Goal: Task Accomplishment & Management: Complete application form

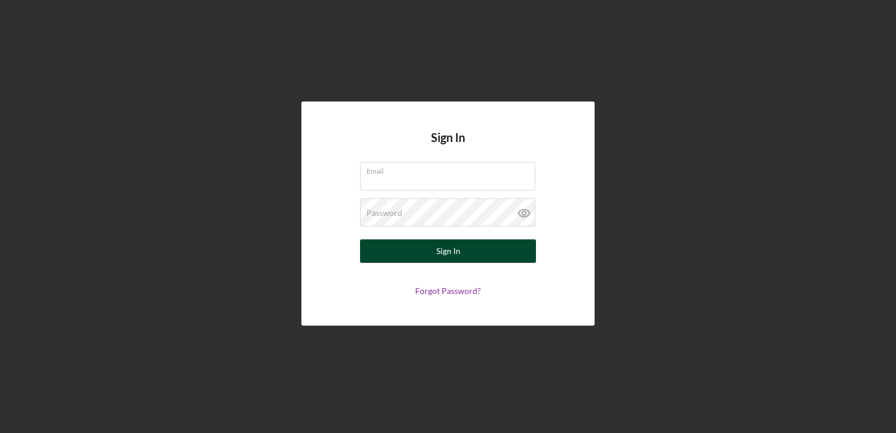
type input "[EMAIL_ADDRESS][DOMAIN_NAME]"
click at [422, 259] on button "Sign In" at bounding box center [448, 250] width 176 height 23
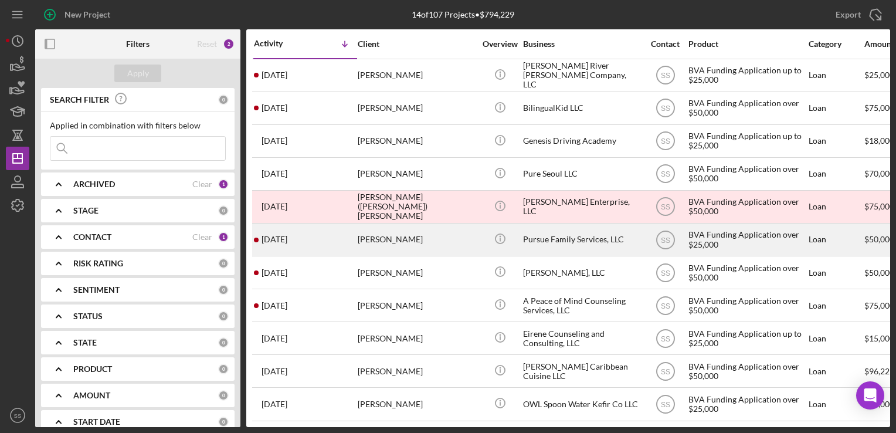
click at [371, 231] on div "Trina Davis" at bounding box center [416, 239] width 117 height 31
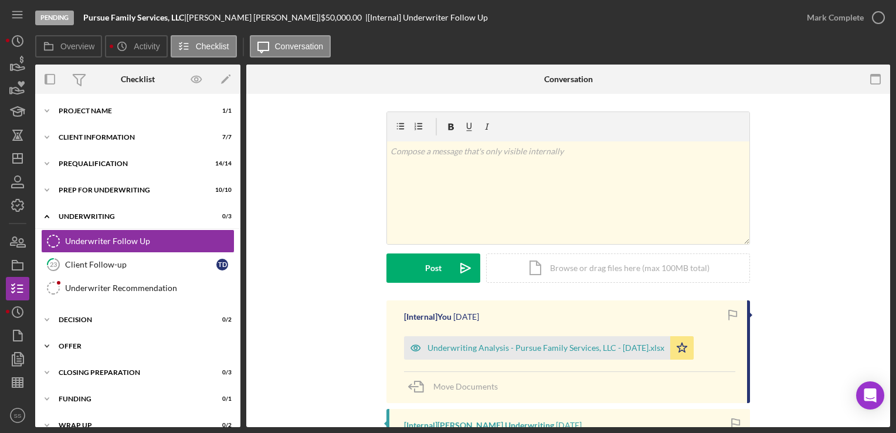
scroll to position [26, 0]
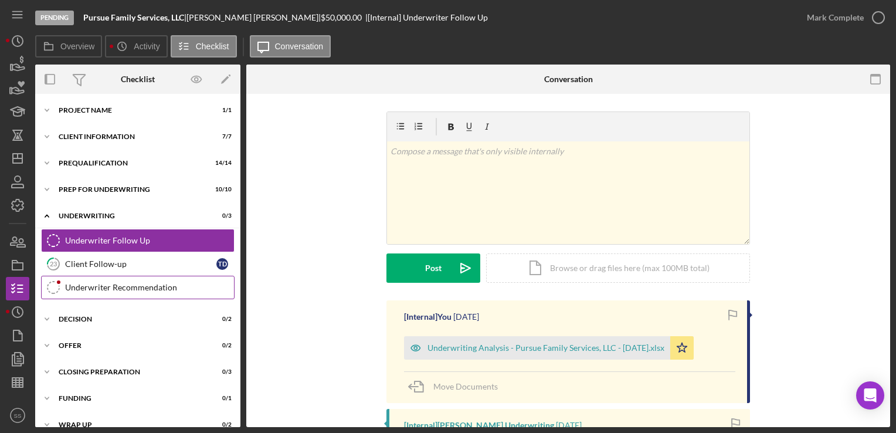
click at [178, 290] on div "Underwriter Recommendation" at bounding box center [149, 287] width 169 height 9
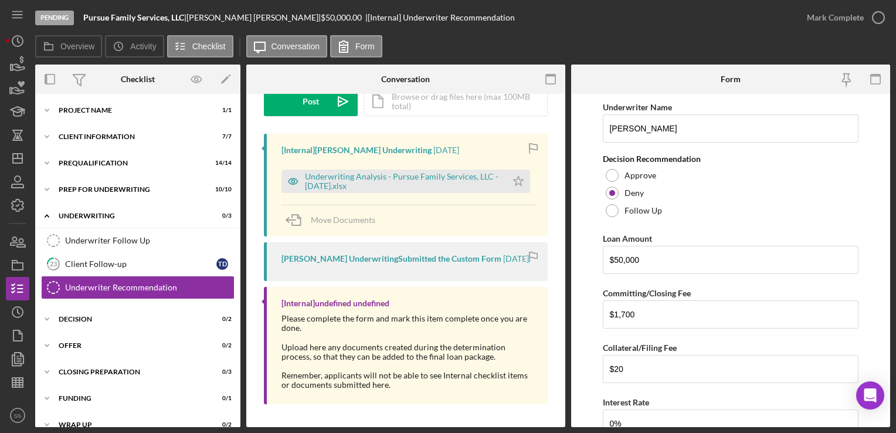
scroll to position [166, 0]
click at [458, 178] on div "Underwriting Analysis - Pursue Family Services, LLC - 08.28.25.xlsx" at bounding box center [403, 181] width 196 height 19
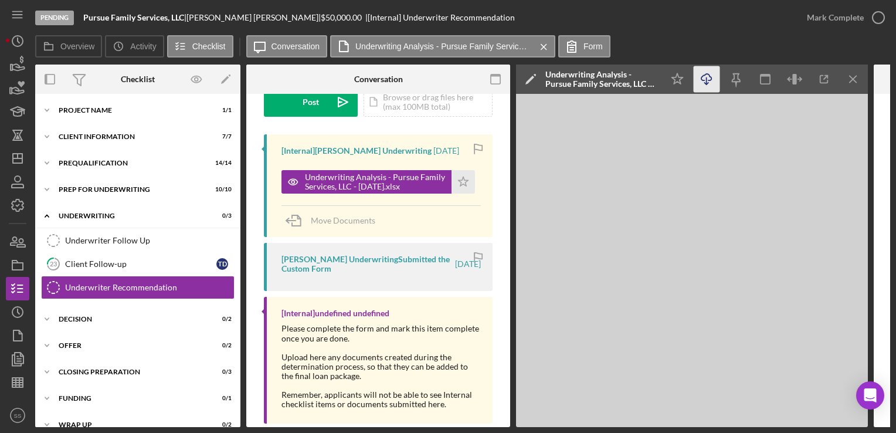
click at [706, 83] on line "button" at bounding box center [706, 80] width 0 height 6
click at [542, 25] on div "Pending Pursue Family Services, LLC | Trina Davis | $50,000.00 | [Internal] Und…" at bounding box center [415, 17] width 760 height 35
click at [129, 320] on div "Icon/Expander Decision 0 / 2" at bounding box center [137, 318] width 205 height 23
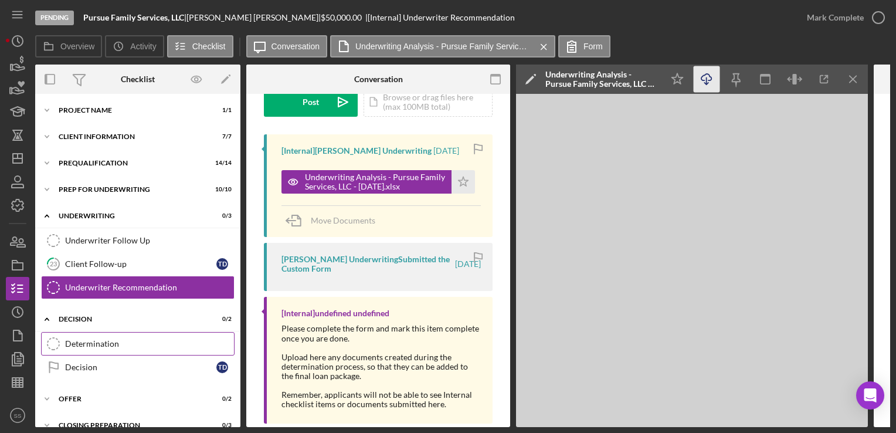
click at [128, 335] on link "Determination Determination" at bounding box center [137, 343] width 193 height 23
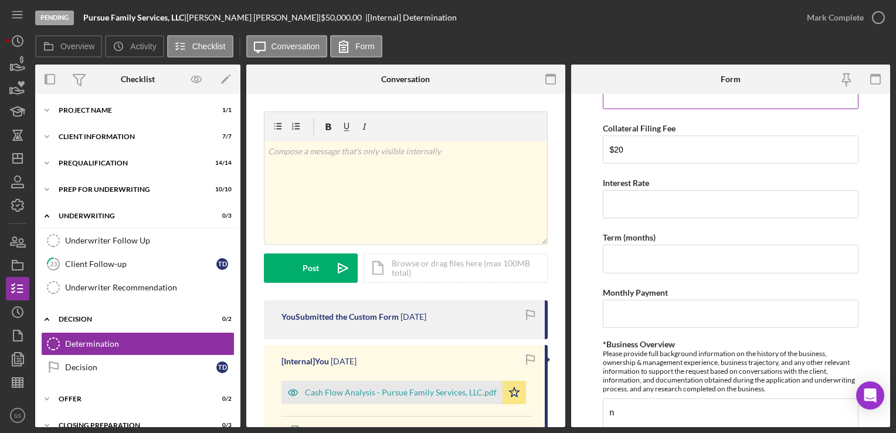
scroll to position [422, 0]
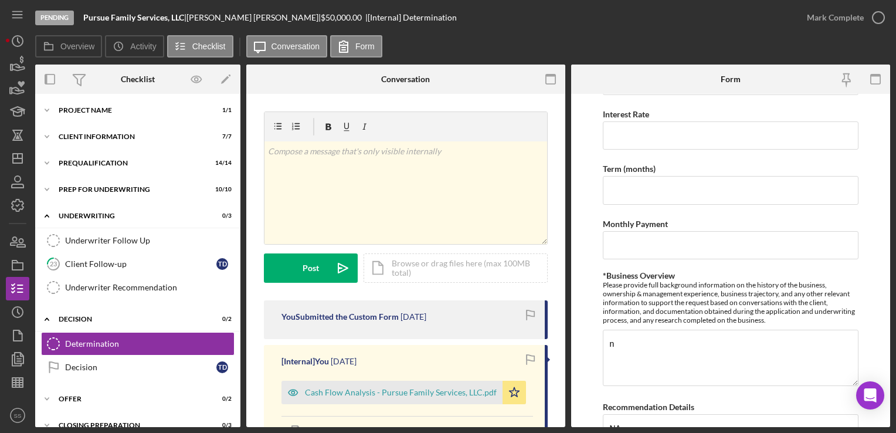
click at [623, 150] on div "BVA Final Recommendation Borrower Pursue Family Services, LLC Co-borrower(s) Tr…" at bounding box center [730, 292] width 255 height 1229
click at [629, 137] on input "Interest Rate" at bounding box center [730, 135] width 255 height 28
type input "0"
click at [650, 195] on input "Term (months)" at bounding box center [730, 190] width 255 height 28
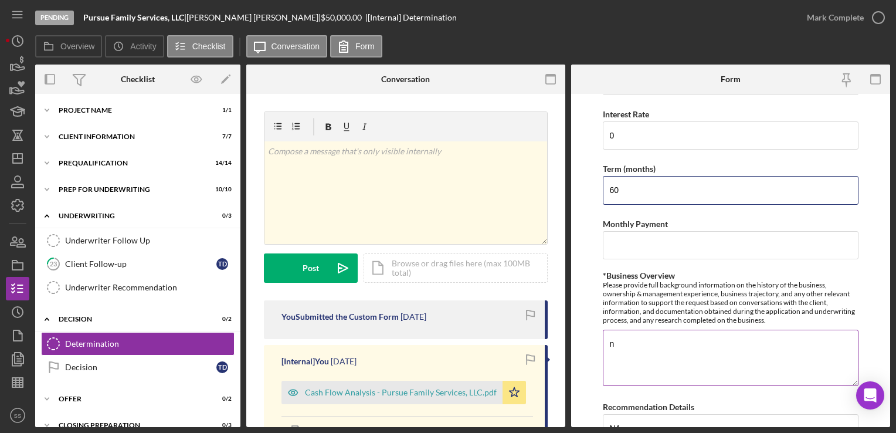
type input "60"
click at [652, 339] on textarea "n" at bounding box center [730, 358] width 255 height 56
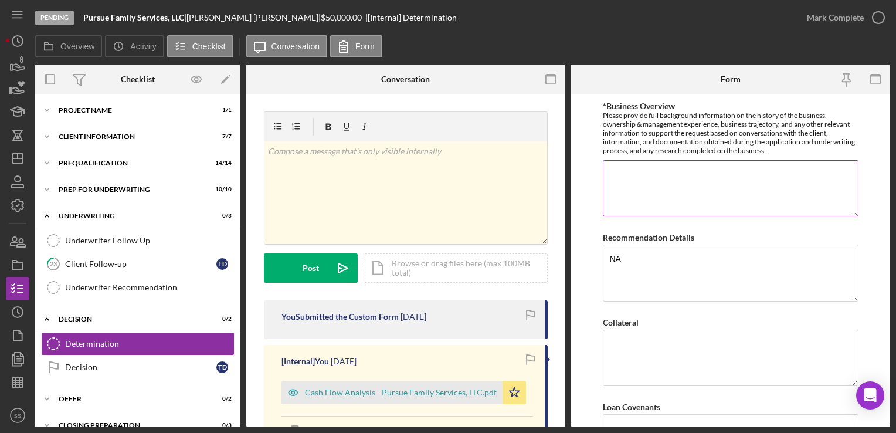
scroll to position [592, 0]
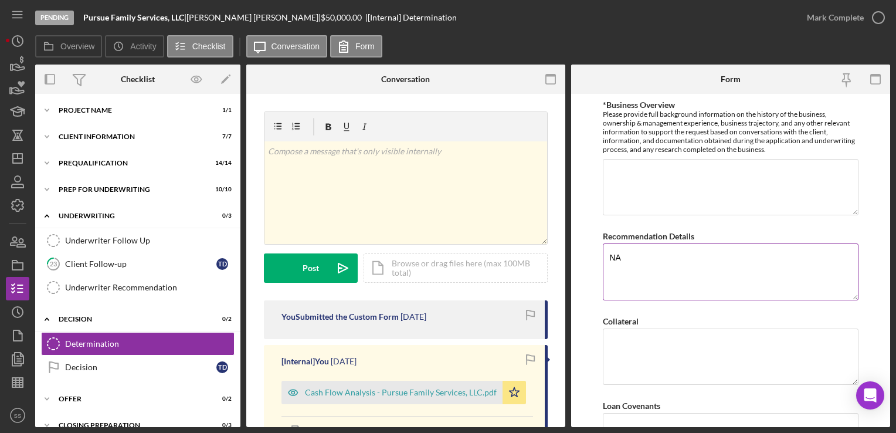
click at [633, 263] on textarea "NA" at bounding box center [730, 271] width 255 height 56
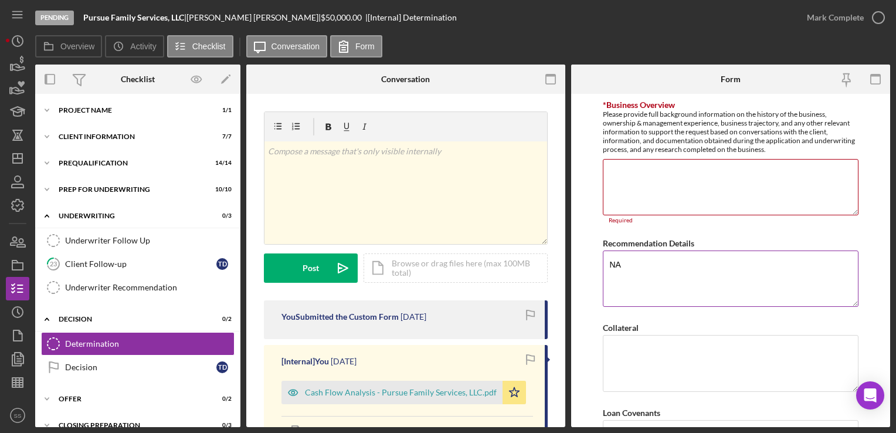
type textarea "N"
type textarea "A"
type textarea "NA"
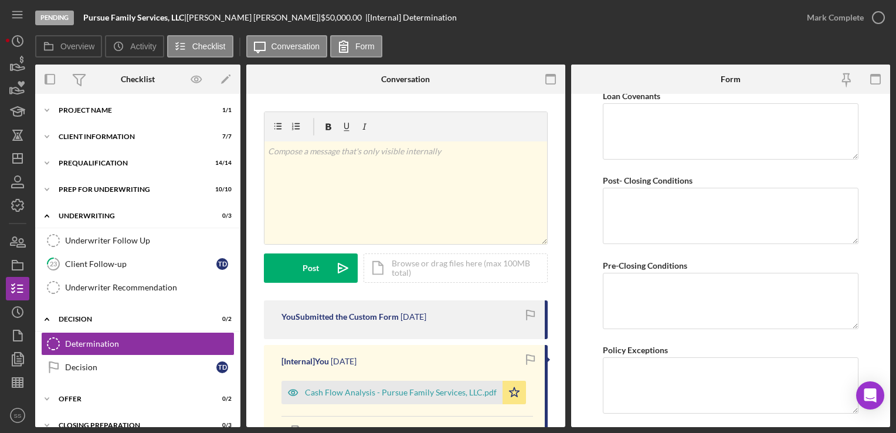
scroll to position [910, 0]
click at [648, 297] on textarea "Pre-Closing Conditions" at bounding box center [730, 299] width 255 height 56
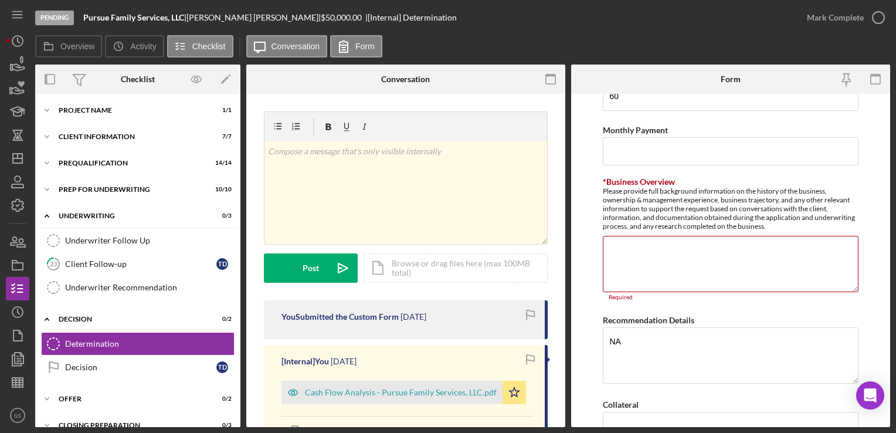
scroll to position [514, 0]
paste textarea "Pursue Family Services, LLC, is a mental health and therapy provider in the gre…"
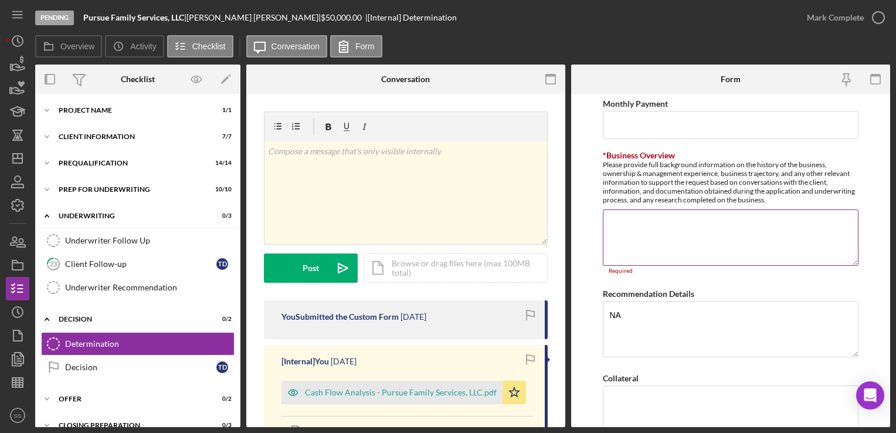
scroll to position [479, 0]
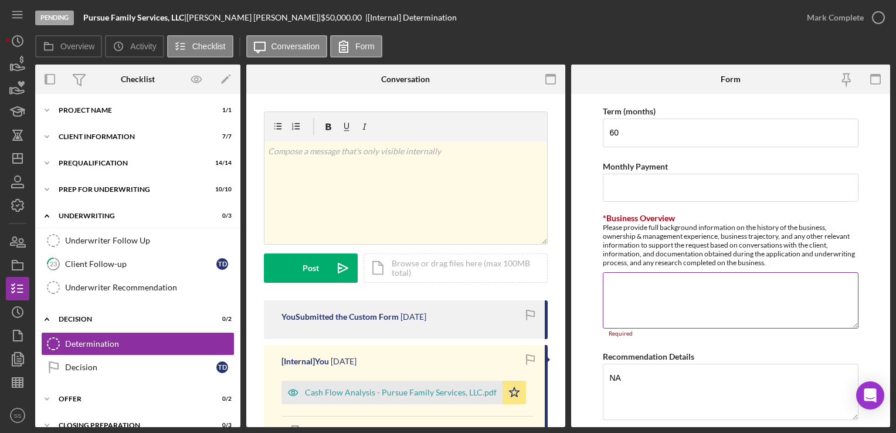
type textarea "Client will submit their 2024 BTR and PTR Pursue Family Services, LLC, is a men…"
click at [631, 275] on textarea "*Business Overview" at bounding box center [730, 300] width 255 height 56
paste textarea "Pursue Family Services, LLC, is a mental health and therapy provider in the gre…"
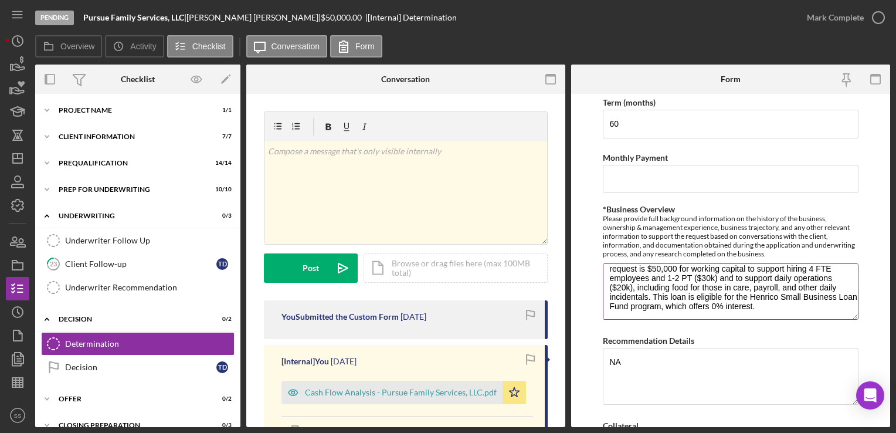
scroll to position [488, 0]
click at [778, 275] on textarea "Pursue Family Services, LLC, is a mental health and therapy provider in the gre…" at bounding box center [730, 291] width 255 height 56
click at [766, 297] on textarea "Pursue Family Services, LLC, is a mental health and therapy provider in the gre…" at bounding box center [730, 291] width 255 height 56
click at [765, 306] on textarea "Pursue Family Services, LLC, is a mental health and therapy provider in the gre…" at bounding box center [730, 291] width 255 height 56
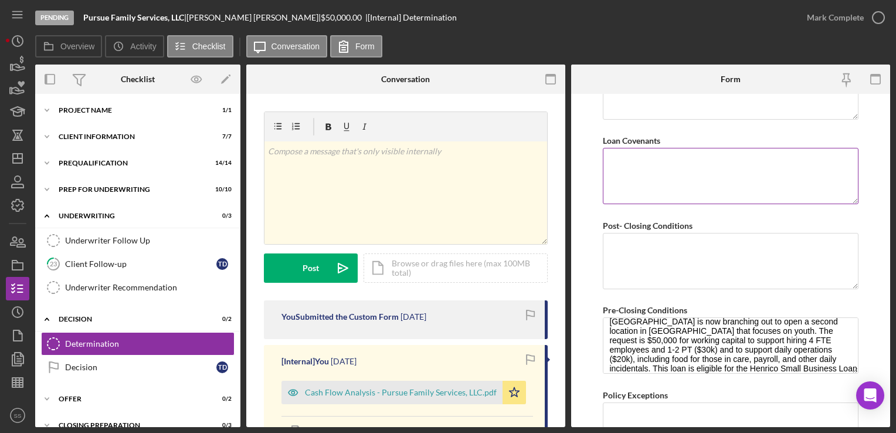
scroll to position [0, 0]
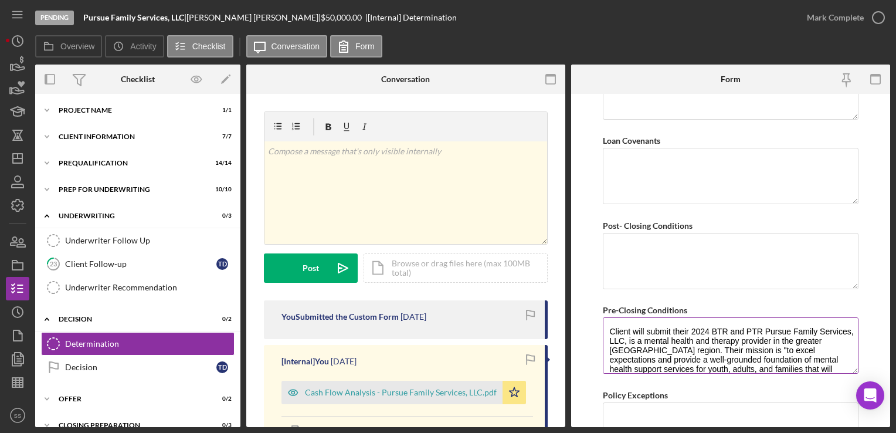
type textarea "Pursue Family Services, LLC, is a mental health and therapy provider in the gre…"
click at [610, 339] on textarea "Client will submit their 2024 BTR and PTR Pursue Family Services, LLC, is a men…" at bounding box center [730, 345] width 255 height 56
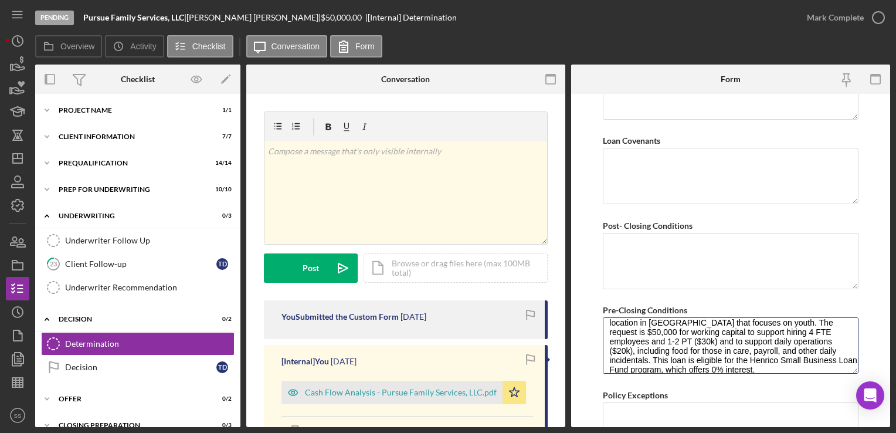
drag, startPoint x: 763, startPoint y: 325, endPoint x: 856, endPoint y: 413, distance: 128.6
click at [856, 413] on form "BVA Final Recommendation Borrower Pursue Family Services, LLC Co-borrower(s) Tr…" at bounding box center [730, 260] width 319 height 333
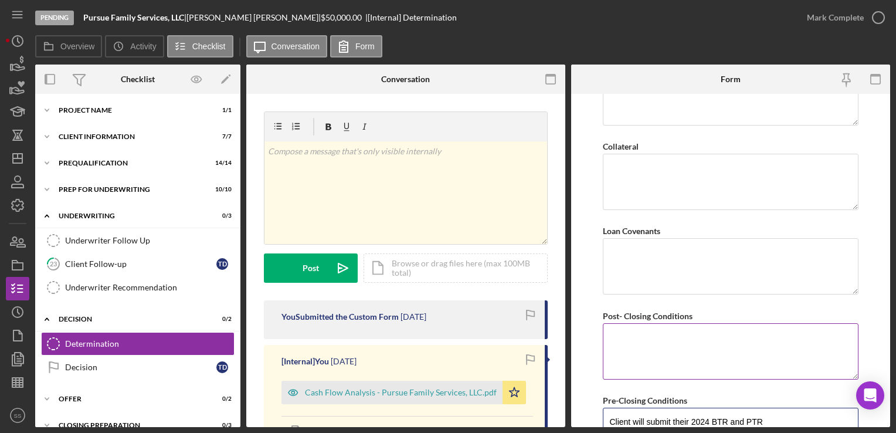
scroll to position [766, 0]
type textarea "Client will submit their 2024 BTR and PTR"
click at [683, 184] on textarea "Collateral" at bounding box center [730, 183] width 255 height 56
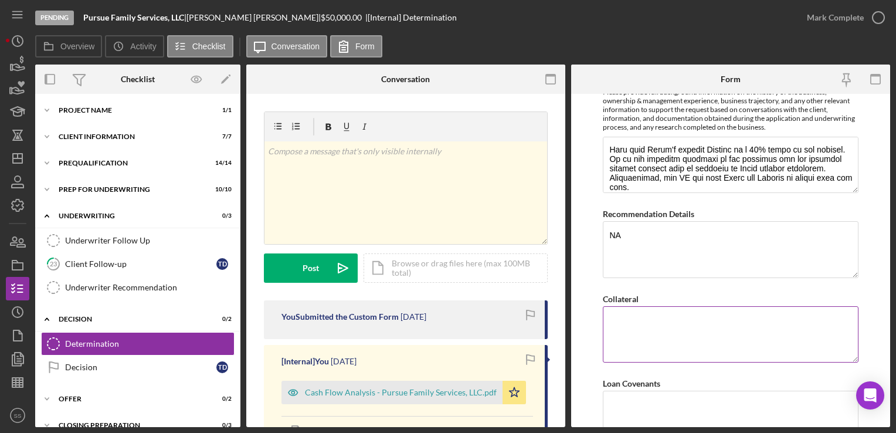
scroll to position [612, 0]
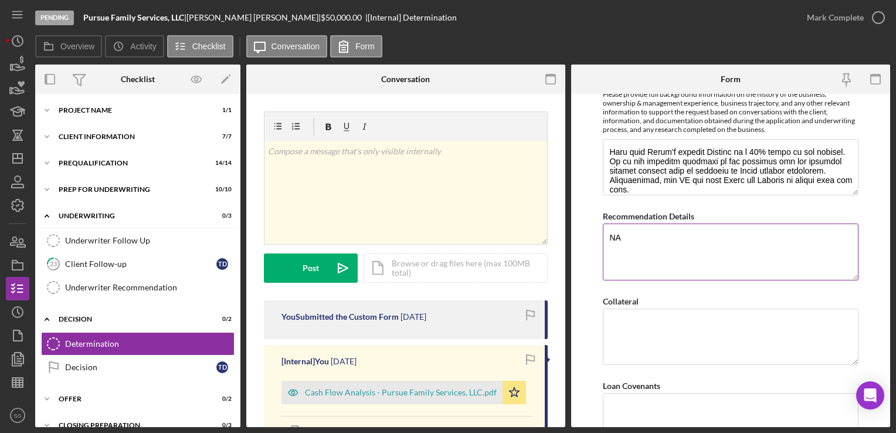
drag, startPoint x: 680, startPoint y: 259, endPoint x: 612, endPoint y: 223, distance: 76.8
click at [612, 223] on textarea "NA" at bounding box center [730, 251] width 255 height 56
click at [629, 232] on textarea "NA" at bounding box center [730, 251] width 255 height 56
type textarea "N"
type textarea "B"
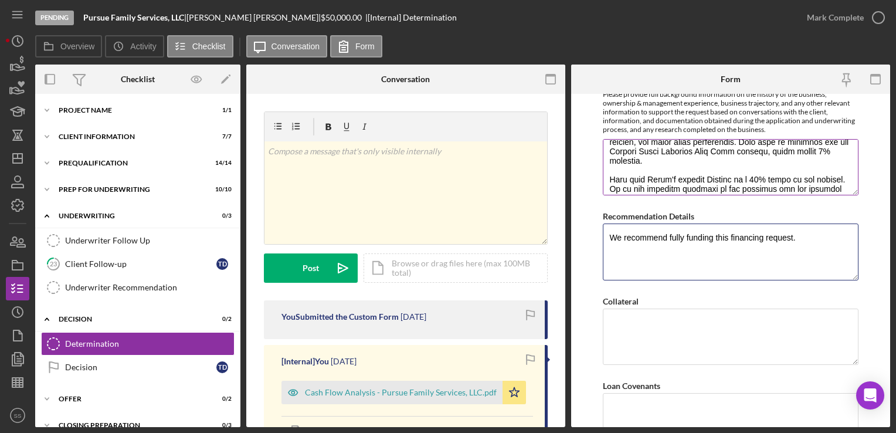
scroll to position [114, 0]
type textarea "We recommend fully funding this financing request."
click at [773, 162] on textarea "*Business Overview" at bounding box center [730, 167] width 255 height 56
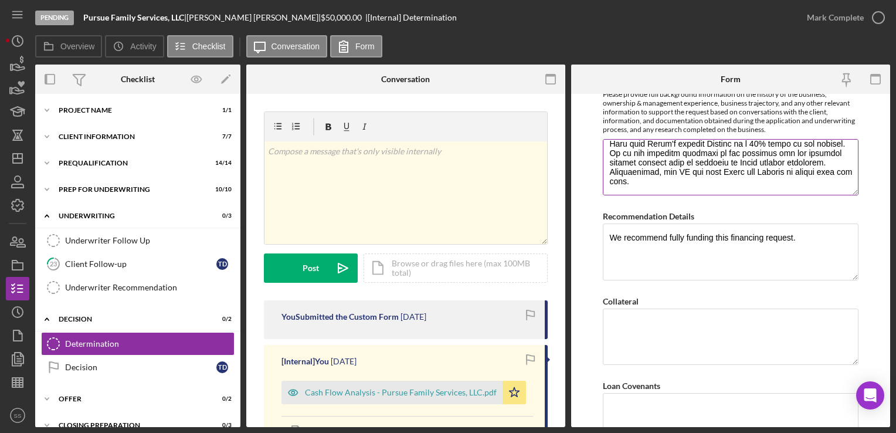
scroll to position [150, 0]
click at [723, 185] on textarea "*Business Overview" at bounding box center [730, 167] width 255 height 56
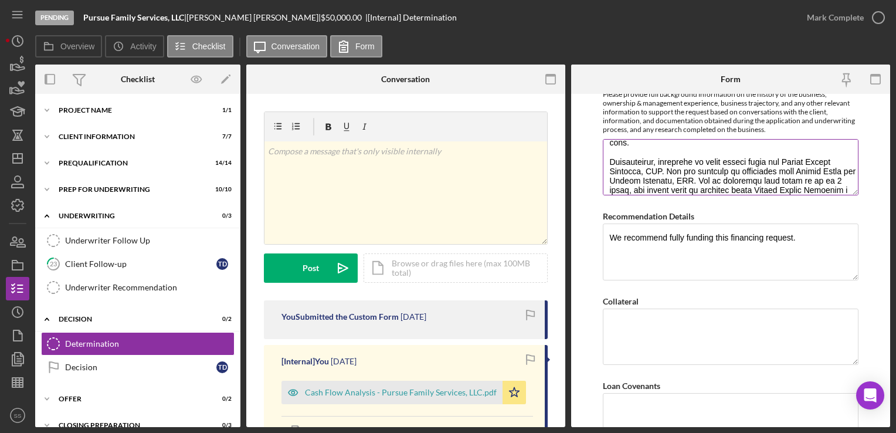
scroll to position [199, 0]
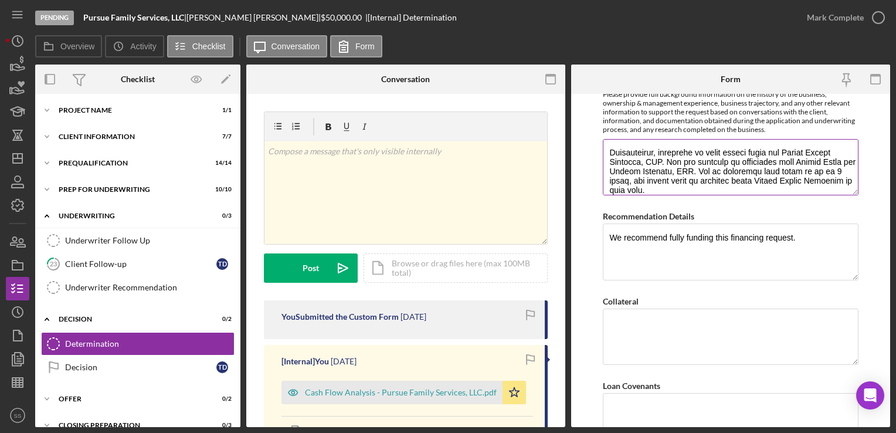
drag, startPoint x: 758, startPoint y: 182, endPoint x: 633, endPoint y: 175, distance: 125.6
click at [633, 175] on textarea "*Business Overview" at bounding box center [730, 167] width 255 height 56
click at [732, 170] on textarea "*Business Overview" at bounding box center [730, 167] width 255 height 56
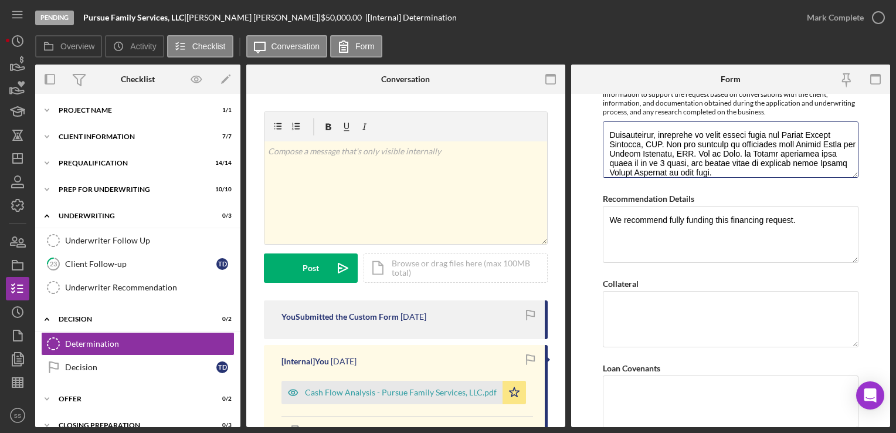
scroll to position [631, 0]
click at [663, 171] on textarea "*Business Overview" at bounding box center [730, 148] width 255 height 56
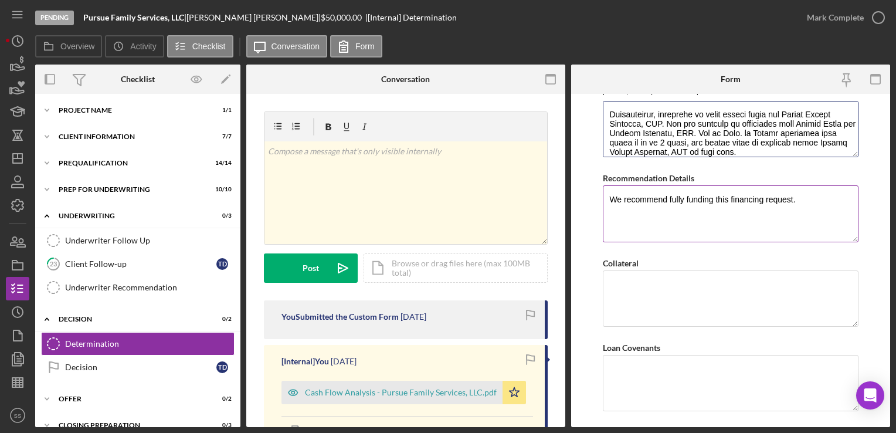
type textarea "Pursue Family Services, LLC, is a mental health and therapy provider in the gre…"
click at [814, 207] on textarea "We recommend fully funding this financing request." at bounding box center [730, 213] width 255 height 56
drag, startPoint x: 814, startPoint y: 207, endPoint x: 725, endPoint y: 215, distance: 89.4
click at [725, 215] on textarea "We recommend fully funding this financing request." at bounding box center [730, 213] width 255 height 56
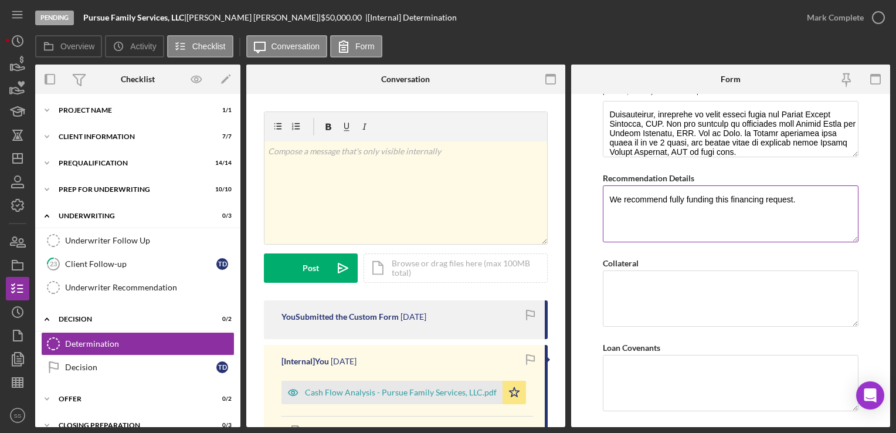
click at [837, 197] on textarea "We recommend fully funding this financing request." at bounding box center [730, 213] width 255 height 56
click at [793, 197] on textarea "We recommend fully funding this financing request. Trina has worked tirelessly …" at bounding box center [730, 213] width 255 height 56
click at [729, 206] on textarea "We recommend fully funding this financing request of $50,000. Trina has worked …" at bounding box center [730, 213] width 255 height 56
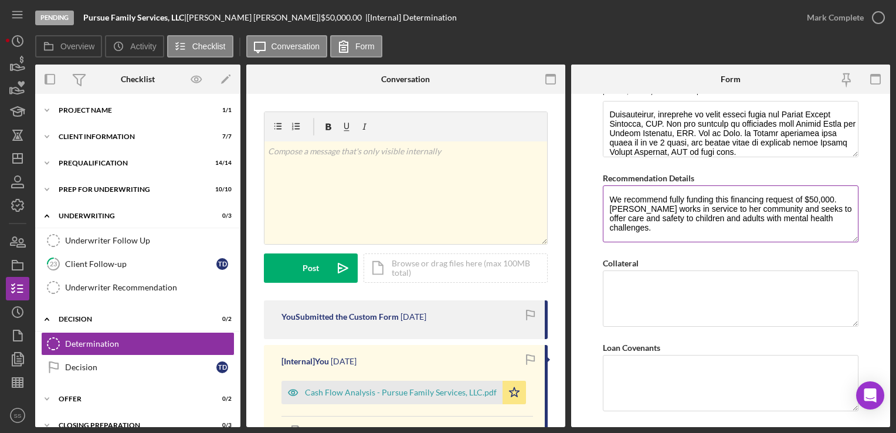
click at [842, 215] on textarea "We recommend fully funding this financing request of $50,000. Trina works in se…" at bounding box center [730, 213] width 255 height 56
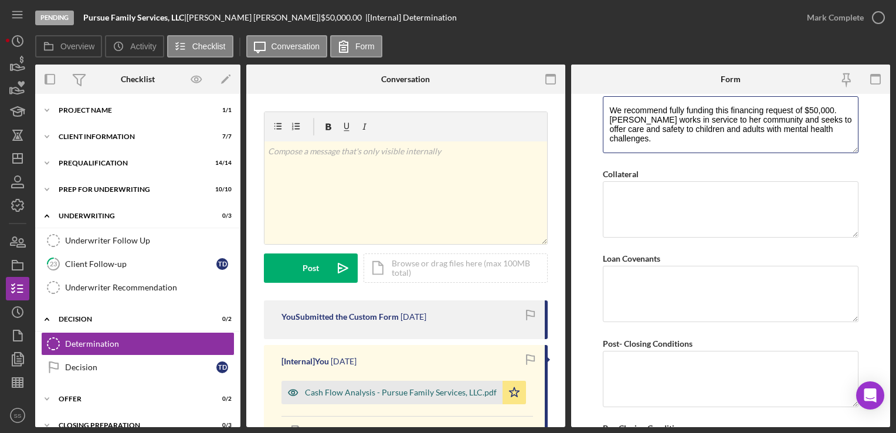
scroll to position [56, 0]
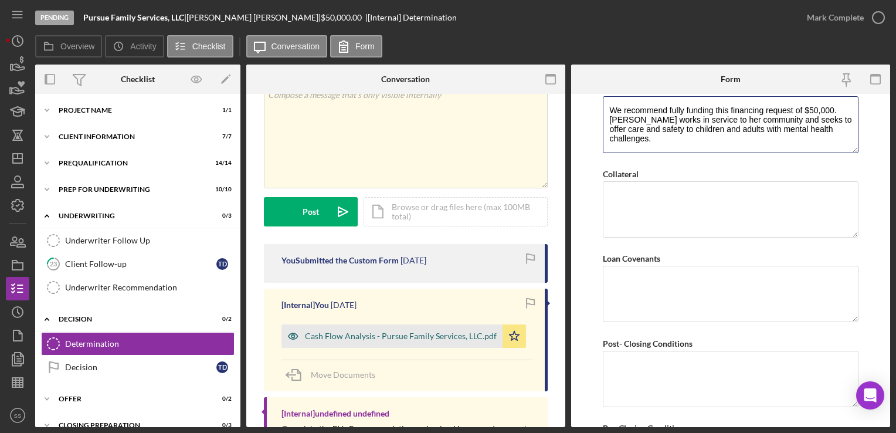
type textarea "We recommend fully funding this financing request of $50,000. Trina works in se…"
click at [412, 334] on div "Cash Flow Analysis - Pursue Family Services, LLC.pdf" at bounding box center [401, 335] width 192 height 9
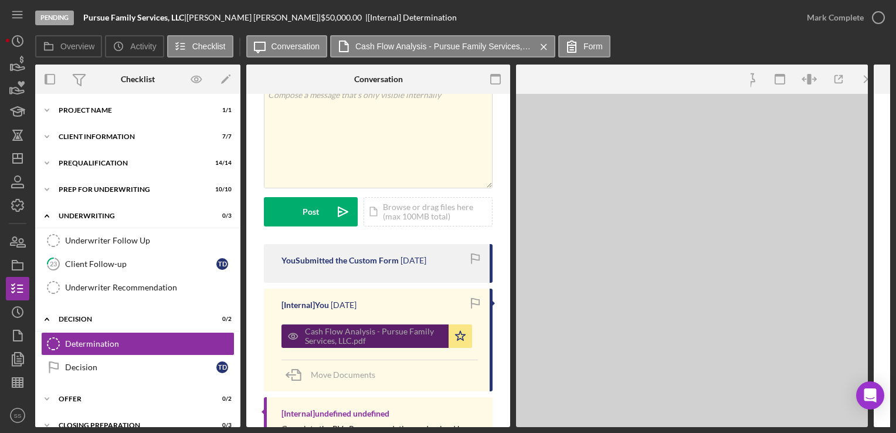
scroll to position [237, 0]
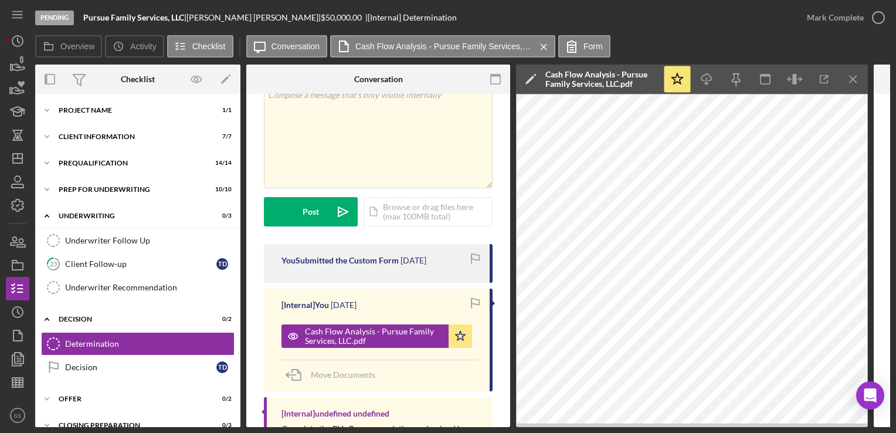
click at [809, 74] on div "Icon/Star Icon/Download Icon/Menu Close" at bounding box center [765, 78] width 205 height 29
click at [818, 76] on icon "button" at bounding box center [824, 79] width 26 height 26
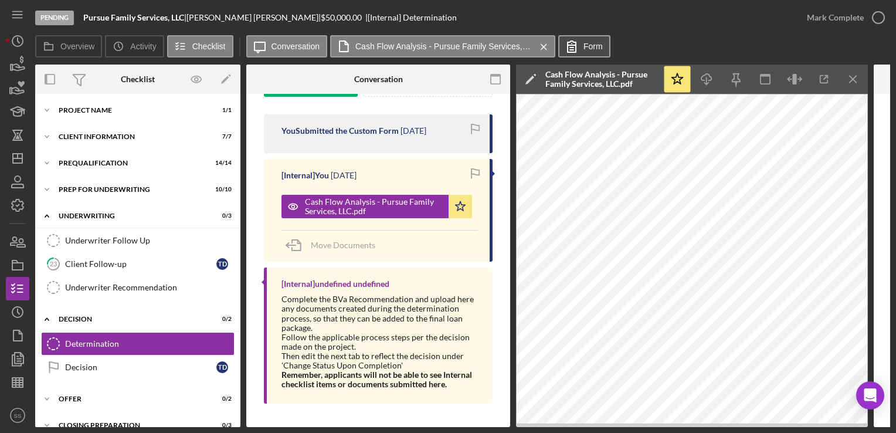
click at [576, 42] on icon at bounding box center [571, 46] width 29 height 29
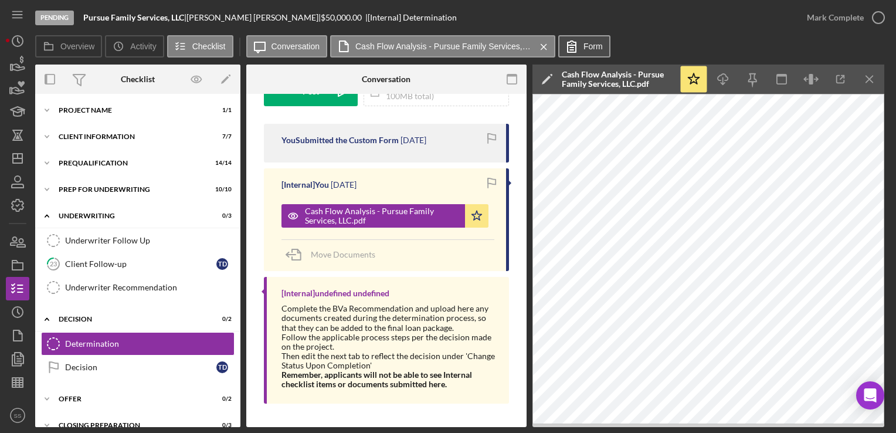
scroll to position [176, 0]
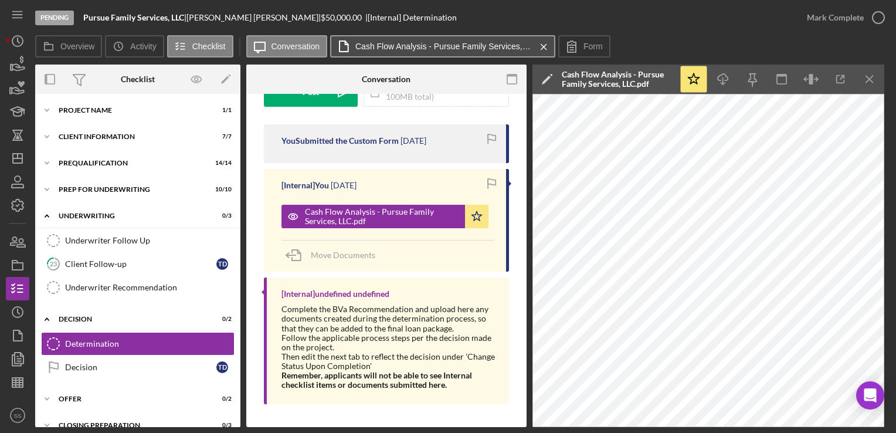
click at [387, 41] on button "Cash Flow Analysis - Pursue Family Services, LLC.pdf Icon/Menu Close" at bounding box center [442, 46] width 225 height 22
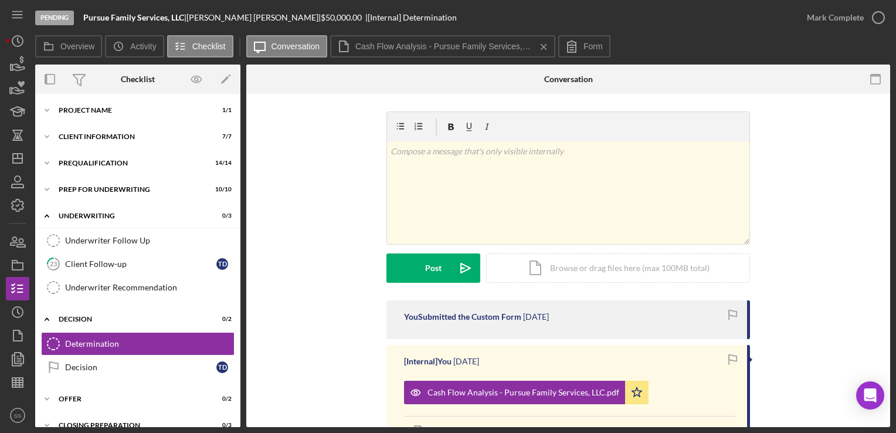
scroll to position [148, 0]
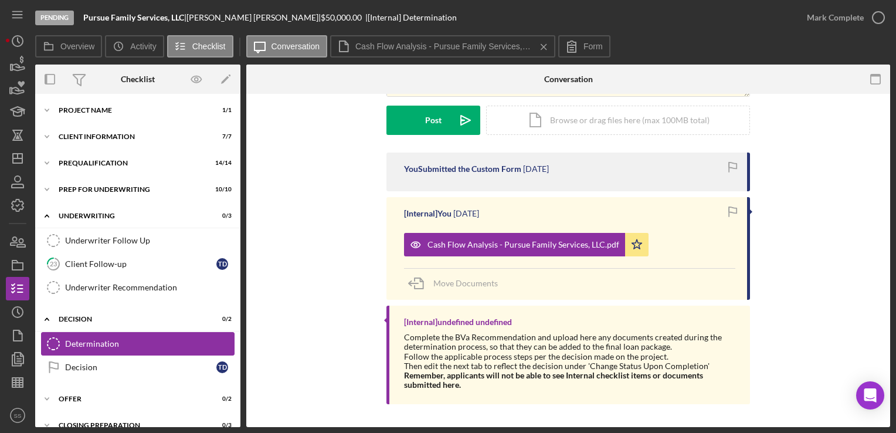
click at [146, 339] on div "Determination" at bounding box center [149, 343] width 169 height 9
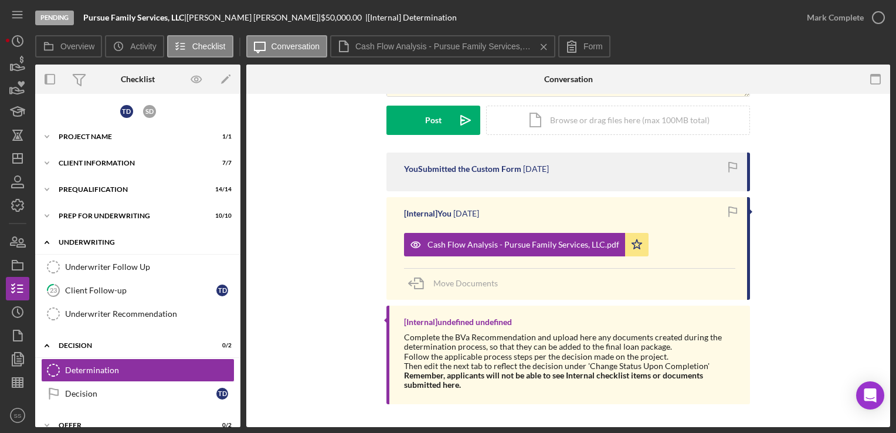
scroll to position [93, 0]
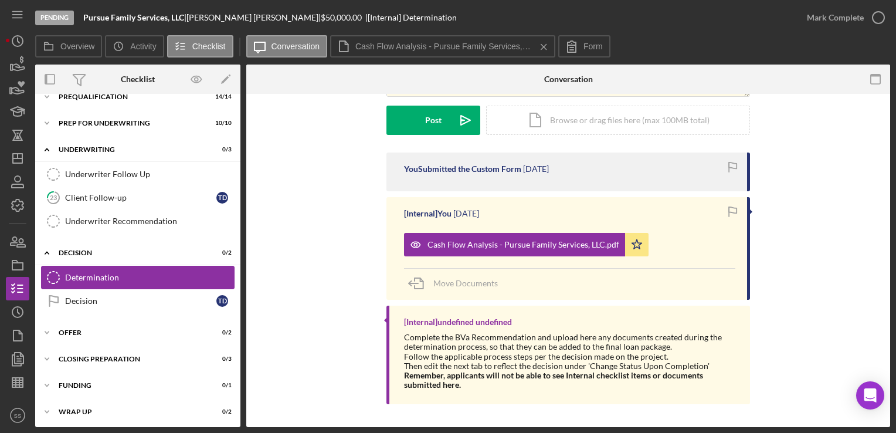
click at [111, 285] on link "Determination Determination" at bounding box center [137, 277] width 193 height 23
click at [289, 31] on div "Pending Pursue Family Services, LLC | Trina Davis | $50,000.00 | [Internal] Det…" at bounding box center [415, 17] width 760 height 35
click at [300, 42] on label "Conversation" at bounding box center [295, 46] width 49 height 9
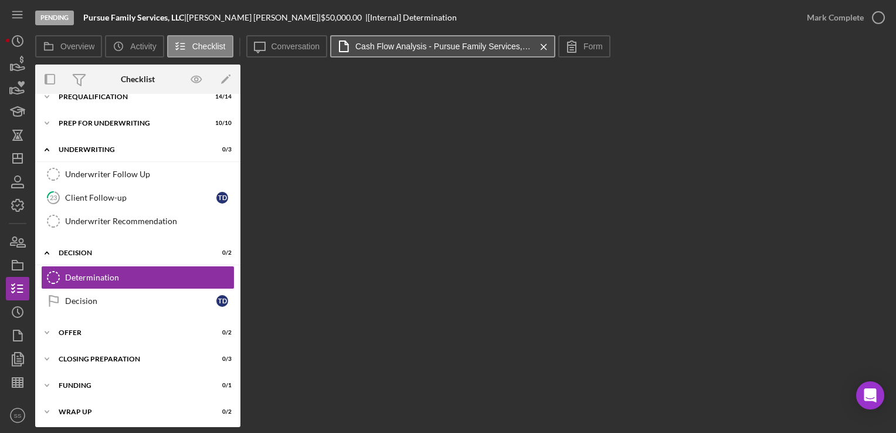
click at [417, 39] on button "Cash Flow Analysis - Pursue Family Services, LLC.pdf Icon/Menu Close" at bounding box center [442, 46] width 225 height 22
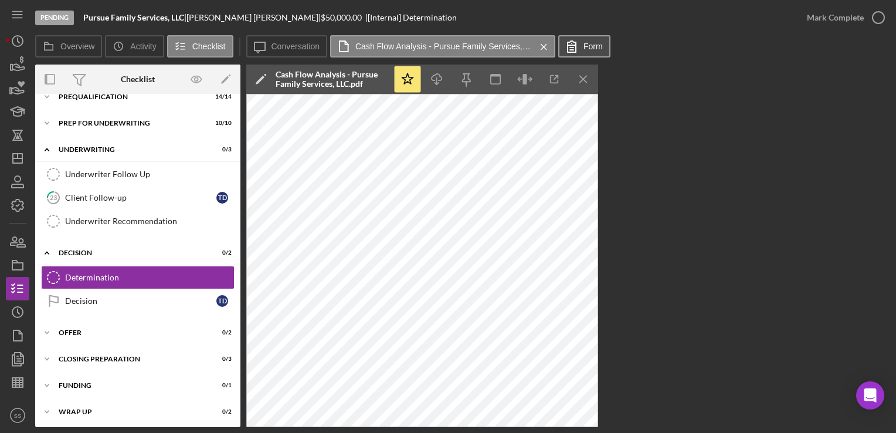
click at [594, 43] on label "Form" at bounding box center [592, 46] width 19 height 9
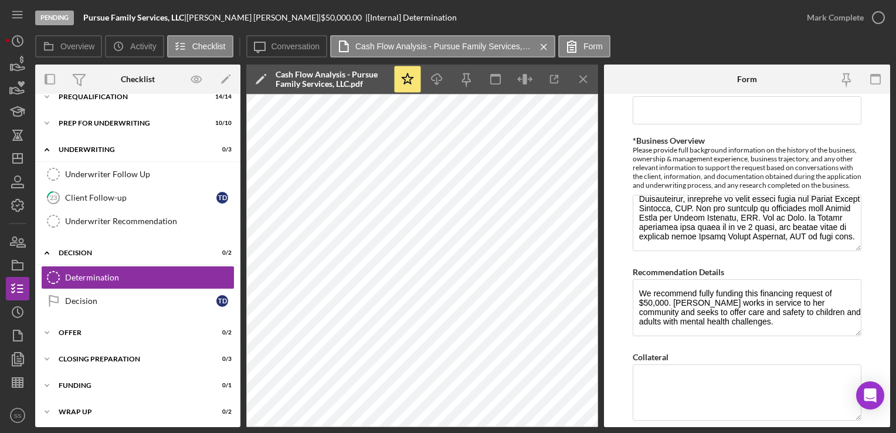
scroll to position [939, 0]
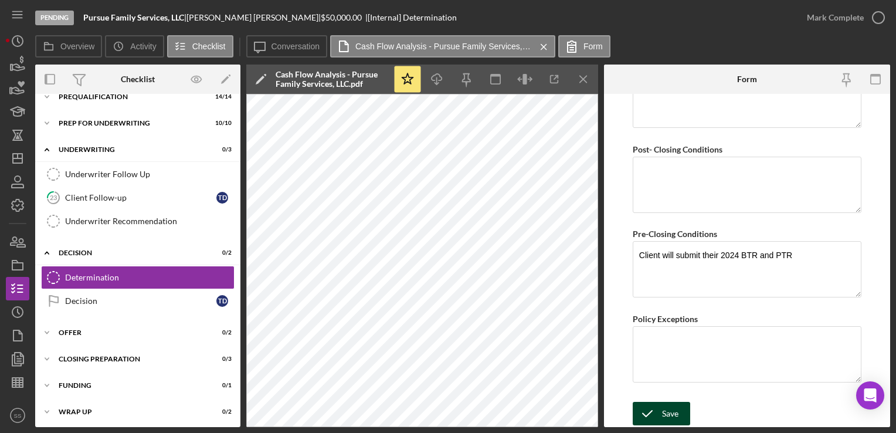
click at [652, 417] on icon "submit" at bounding box center [647, 413] width 29 height 29
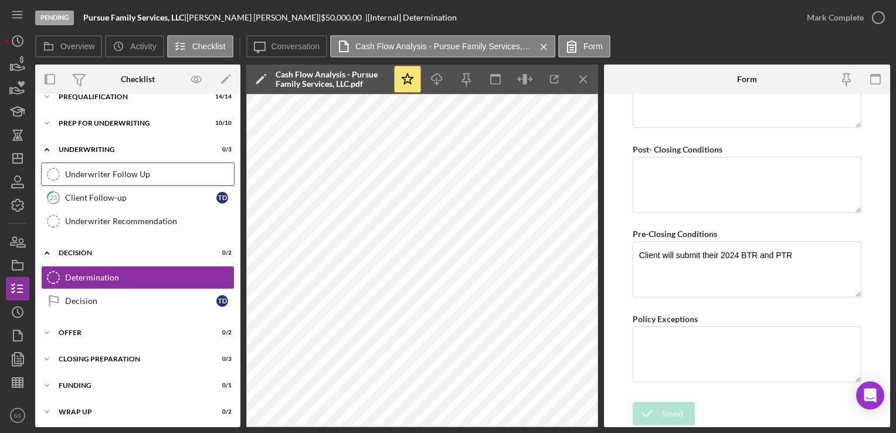
scroll to position [0, 0]
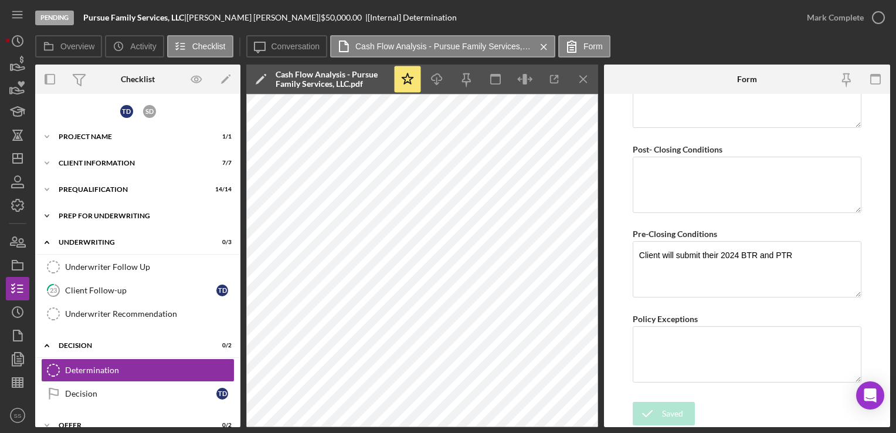
click at [85, 216] on div "Prep for Underwriting" at bounding box center [142, 215] width 167 height 7
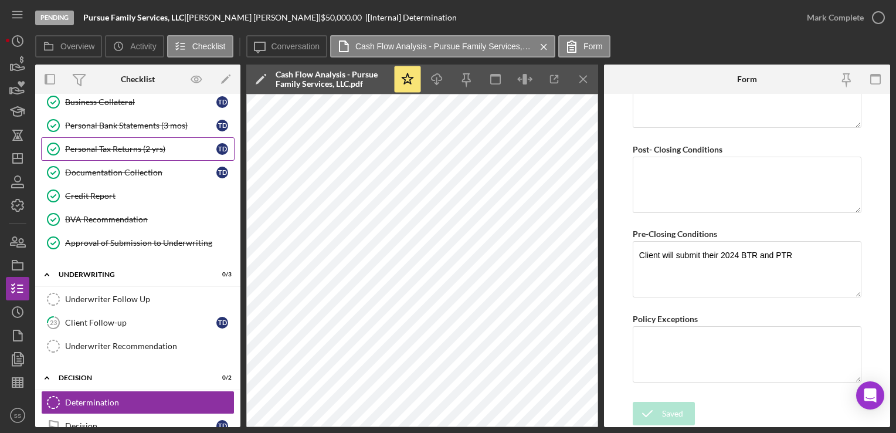
scroll to position [220, 0]
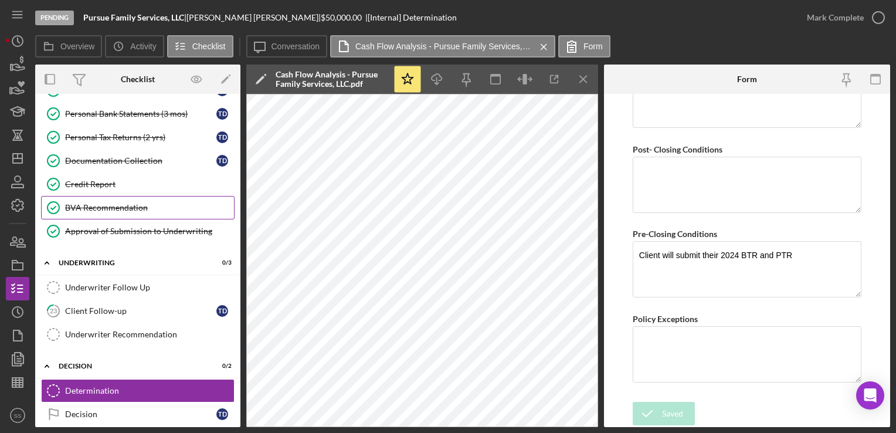
click at [134, 203] on div "BVA Recommendation" at bounding box center [149, 207] width 169 height 9
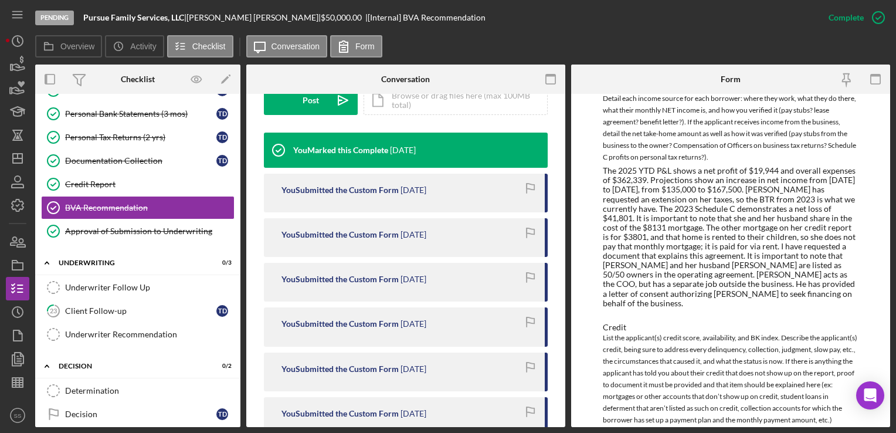
scroll to position [739, 0]
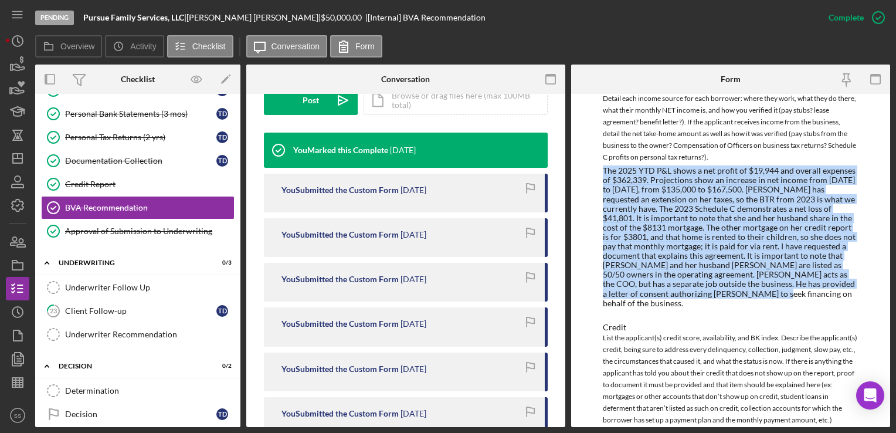
drag, startPoint x: 602, startPoint y: 162, endPoint x: 774, endPoint y: 287, distance: 212.0
click at [774, 287] on div "The 2025 YTD P&L shows a net profit of $19,944 and overall expenses of $362,339…" at bounding box center [730, 236] width 255 height 141
copy div "The 2025 YTD P&L shows a net profit of $19,944 and overall expenses of $362,339…"
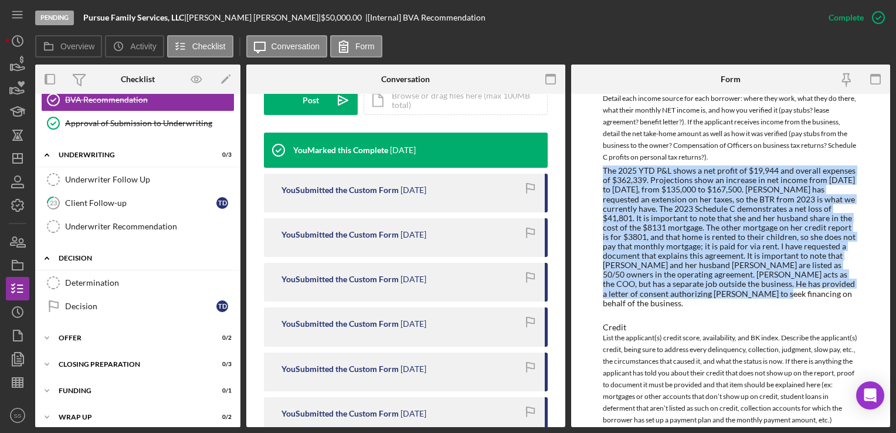
scroll to position [331, 0]
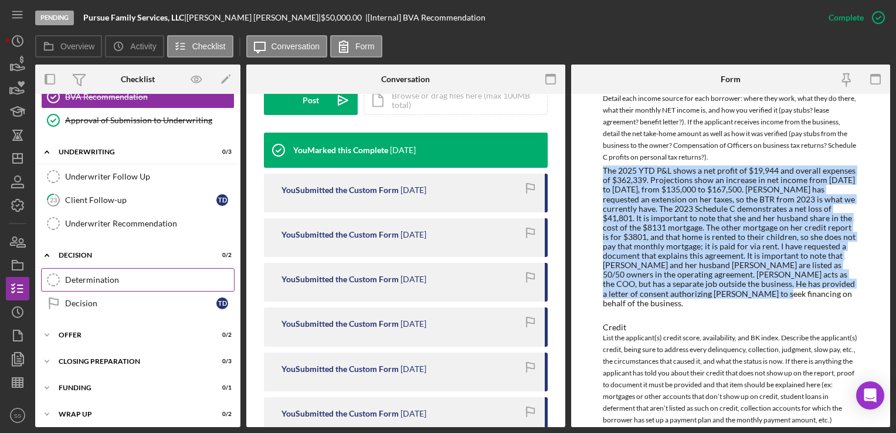
click at [125, 285] on link "Determination Determination" at bounding box center [137, 279] width 193 height 23
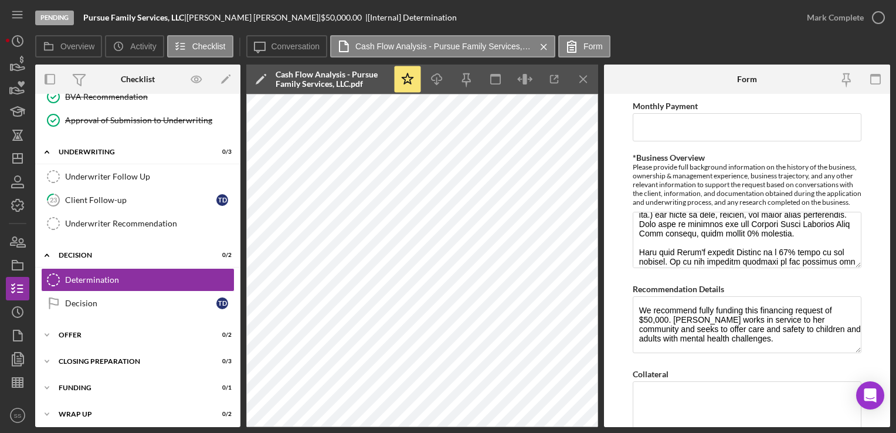
scroll to position [193, 0]
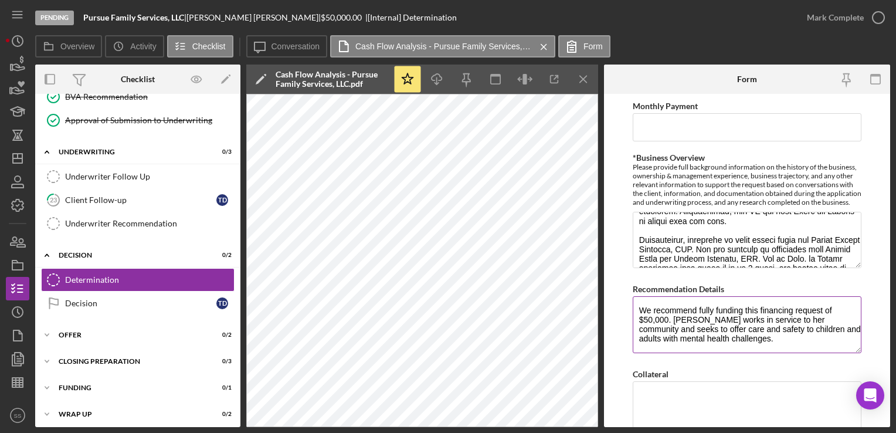
click at [715, 341] on textarea "We recommend fully funding this financing request of $50,000. Trina works in se…" at bounding box center [747, 324] width 229 height 56
paste textarea "The 2025 YTD P&L shows a net profit of $19,944 and overall expenses of $362,339…"
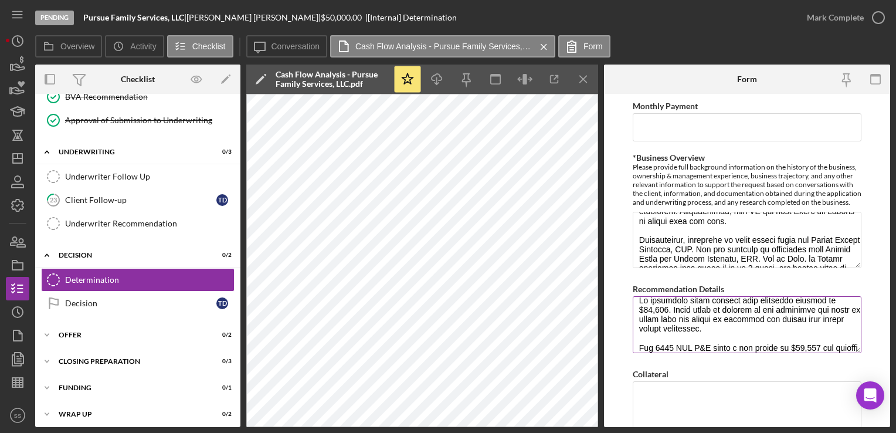
scroll to position [161, 0]
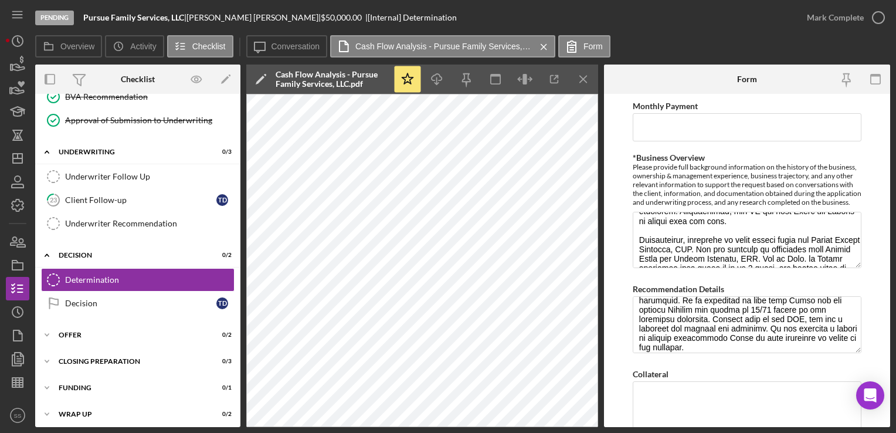
drag, startPoint x: 668, startPoint y: 388, endPoint x: 636, endPoint y: 369, distance: 37.8
click at [668, 381] on div "Collateral" at bounding box center [747, 373] width 229 height 15
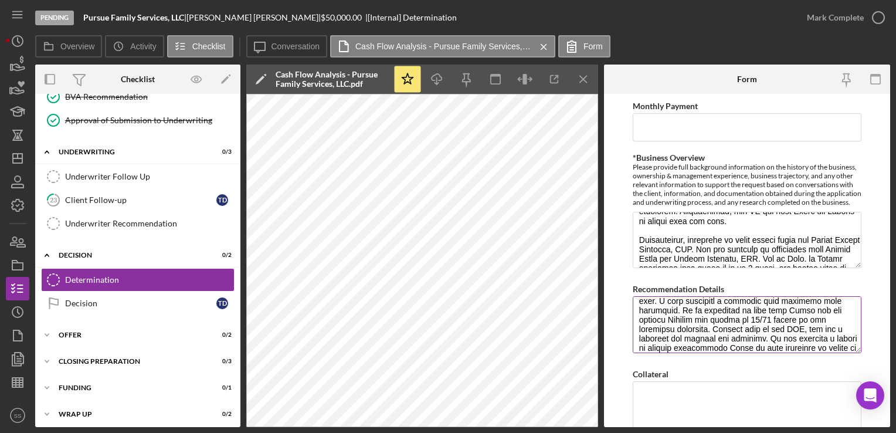
scroll to position [169, 0]
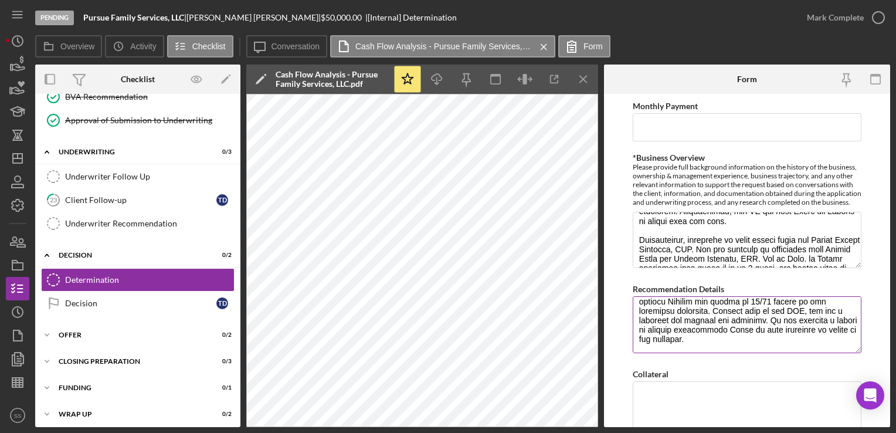
drag, startPoint x: 792, startPoint y: 315, endPoint x: 835, endPoint y: 355, distance: 58.9
click at [835, 352] on textarea "Recommendation Details" at bounding box center [747, 324] width 229 height 56
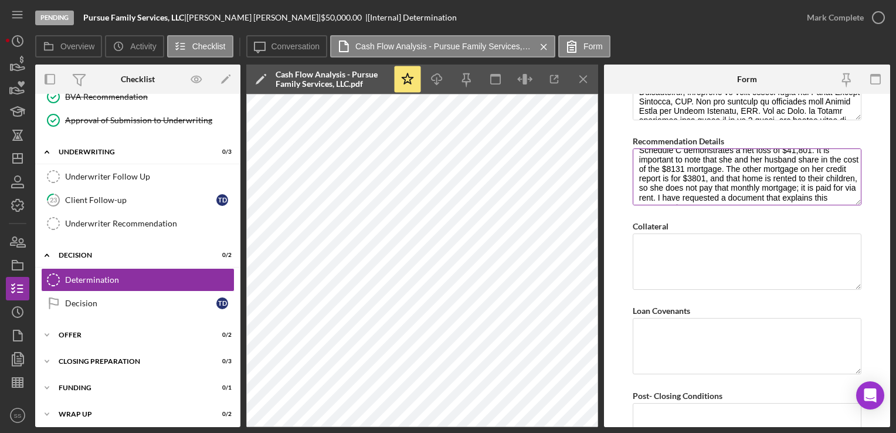
scroll to position [939, 0]
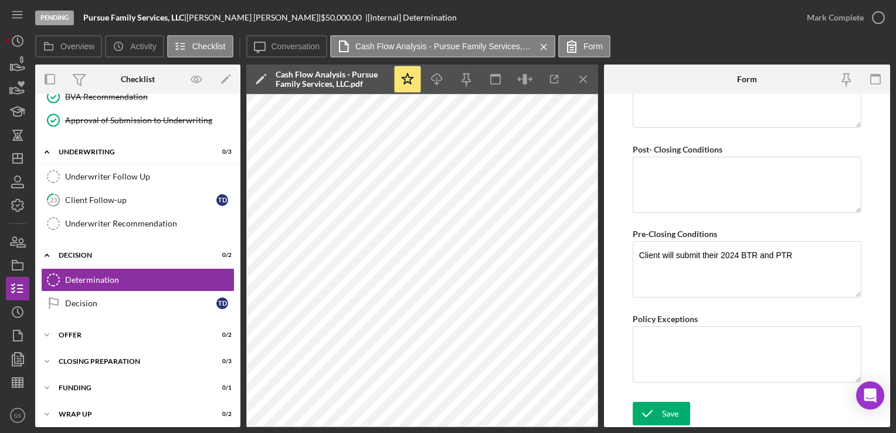
type textarea "We recommend fully funding this financing request of $50,000. Trina works in se…"
drag, startPoint x: 794, startPoint y: 342, endPoint x: 657, endPoint y: 411, distance: 153.4
click at [657, 411] on icon "submit" at bounding box center [647, 413] width 29 height 29
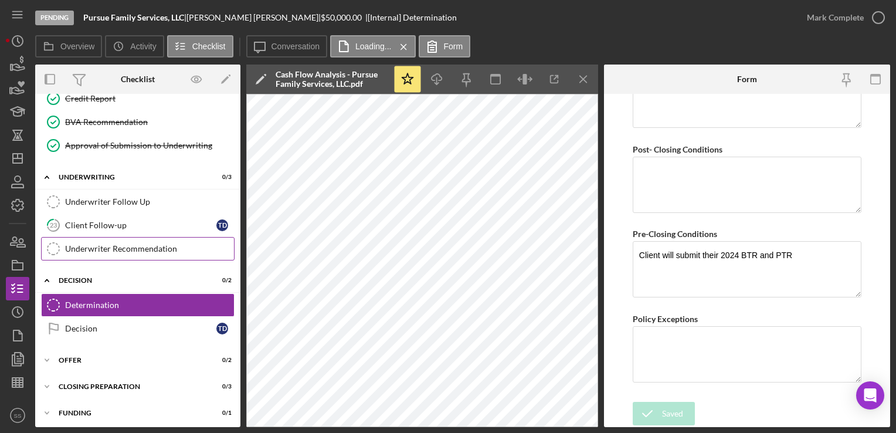
scroll to position [226, 0]
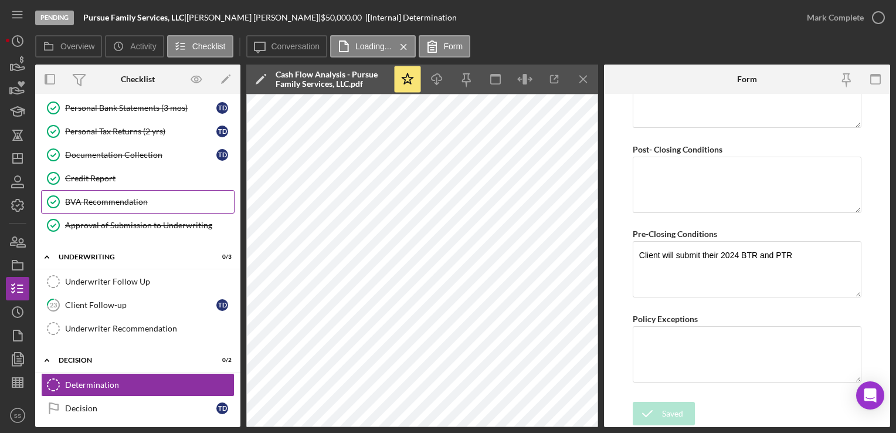
click at [117, 190] on link "BVA Recommendation BVA Recommendation" at bounding box center [137, 201] width 193 height 23
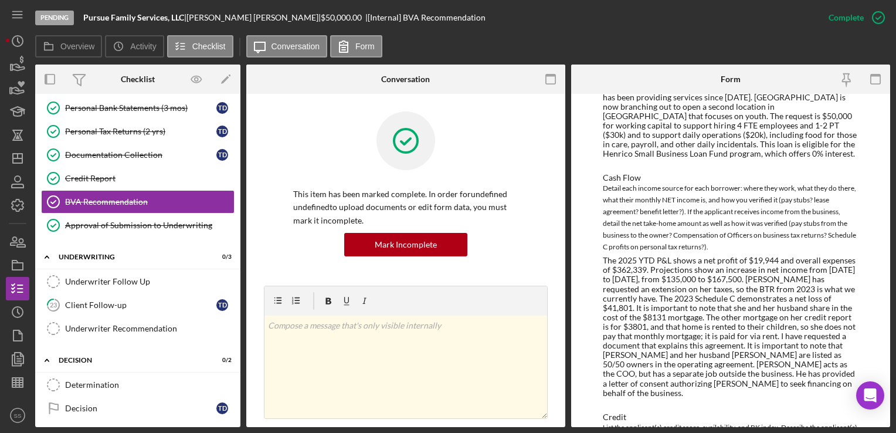
scroll to position [893, 0]
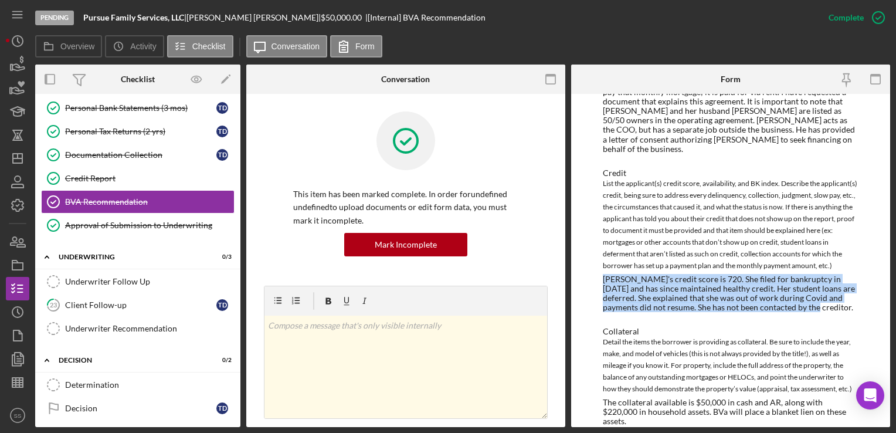
drag, startPoint x: 600, startPoint y: 269, endPoint x: 799, endPoint y: 295, distance: 200.0
click at [799, 295] on div "To edit this form you must mark this item incomplete LOAN OFFICER RECOMMENDATIO…" at bounding box center [730, 260] width 319 height 333
copy div "Trina's credit score is 720. She filed for bankruptcy in 2020 and has since mai…"
click at [91, 380] on div "Determination" at bounding box center [149, 384] width 169 height 9
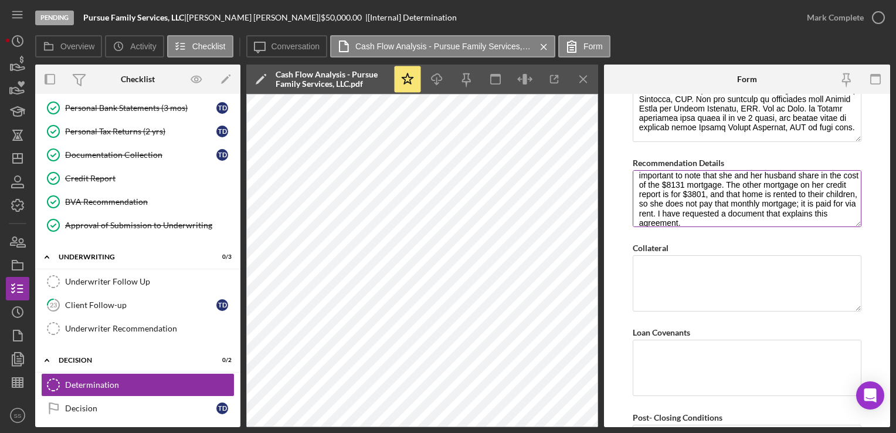
scroll to position [123, 0]
click at [802, 217] on textarea "We recommend fully funding this financing request of $50,000. Trina works in se…" at bounding box center [747, 198] width 229 height 56
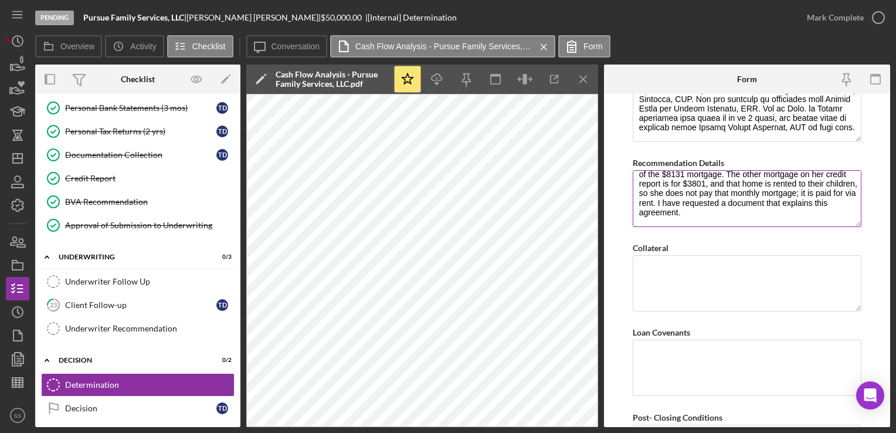
paste textarea "Trina's credit score is 720. She filed for bankruptcy in 2020 and has since mai…"
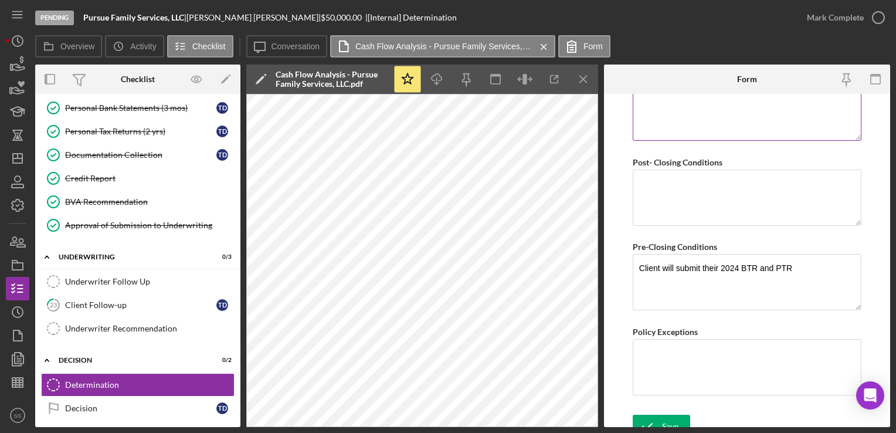
scroll to position [939, 0]
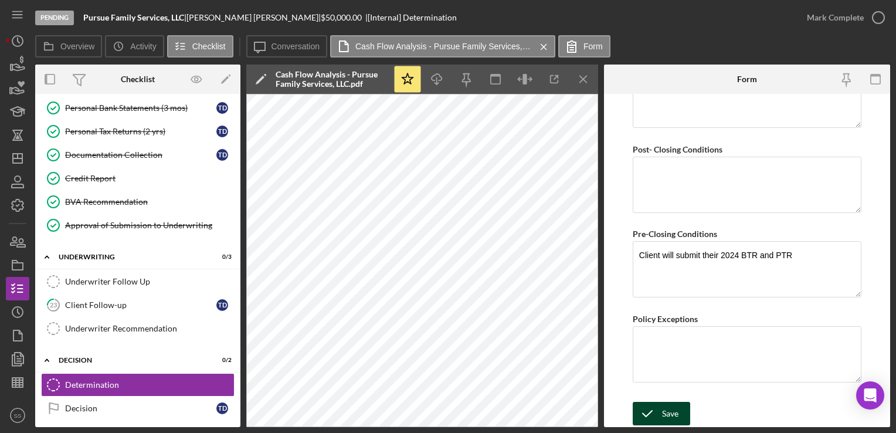
type textarea "We recommend fully funding this financing request of $50,000. Trina works in se…"
click at [660, 412] on icon "submit" at bounding box center [647, 413] width 29 height 29
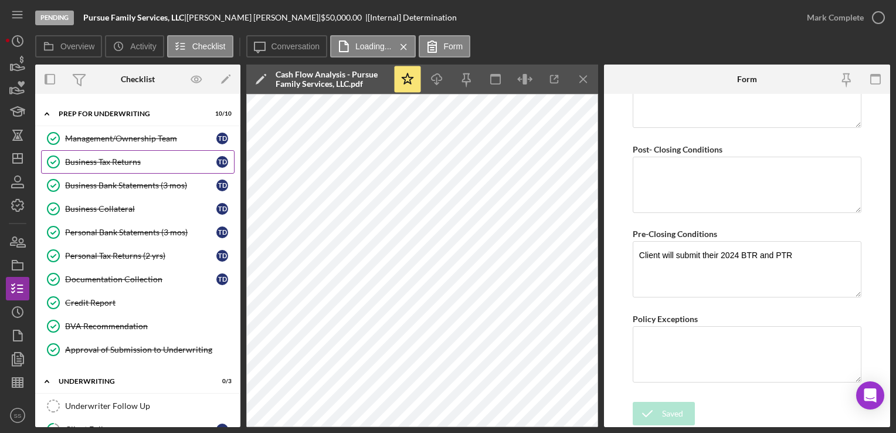
scroll to position [58, 0]
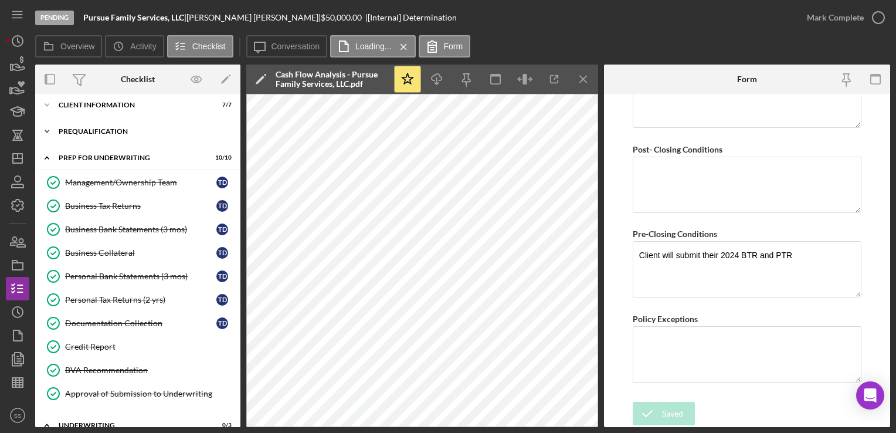
click at [89, 134] on div "Icon/Expander Prequalification 14 / 14" at bounding box center [137, 131] width 205 height 23
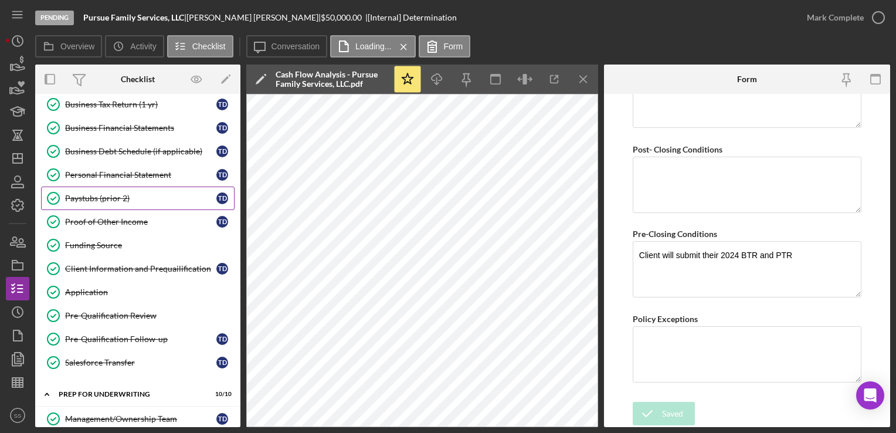
scroll to position [162, 0]
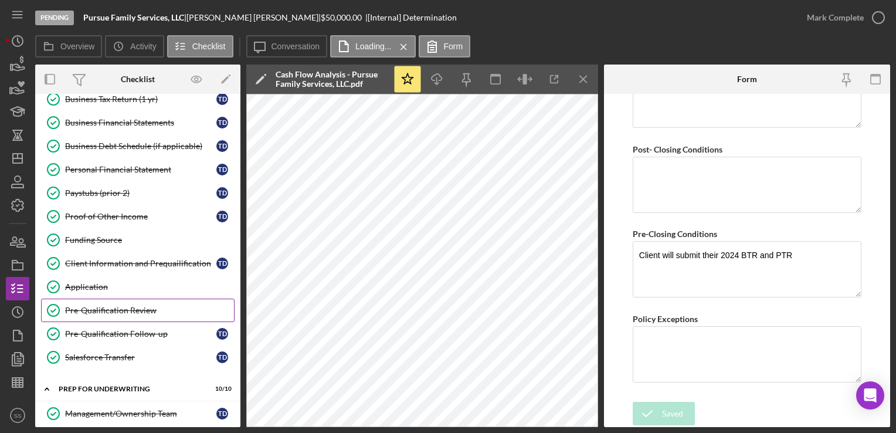
click at [111, 305] on div "Pre-Qualification Review" at bounding box center [149, 309] width 169 height 9
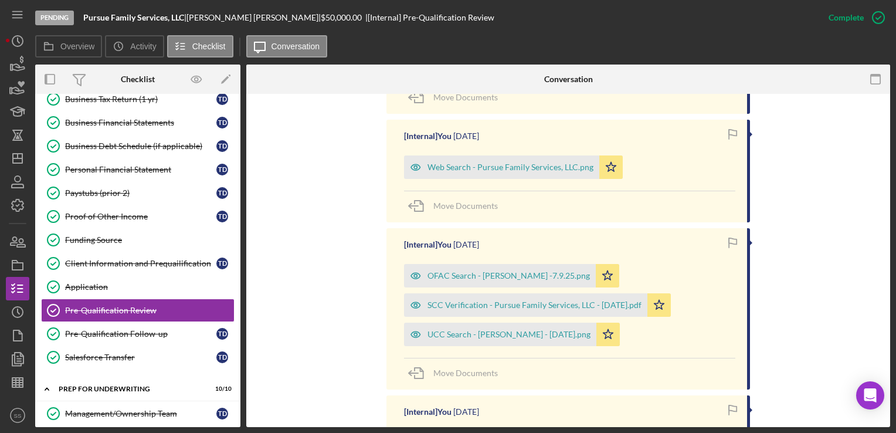
scroll to position [830, 0]
click at [111, 332] on div "Pre-Qualification Follow-up" at bounding box center [140, 333] width 151 height 9
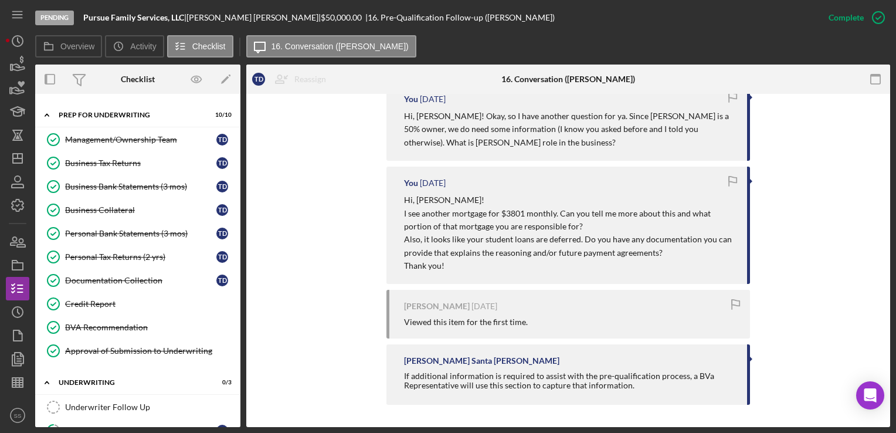
scroll to position [435, 0]
click at [98, 293] on link "Credit Report Credit Report" at bounding box center [137, 304] width 193 height 23
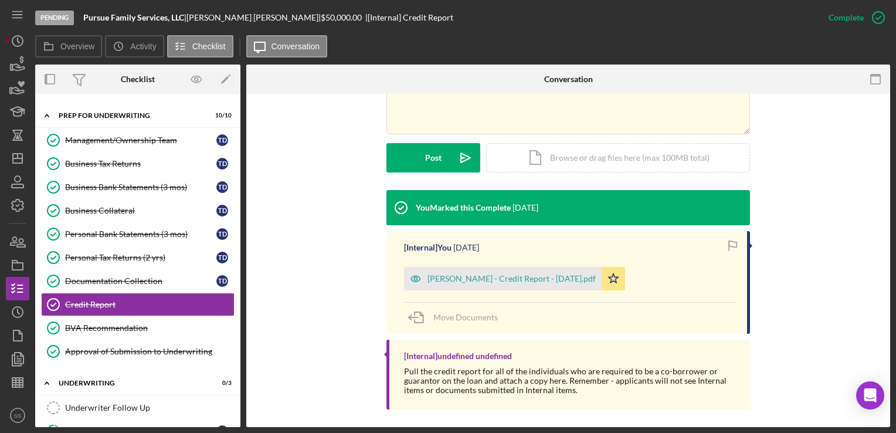
scroll to position [300, 0]
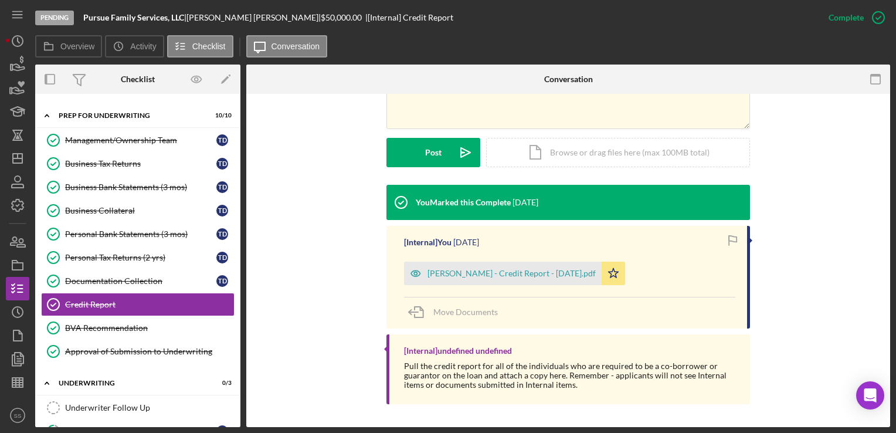
click at [511, 260] on div "Trina Davis - Credit Report - 7.28.2025.pdf Icon/Star" at bounding box center [517, 270] width 227 height 29
click at [534, 276] on div "[PERSON_NAME] - Credit Report - [DATE].pdf" at bounding box center [511, 273] width 168 height 9
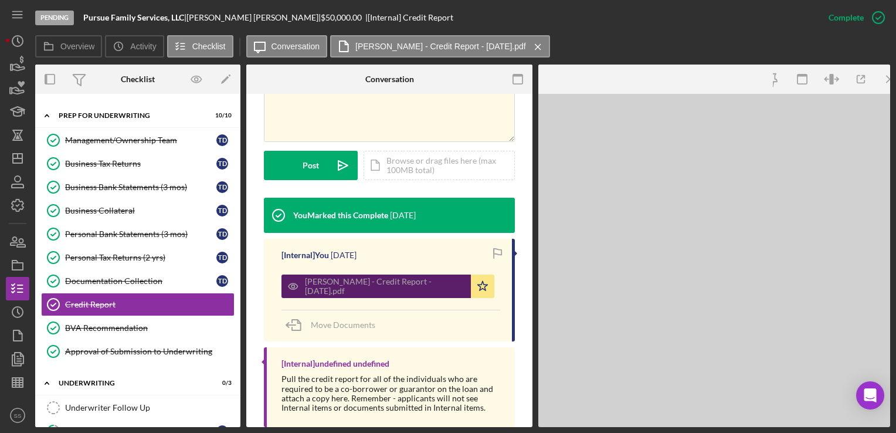
scroll to position [313, 0]
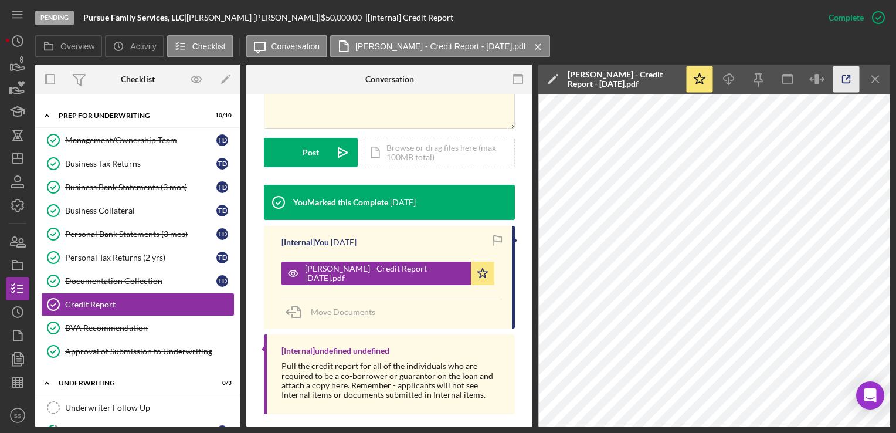
click at [847, 84] on icon "button" at bounding box center [846, 79] width 26 height 26
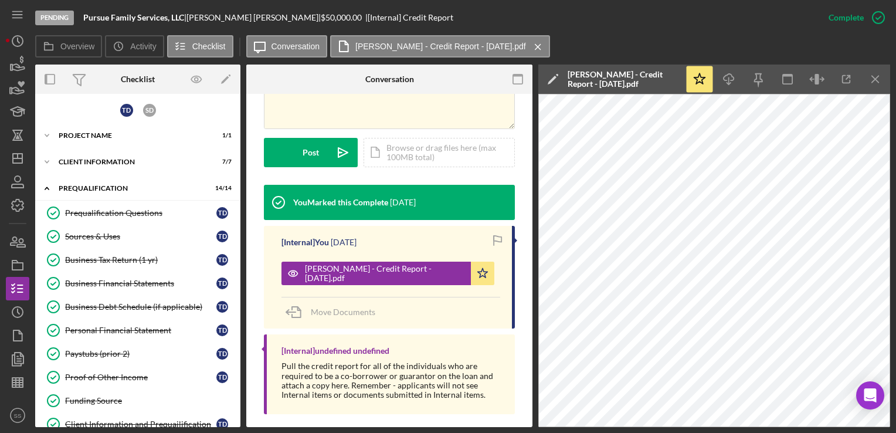
scroll to position [0, 0]
click at [142, 308] on div "Business Debt Schedule (if applicable)" at bounding box center [140, 307] width 151 height 9
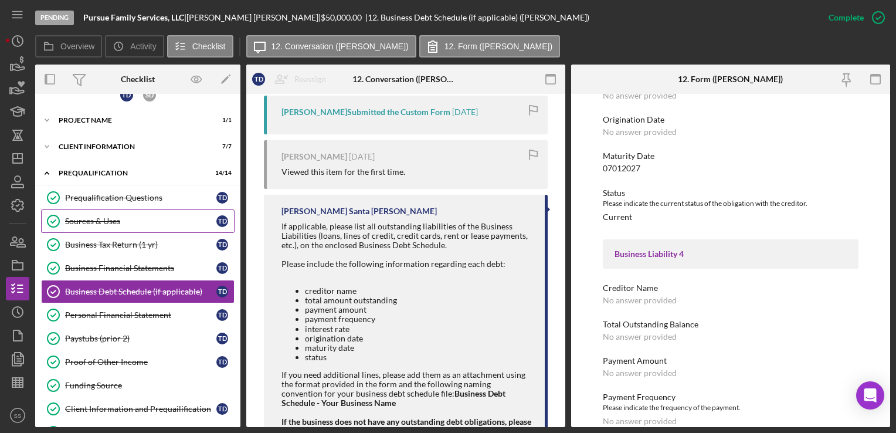
scroll to position [16, 0]
click at [93, 246] on div "Business Tax Return (1 yr)" at bounding box center [140, 244] width 151 height 9
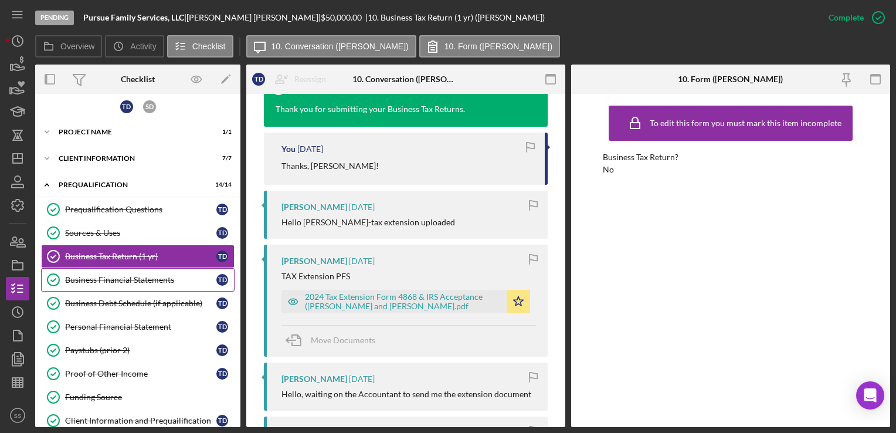
scroll to position [73, 0]
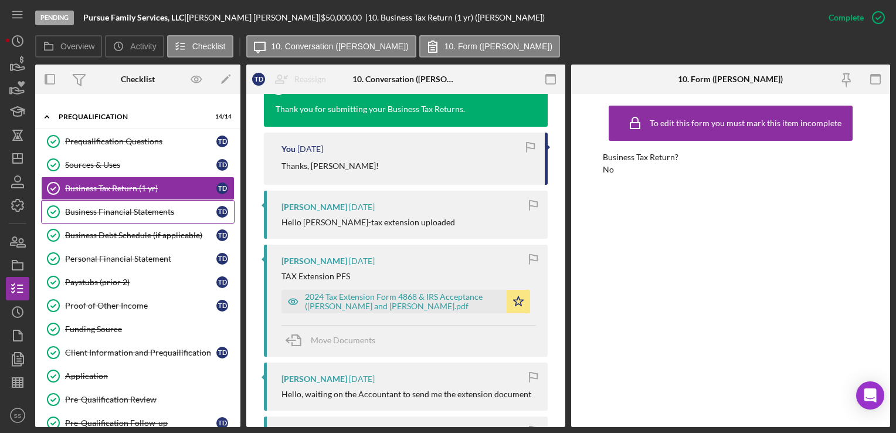
click at [125, 202] on link "Business Financial Statements Business Financial Statements T D" at bounding box center [137, 211] width 193 height 23
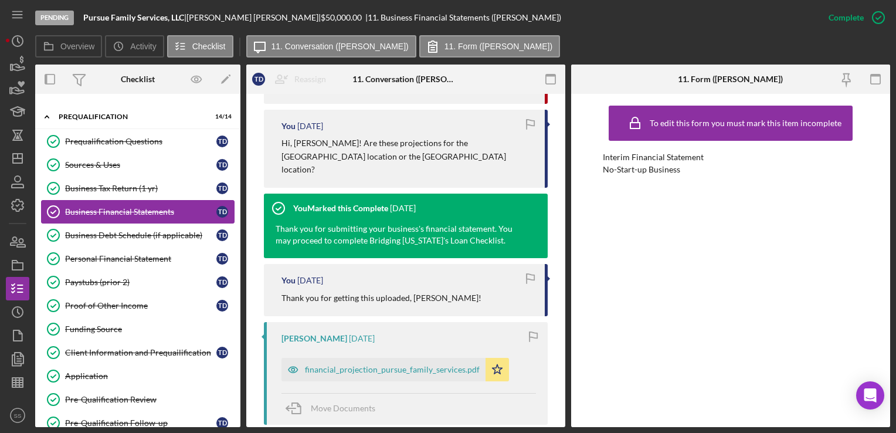
scroll to position [870, 0]
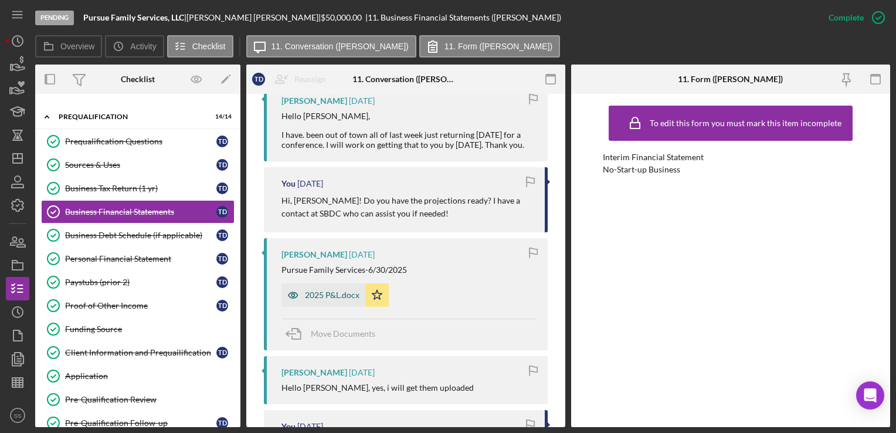
click at [325, 291] on div "2025 P&L.docx" at bounding box center [332, 294] width 55 height 9
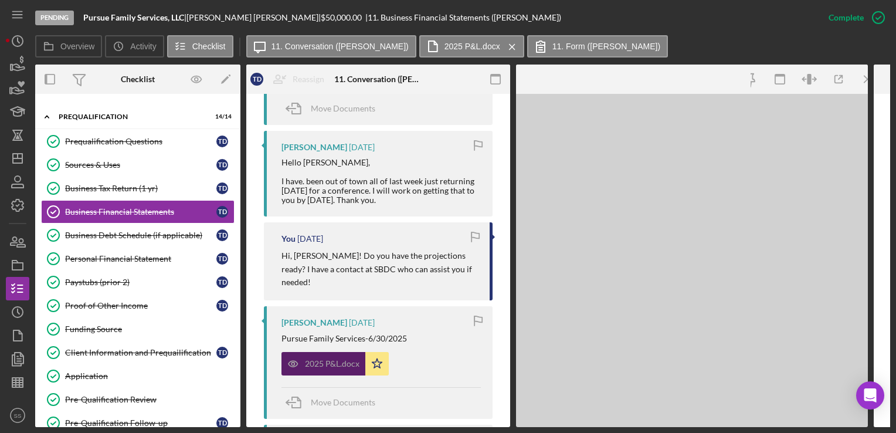
scroll to position [1153, 0]
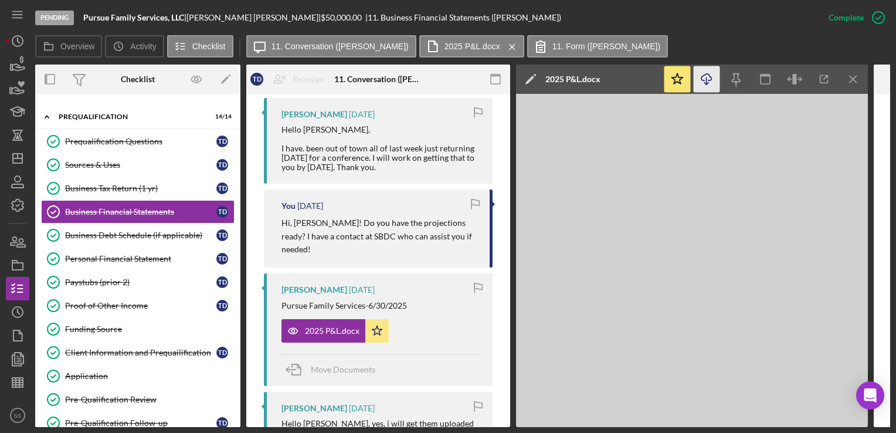
click at [707, 72] on icon "Icon/Download" at bounding box center [707, 79] width 26 height 26
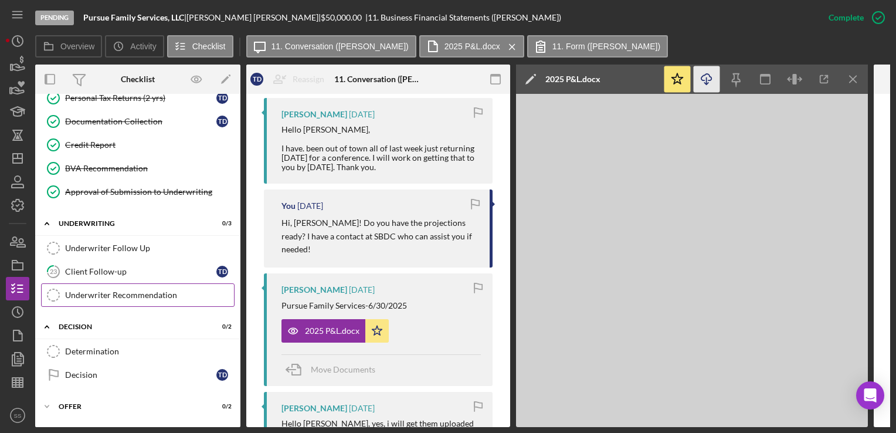
scroll to position [596, 0]
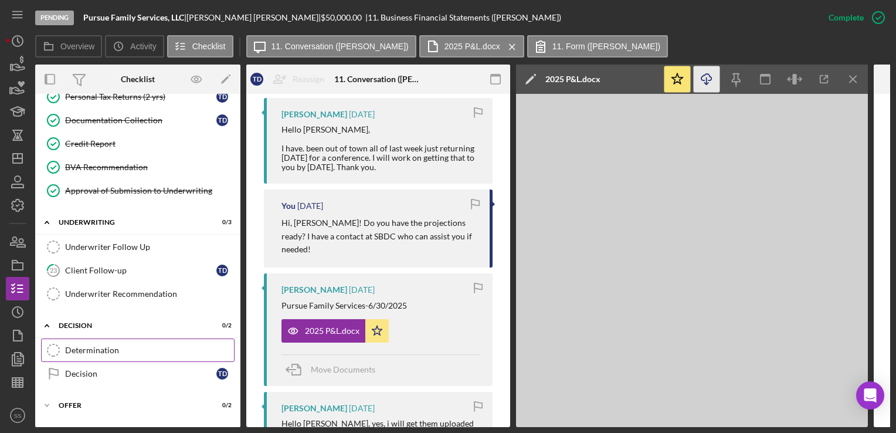
click at [118, 345] on div "Determination" at bounding box center [149, 349] width 169 height 9
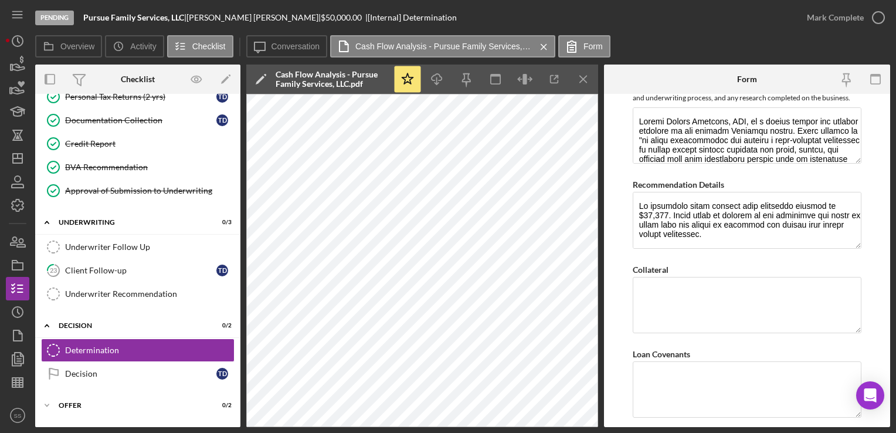
scroll to position [644, 0]
click at [745, 243] on textarea "Recommendation Details" at bounding box center [747, 219] width 229 height 56
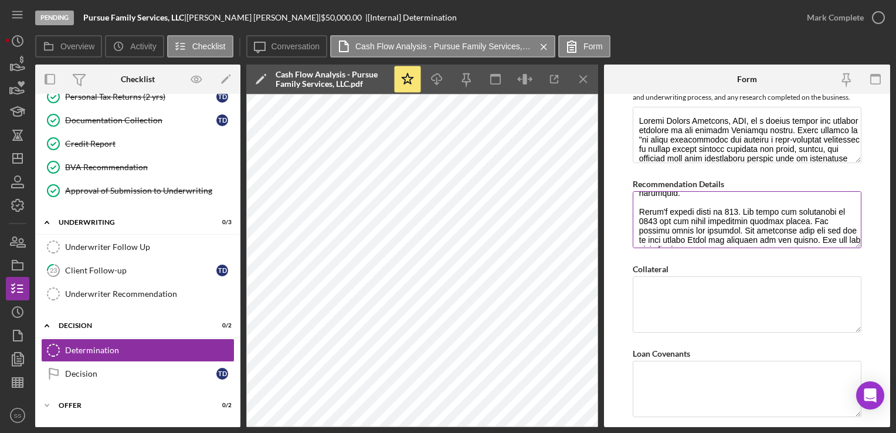
scroll to position [179, 0]
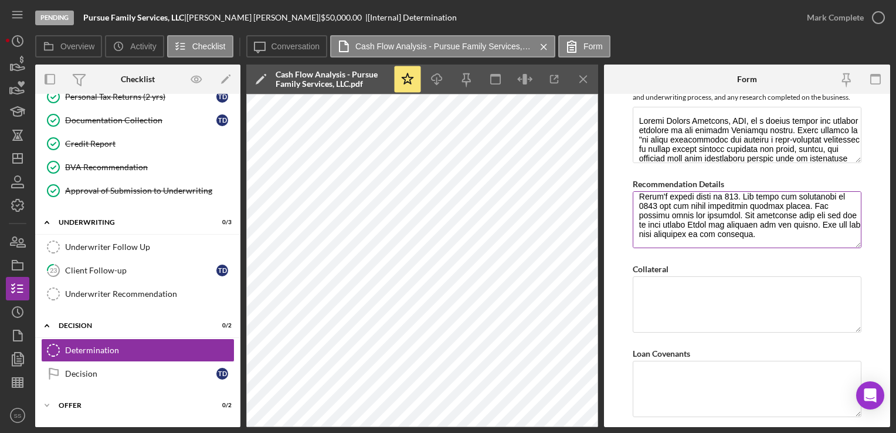
click at [807, 238] on textarea "Recommendation Details" at bounding box center [747, 219] width 229 height 56
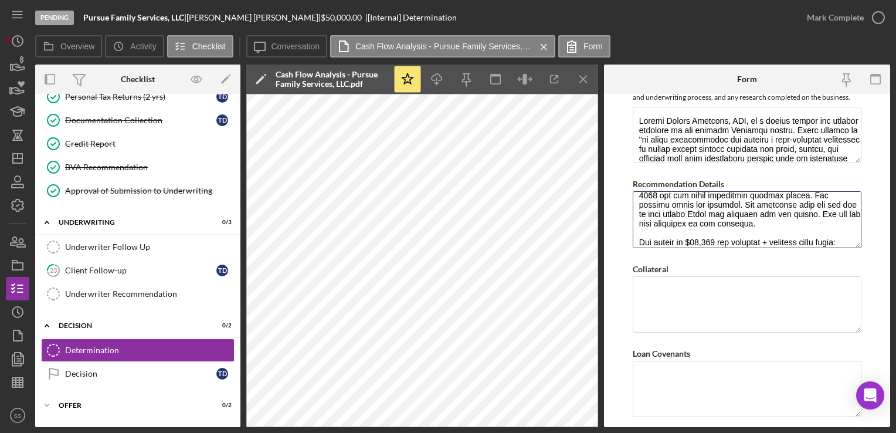
type textarea "We recommend fully funding this financing request of $50,000. Trina works in se…"
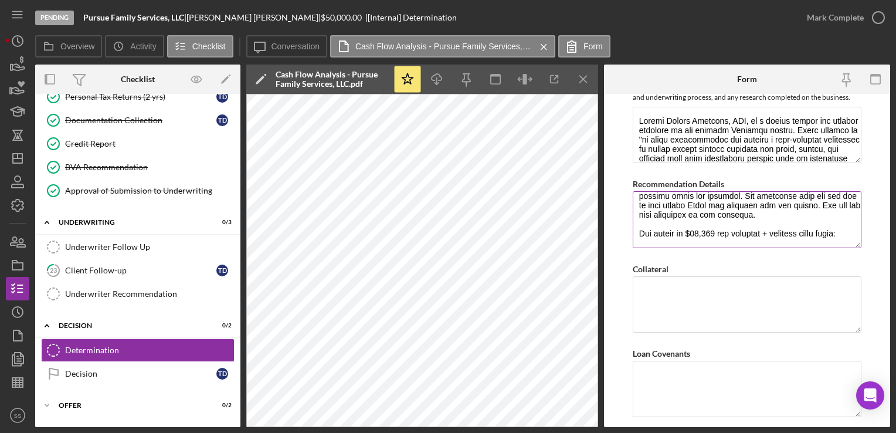
click at [712, 240] on textarea "Recommendation Details" at bounding box center [747, 219] width 229 height 56
click at [695, 305] on textarea "Collateral" at bounding box center [747, 304] width 229 height 56
click at [682, 297] on textarea "3324" at bounding box center [747, 304] width 229 height 56
click at [646, 316] on textarea "3324 income debts" at bounding box center [747, 304] width 229 height 56
click at [646, 316] on textarea "3324 income 4082 + 4314 debts" at bounding box center [747, 304] width 229 height 56
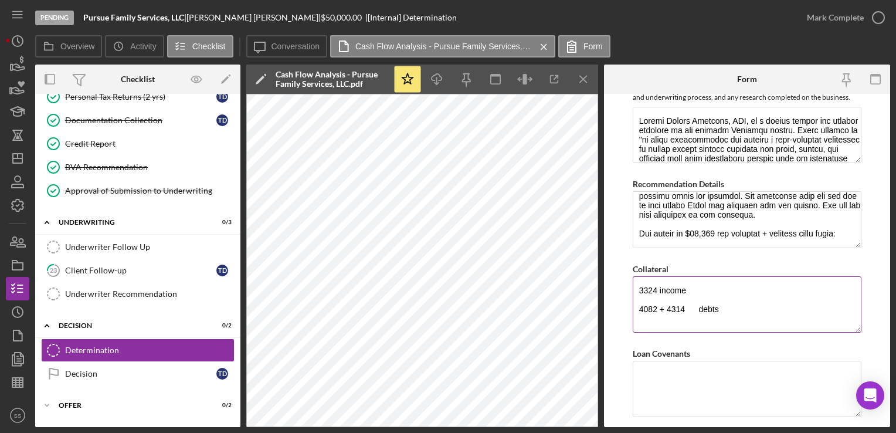
click at [667, 315] on textarea "3324 income 4082 + 4314 debts" at bounding box center [747, 304] width 229 height 56
click at [697, 316] on textarea "3324 income 4082 + 4314 debts" at bounding box center [747, 304] width 229 height 56
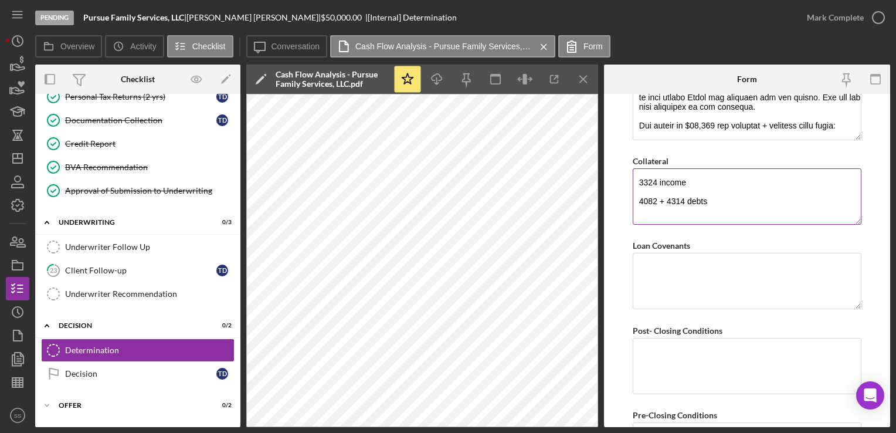
scroll to position [752, 0]
click at [719, 207] on textarea "3324 income 4082 + 4314 debts" at bounding box center [747, 197] width 229 height 56
click at [723, 196] on textarea "3324 income 4082 + 4314 debts" at bounding box center [747, 197] width 229 height 56
type textarea "3324 income 4082 + 4314 debts = negative DTI"
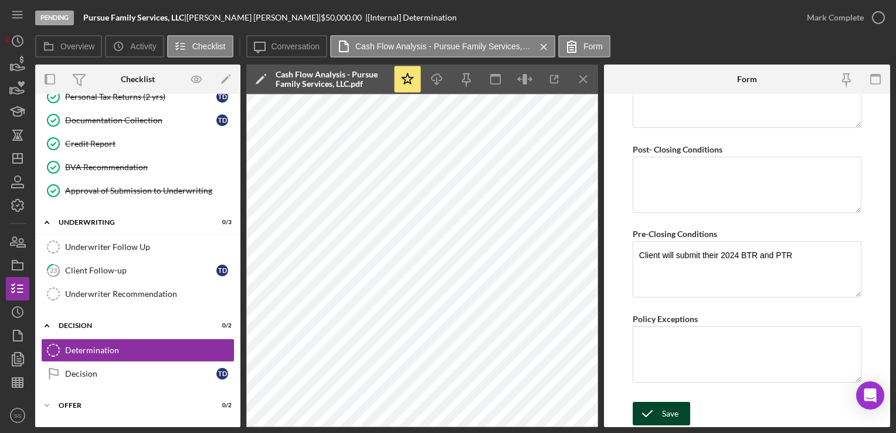
click at [656, 419] on icon "submit" at bounding box center [647, 413] width 29 height 29
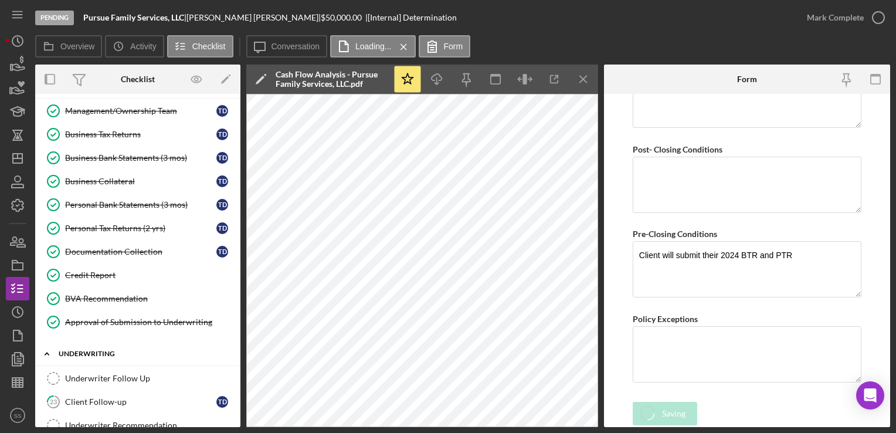
scroll to position [391, 0]
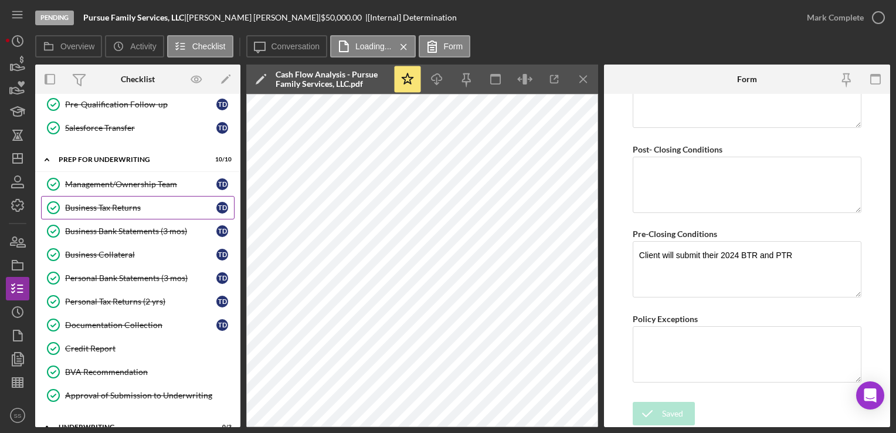
click at [116, 207] on div "Business Tax Returns" at bounding box center [140, 207] width 151 height 9
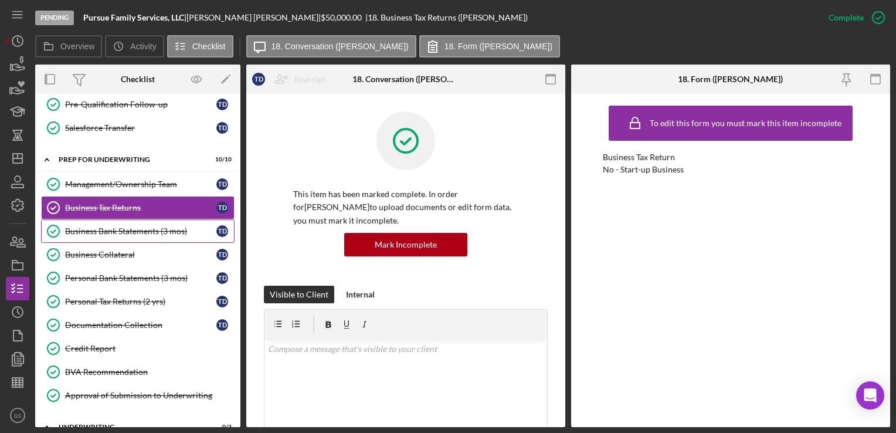
click at [155, 227] on div "Business Bank Statements (3 mos)" at bounding box center [140, 230] width 151 height 9
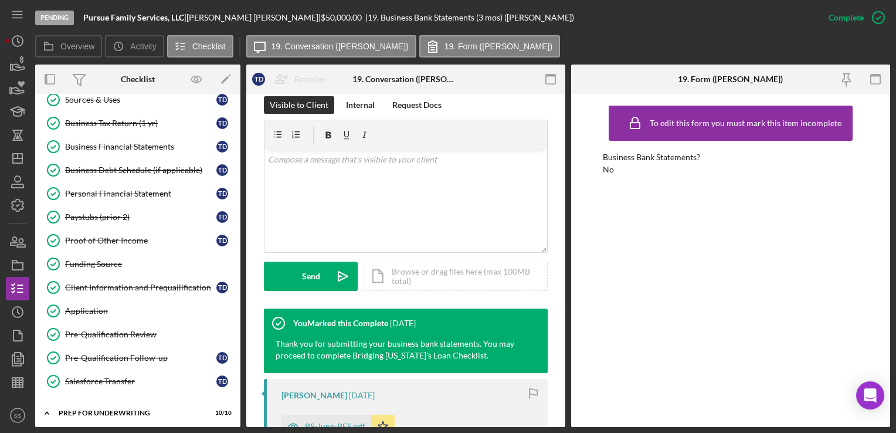
scroll to position [138, 0]
click at [107, 148] on div "Business Financial Statements" at bounding box center [140, 146] width 151 height 9
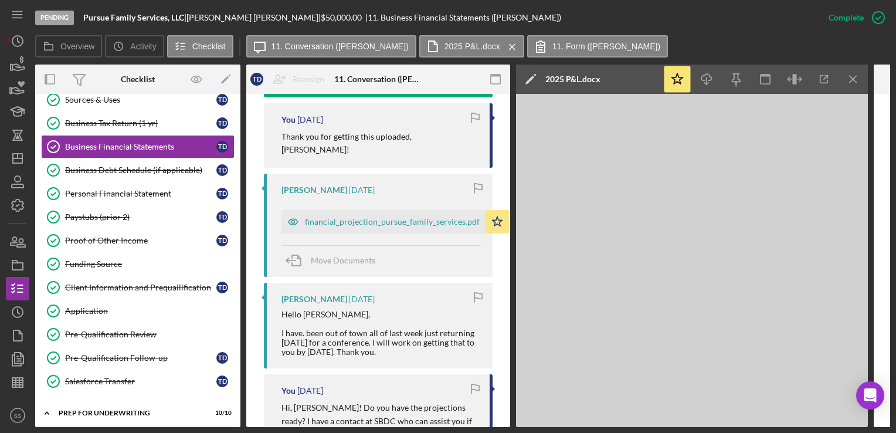
scroll to position [967, 0]
click at [385, 218] on div "financial_projection_pursue_family_services.pdf" at bounding box center [392, 222] width 175 height 9
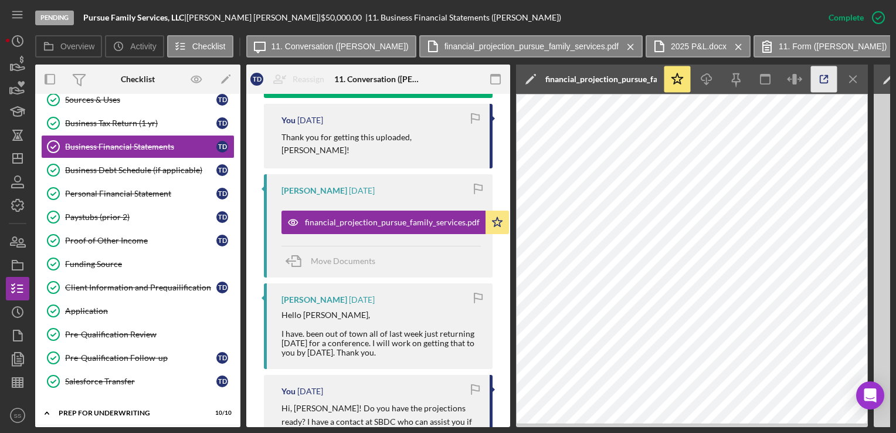
click at [817, 77] on icon "button" at bounding box center [824, 79] width 26 height 26
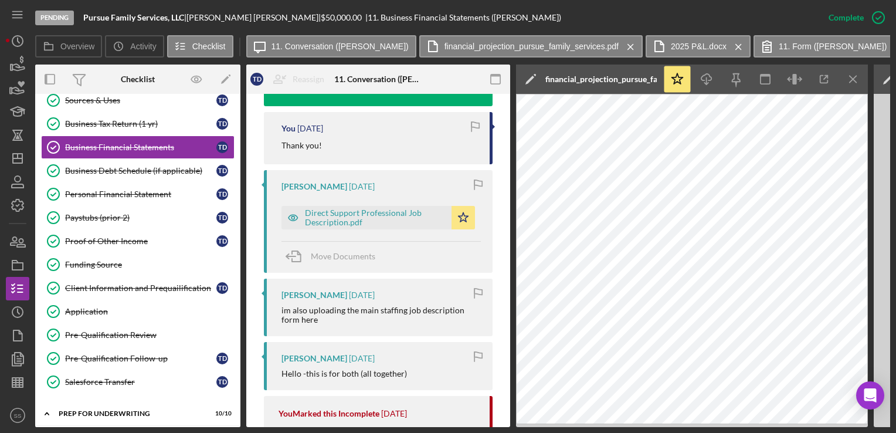
scroll to position [445, 0]
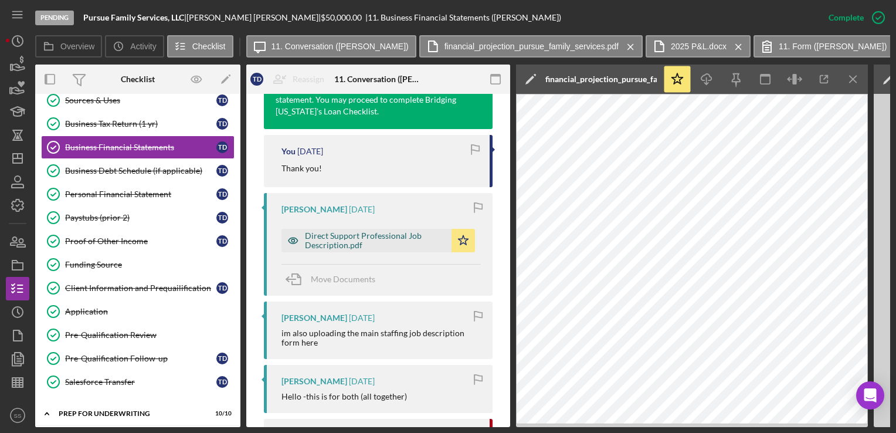
click at [359, 238] on div "Direct Support Professional Job Description.pdf" at bounding box center [375, 240] width 141 height 19
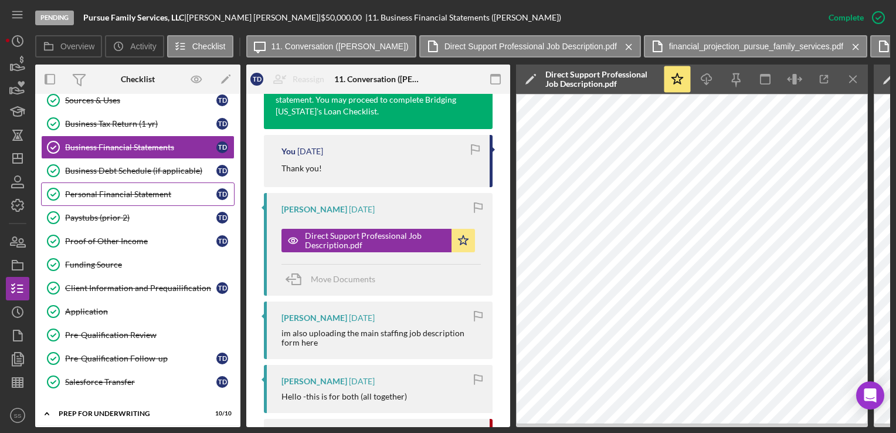
scroll to position [110, 0]
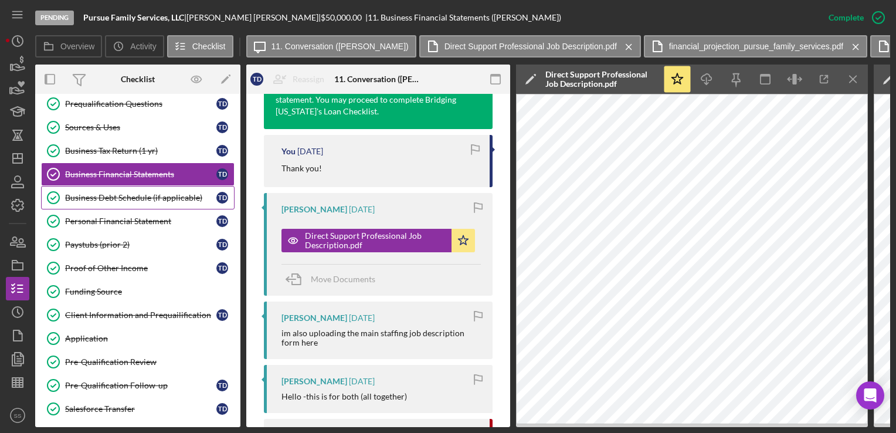
click at [76, 189] on link "Business Debt Schedule (if applicable) Business Debt Schedule (if applicable) T…" at bounding box center [137, 197] width 193 height 23
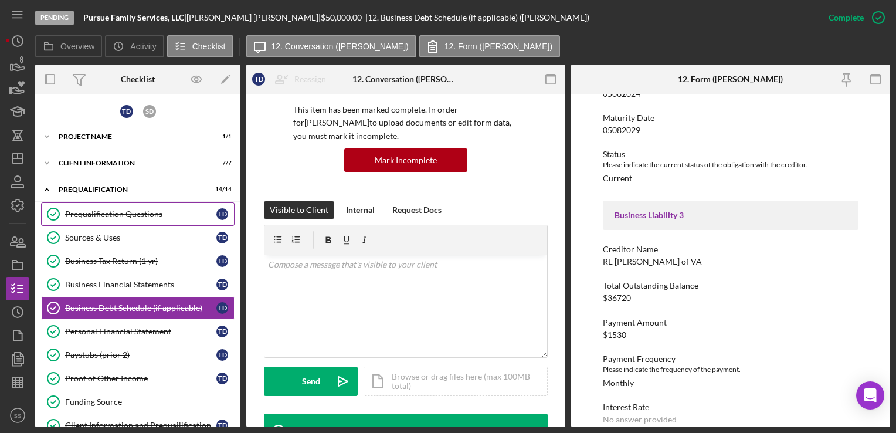
click at [117, 217] on div "Prequalification Questions" at bounding box center [140, 213] width 151 height 9
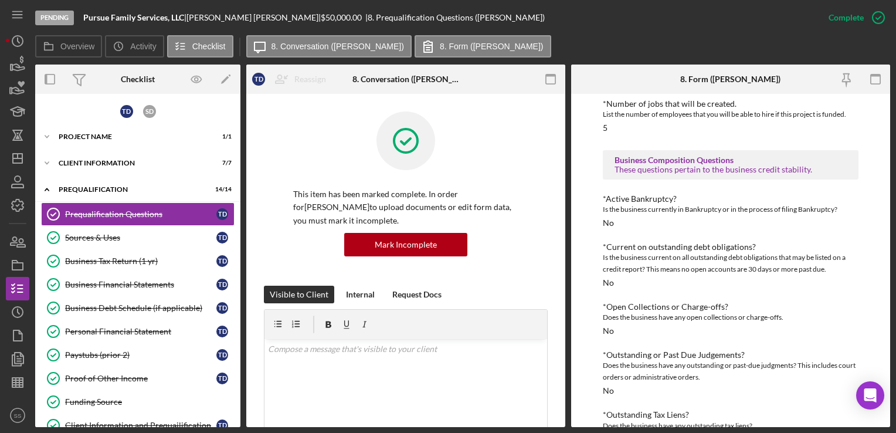
scroll to position [605, 0]
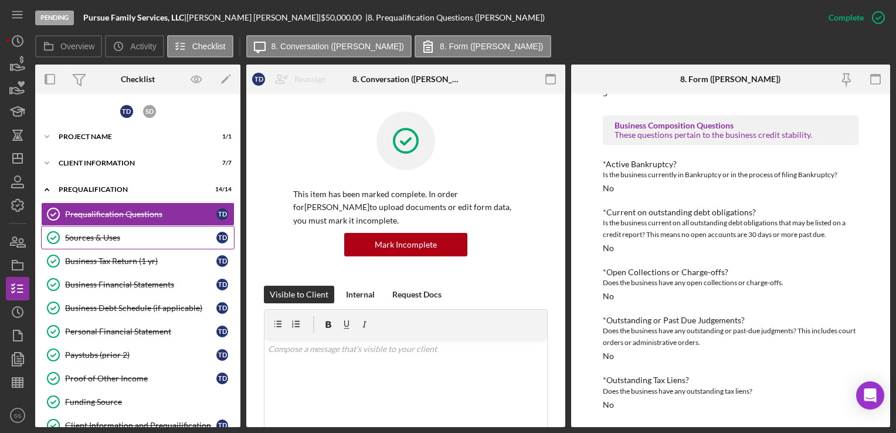
click at [68, 236] on div "Sources & Uses" at bounding box center [140, 237] width 151 height 9
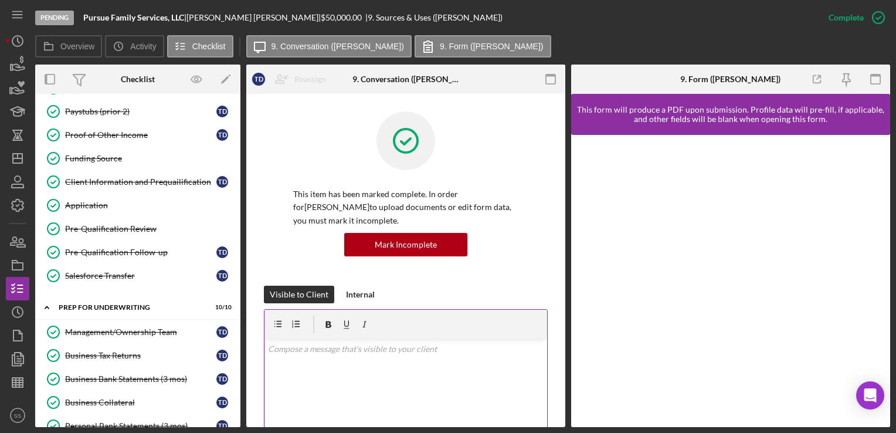
click at [338, 393] on div "v Color teal Color pink Remove color Add row above Add row below Add column bef…" at bounding box center [405, 390] width 283 height 103
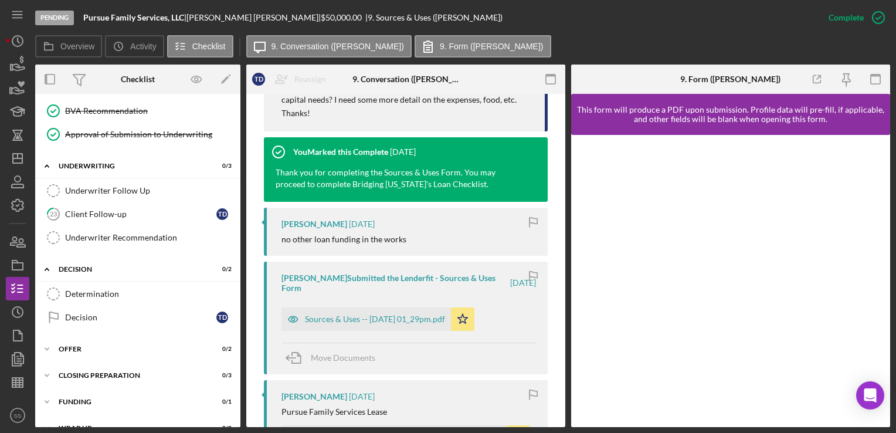
scroll to position [663, 0]
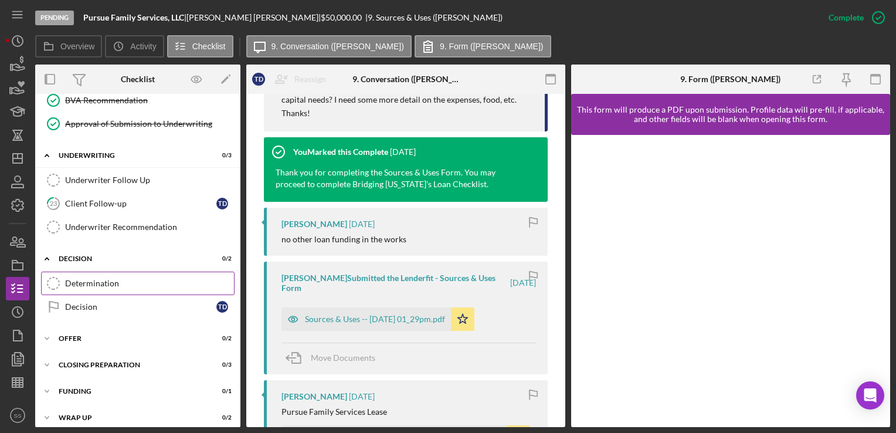
click at [118, 278] on div "Determination" at bounding box center [149, 282] width 169 height 9
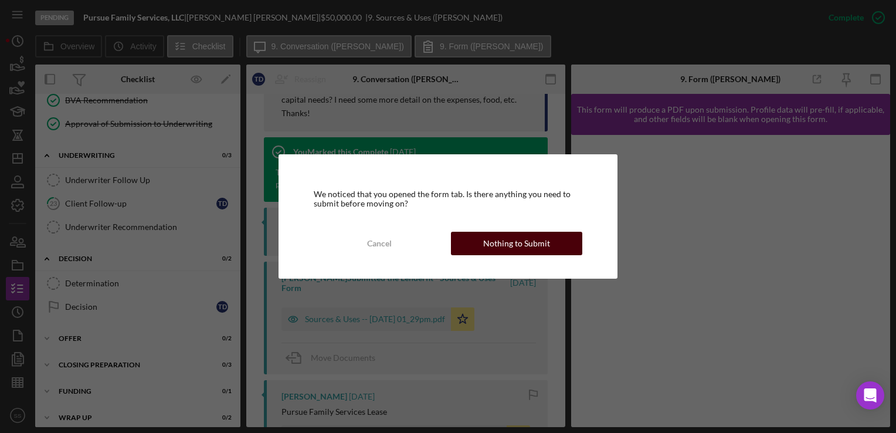
click at [507, 239] on div "Nothing to Submit" at bounding box center [516, 243] width 67 height 23
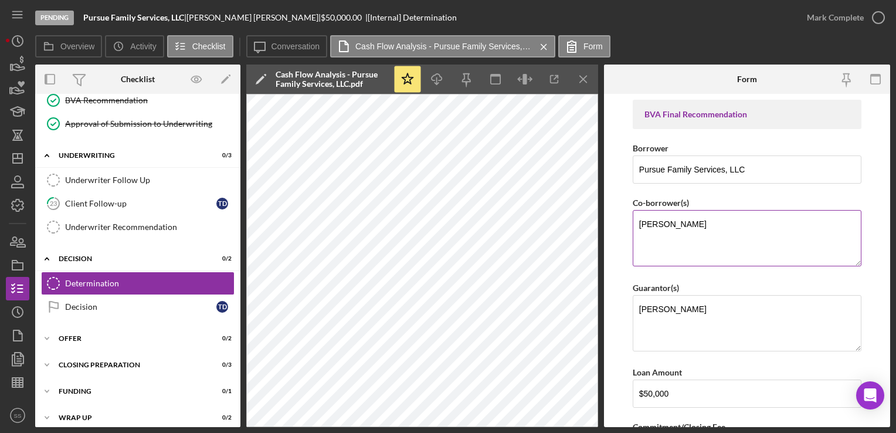
click at [691, 254] on textarea "Trina Davis" at bounding box center [747, 238] width 229 height 56
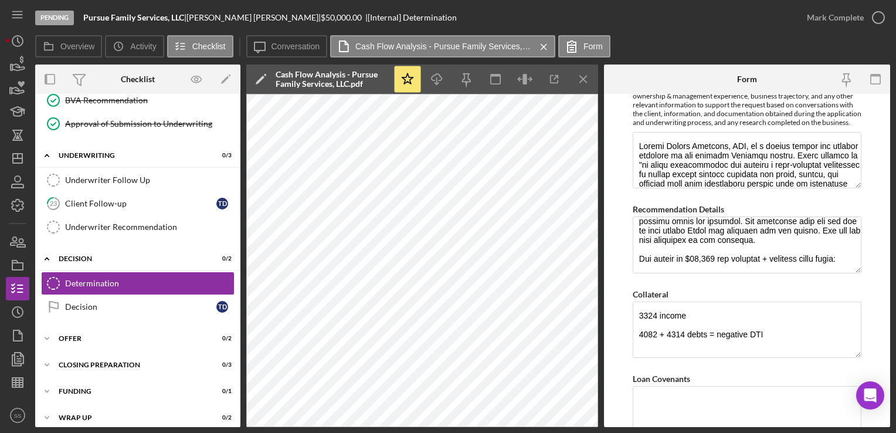
scroll to position [620, 0]
click at [641, 254] on textarea "Recommendation Details" at bounding box center [747, 243] width 229 height 56
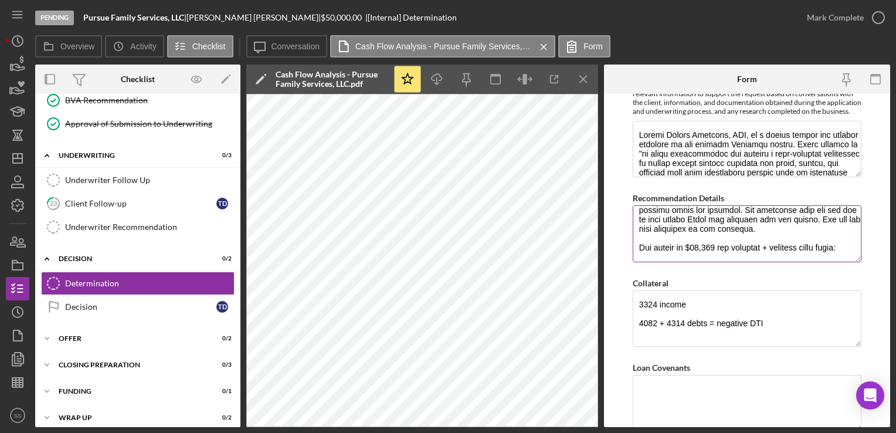
scroll to position [630, 0]
click at [698, 259] on textarea "Recommendation Details" at bounding box center [747, 234] width 229 height 56
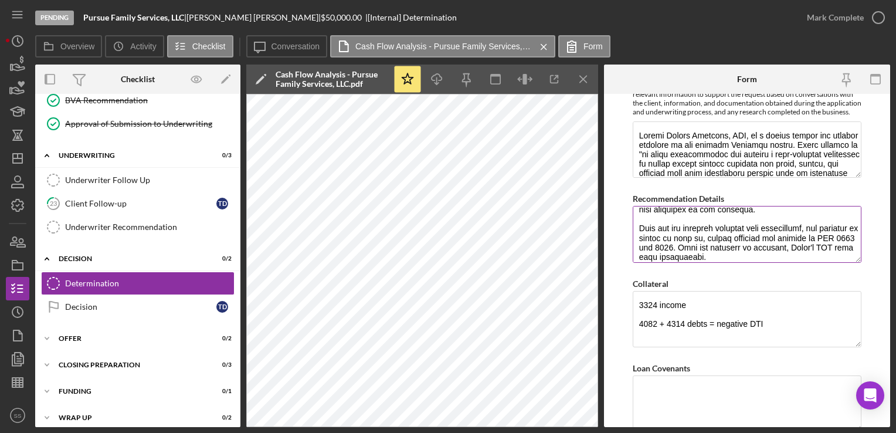
scroll to position [226, 0]
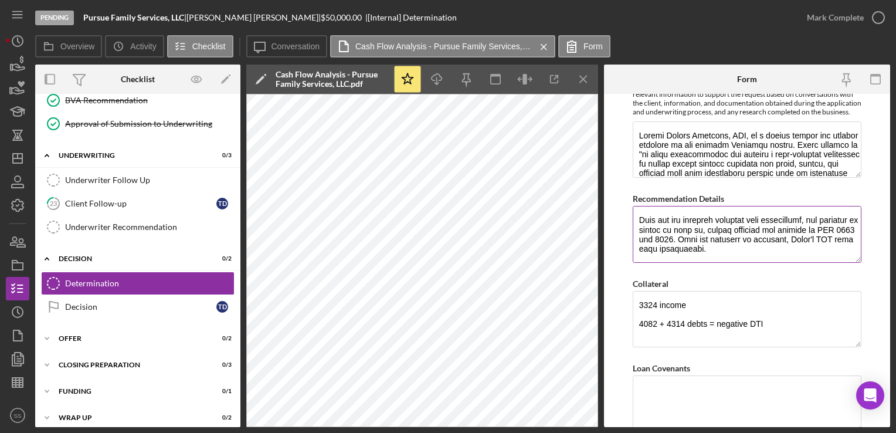
drag, startPoint x: 763, startPoint y: 266, endPoint x: 697, endPoint y: 260, distance: 66.6
click at [697, 260] on textarea "Recommendation Details" at bounding box center [747, 234] width 229 height 56
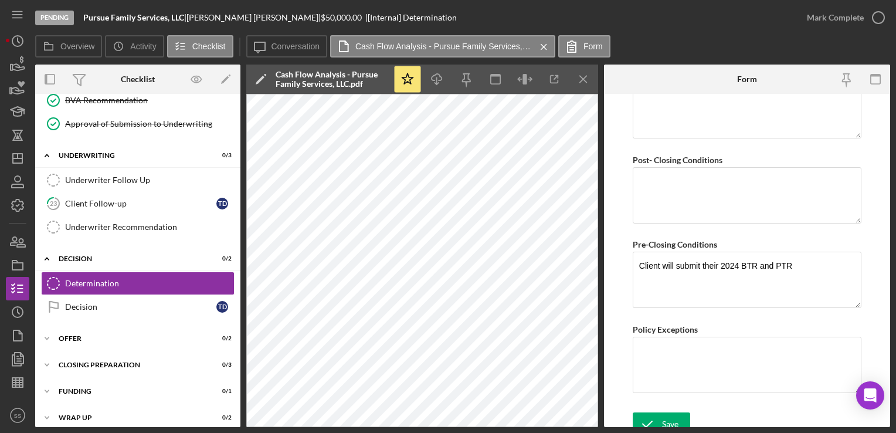
scroll to position [939, 0]
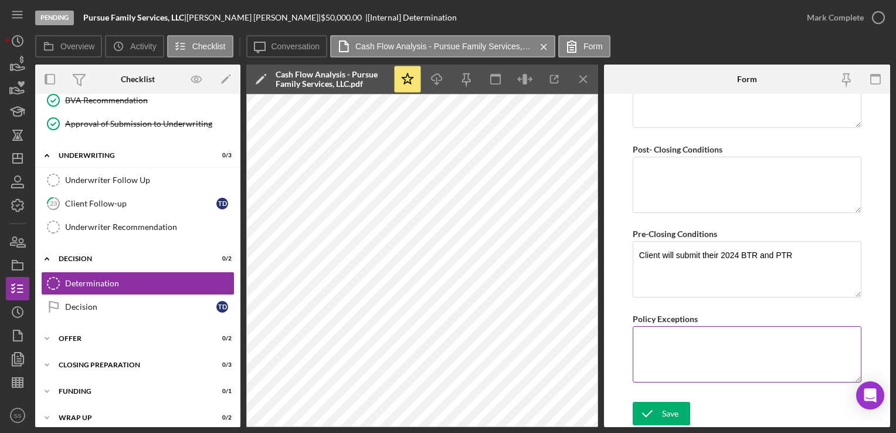
type textarea "We recommend fully funding this financing request of $50,000. Trina works in se…"
click at [709, 337] on textarea "Policy Exceptions" at bounding box center [747, 354] width 229 height 56
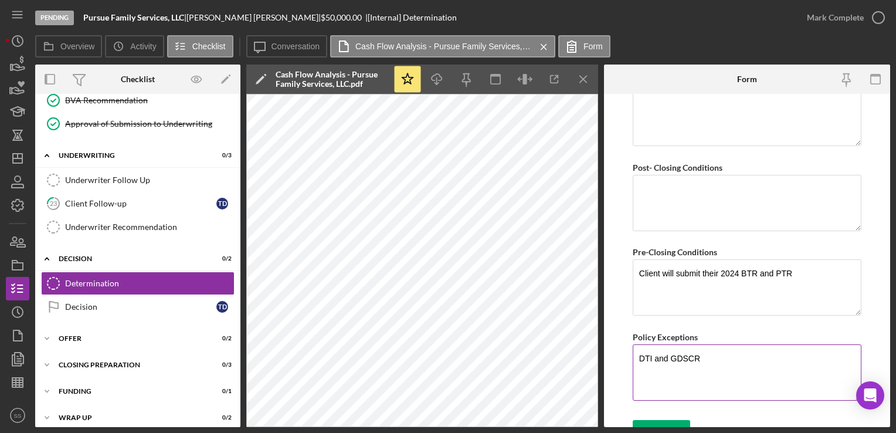
scroll to position [932, 0]
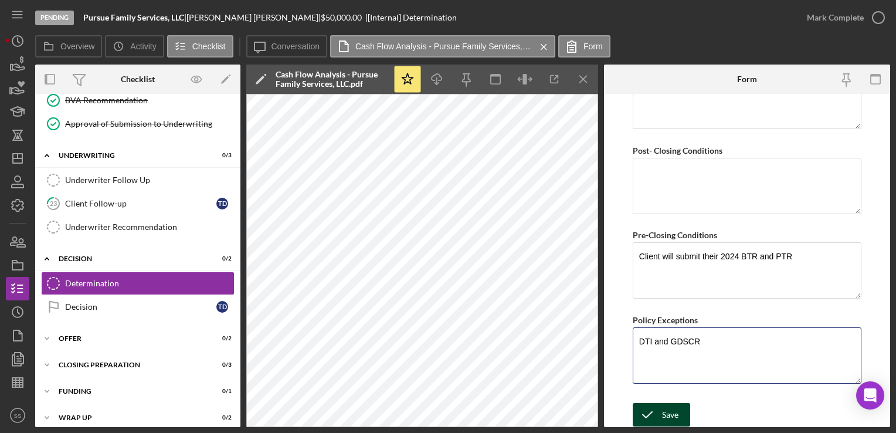
type textarea "DTI and GDSCR"
click at [662, 417] on div "Save" at bounding box center [670, 414] width 16 height 23
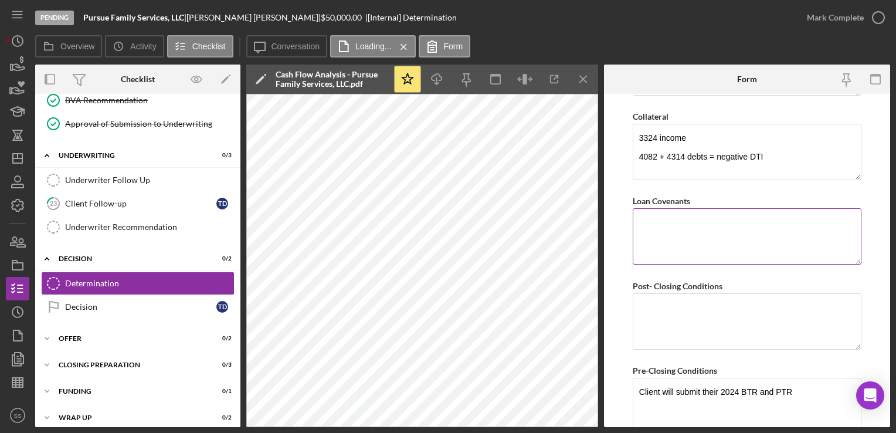
scroll to position [705, 0]
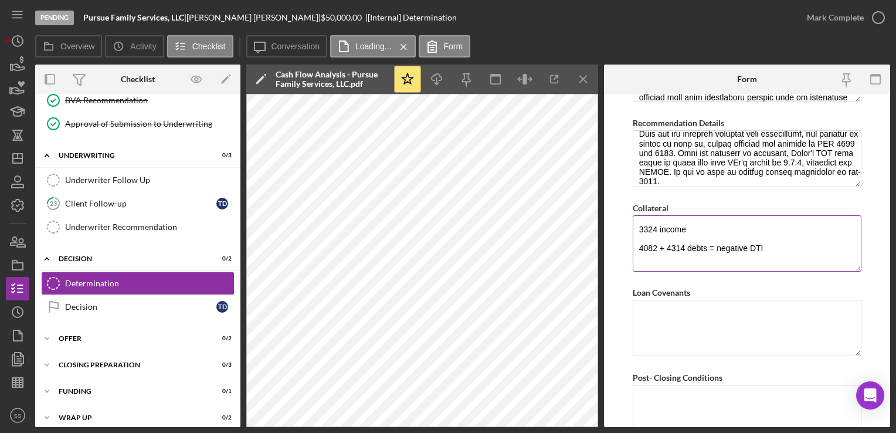
click at [782, 252] on textarea "3324 income 4082 + 4314 debts = negative DTI" at bounding box center [747, 243] width 229 height 56
drag, startPoint x: 782, startPoint y: 252, endPoint x: 768, endPoint y: 267, distance: 20.7
click at [768, 267] on textarea "3324 income 4082 + 4314 debts = negative DTI" at bounding box center [747, 243] width 229 height 56
paste textarea "The collateral available is $50,000 in cash and AR, along with $220,000 in hous…"
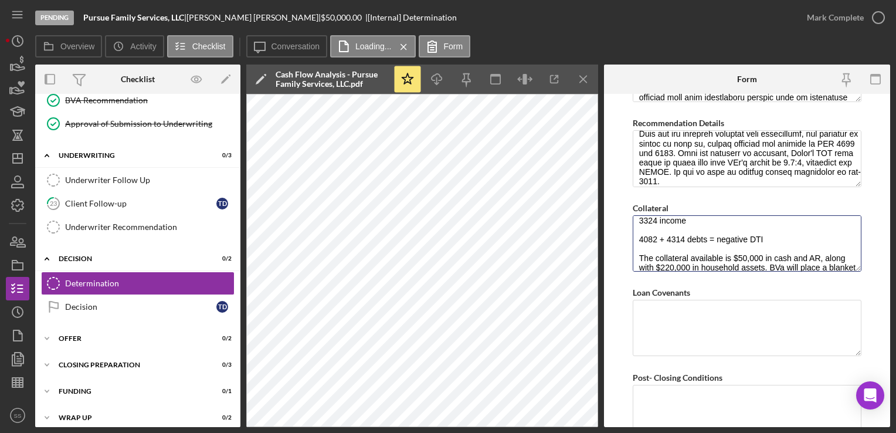
scroll to position [0, 0]
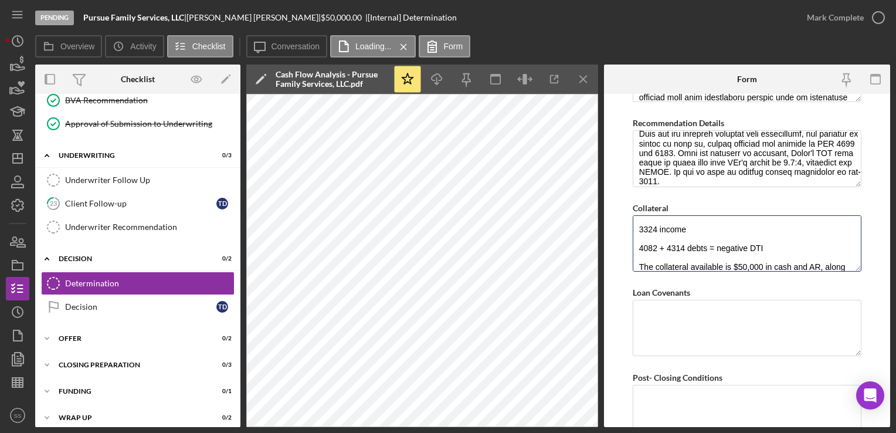
drag, startPoint x: 776, startPoint y: 235, endPoint x: 600, endPoint y: 222, distance: 176.4
click at [600, 222] on div "Overview Internal Workflow Stage Pending Icon/Dropdown Arrow Archive (can unarc…" at bounding box center [462, 245] width 855 height 362
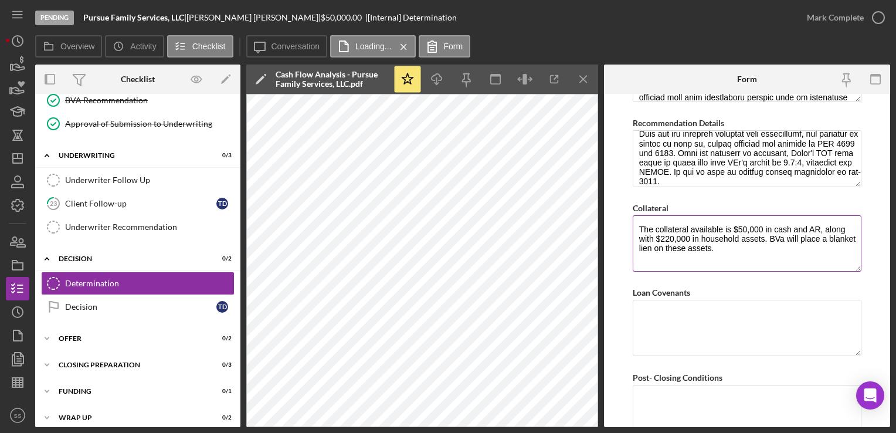
click at [636, 252] on textarea "The collateral available is $50,000 in cash and AR, along with $220,000 in hous…" at bounding box center [747, 243] width 229 height 56
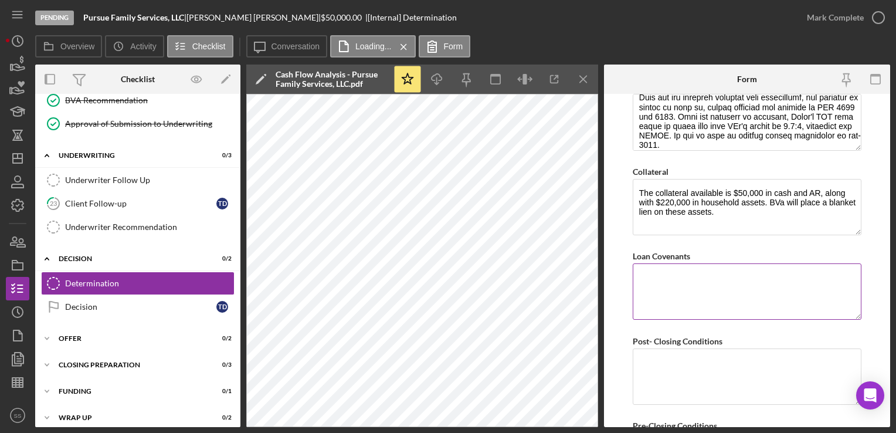
click at [735, 276] on textarea "Loan Covenants" at bounding box center [747, 291] width 229 height 56
click at [683, 230] on textarea "The collateral available is $50,000 in cash and AR, along with $220,000 in hous…" at bounding box center [747, 207] width 229 height 56
paste textarea "Bridging Virginia will place a 1st position UCC lien on the assets of the busin…"
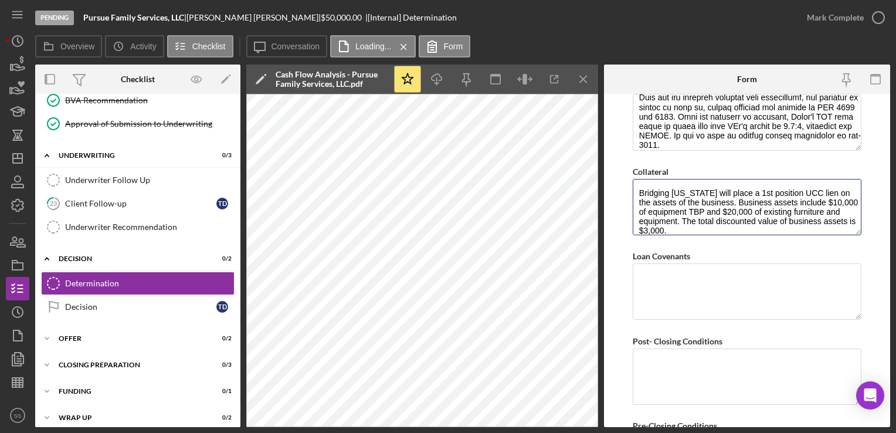
scroll to position [773, 0]
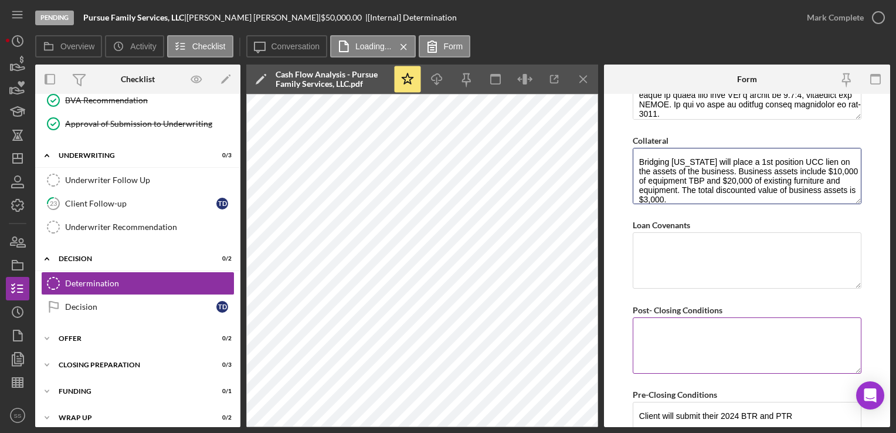
type textarea "Bridging Virginia will place a 1st position UCC lien on the assets of the busin…"
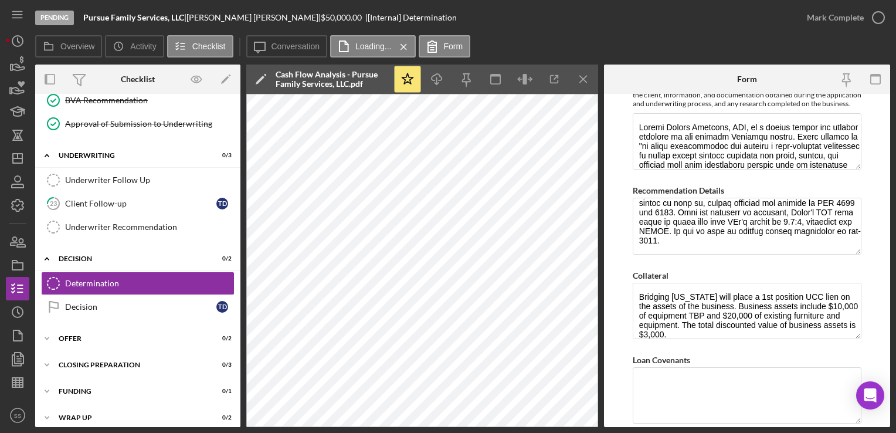
scroll to position [657, 0]
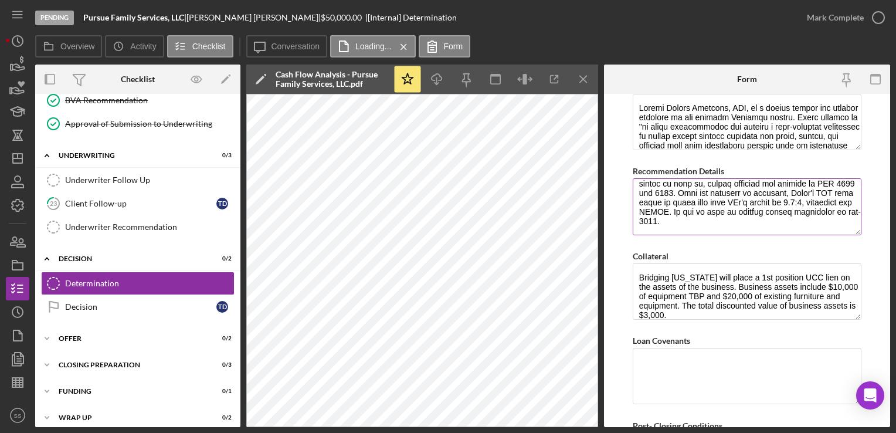
click at [766, 223] on textarea "Recommendation Details" at bounding box center [747, 206] width 229 height 56
paste textarea "As no outside income is reported, the borrower’s DTI is shown as 0%. If busines…"
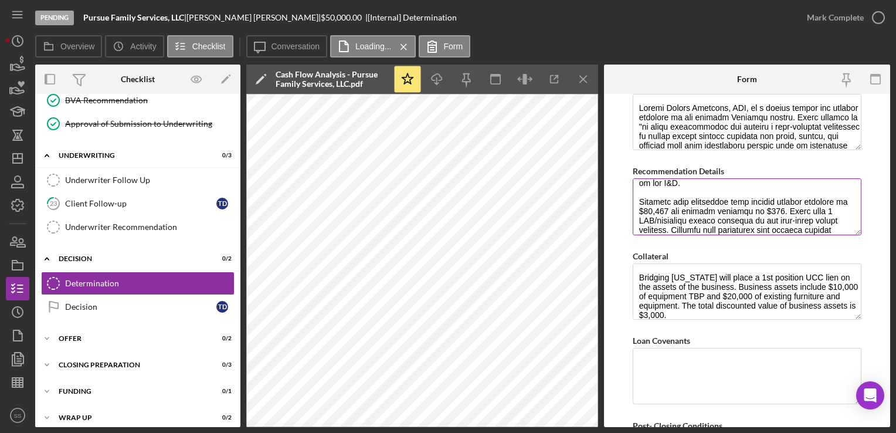
scroll to position [386, 0]
drag, startPoint x: 637, startPoint y: 193, endPoint x: 705, endPoint y: 226, distance: 75.8
click at [705, 226] on textarea "Recommendation Details" at bounding box center [747, 206] width 229 height 56
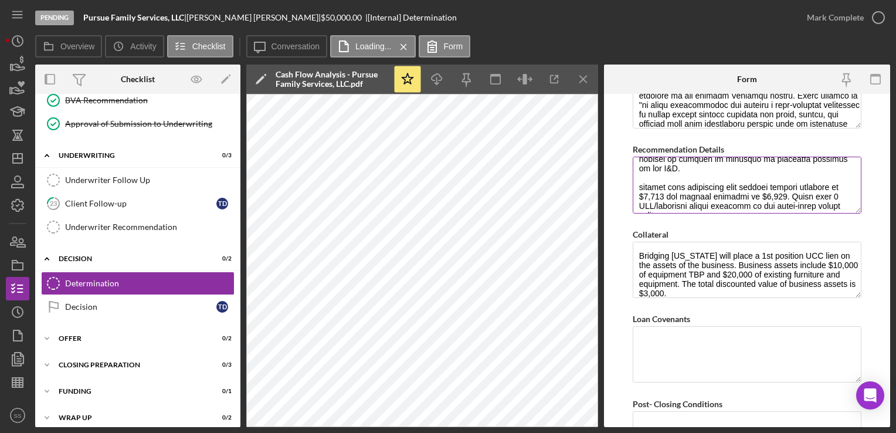
scroll to position [387, 0]
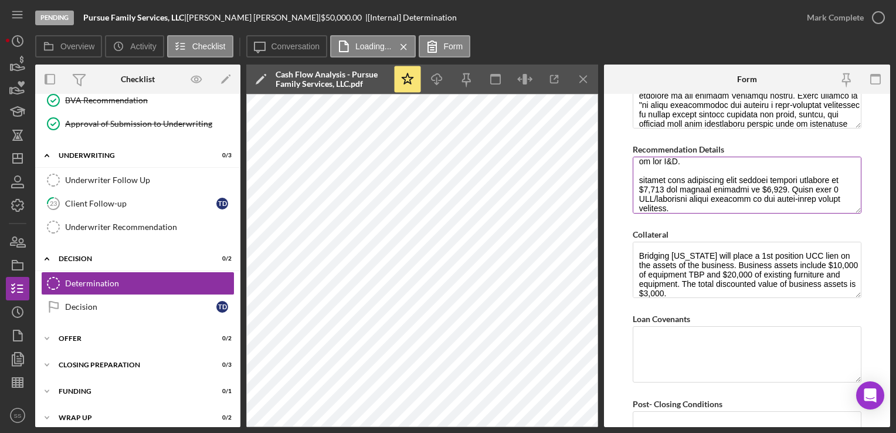
drag, startPoint x: 684, startPoint y: 212, endPoint x: 645, endPoint y: 182, distance: 49.4
click at [645, 182] on textarea "Recommendation Details" at bounding box center [747, 185] width 229 height 56
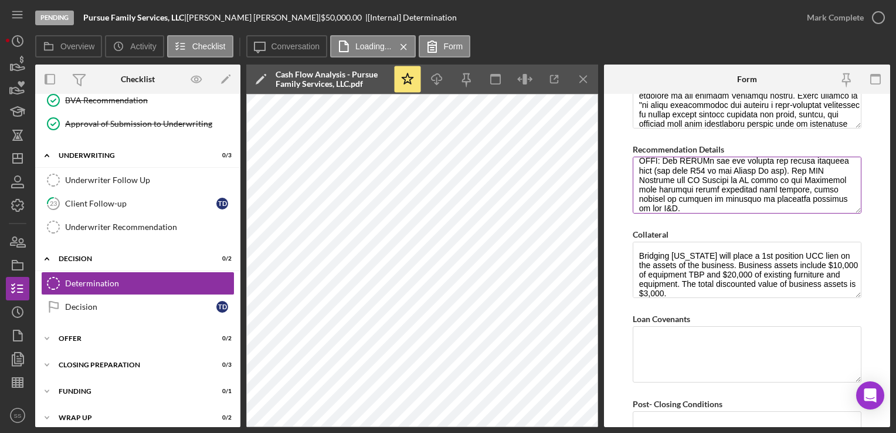
scroll to position [340, 0]
type textarea "We recommend fully funding this financing request of $50,000. Trina works in se…"
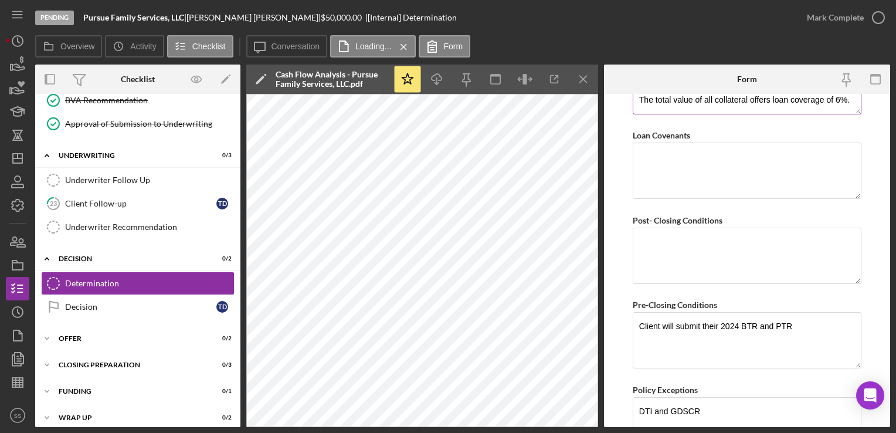
scroll to position [902, 0]
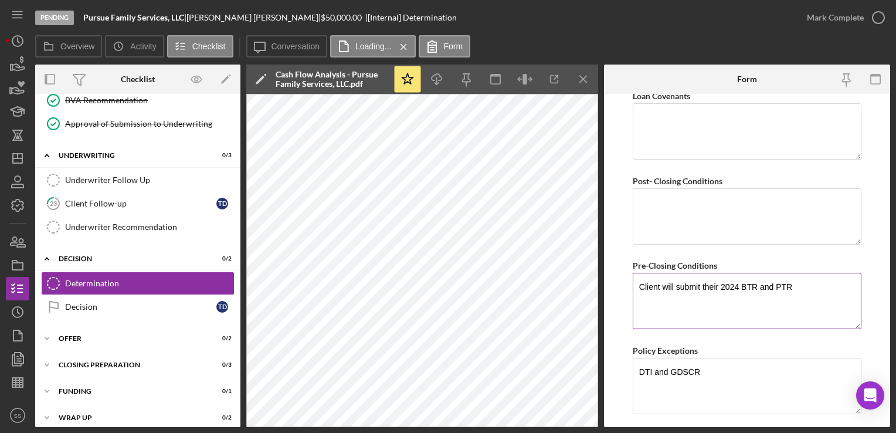
click at [818, 287] on textarea "Client will submit their 2024 BTR and PTR" at bounding box center [747, 301] width 229 height 56
click at [821, 317] on textarea "Client will submit their 2024 BTR and PTR Client will submit all required licen…" at bounding box center [747, 301] width 229 height 56
click at [769, 319] on textarea "Client will submit their 2024 BTR and PTR Client will submit all required licen…" at bounding box center [747, 301] width 229 height 56
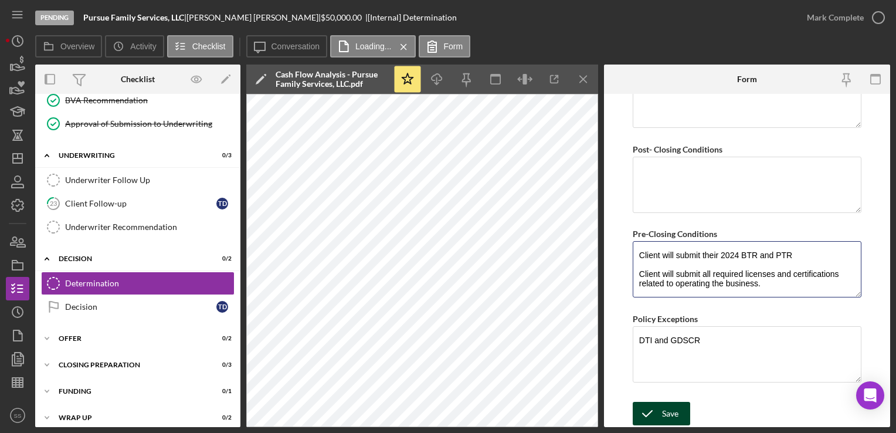
type textarea "Client will submit their 2024 BTR and PTR Client will submit all required licen…"
click at [665, 417] on div "Save" at bounding box center [670, 413] width 16 height 23
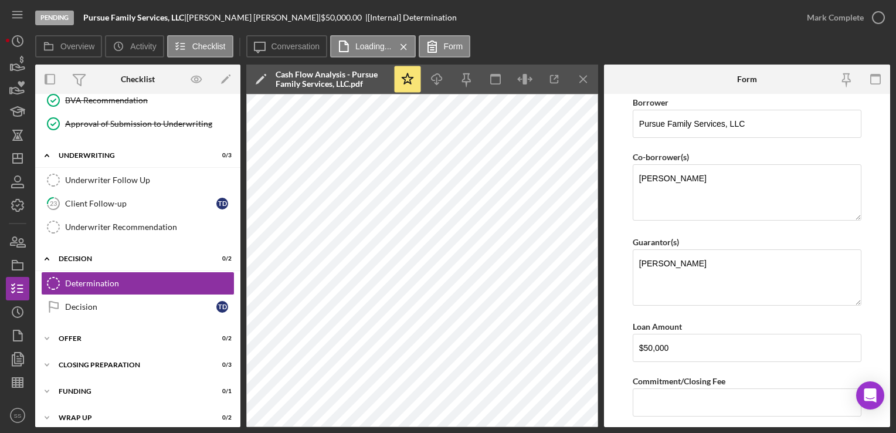
scroll to position [0, 0]
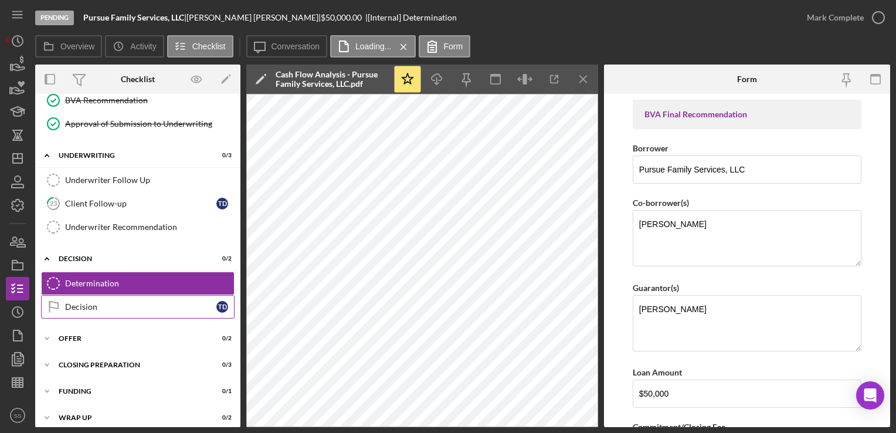
click at [87, 304] on link "Decision Decision T D" at bounding box center [137, 306] width 193 height 23
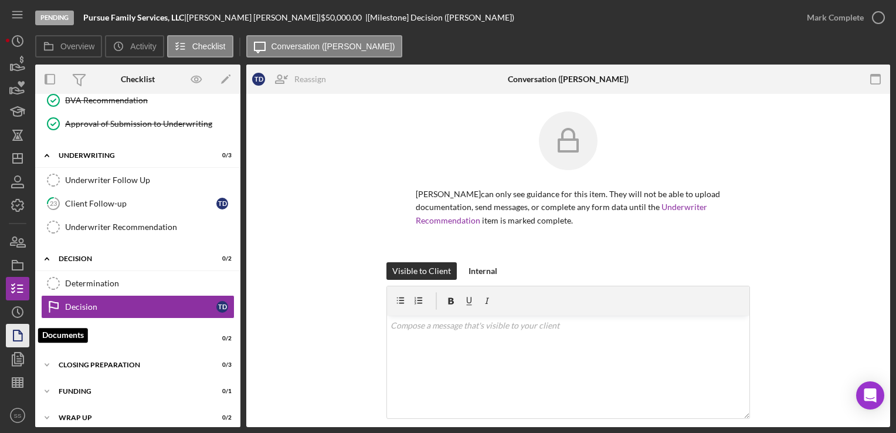
click at [13, 332] on polygon "button" at bounding box center [17, 335] width 9 height 11
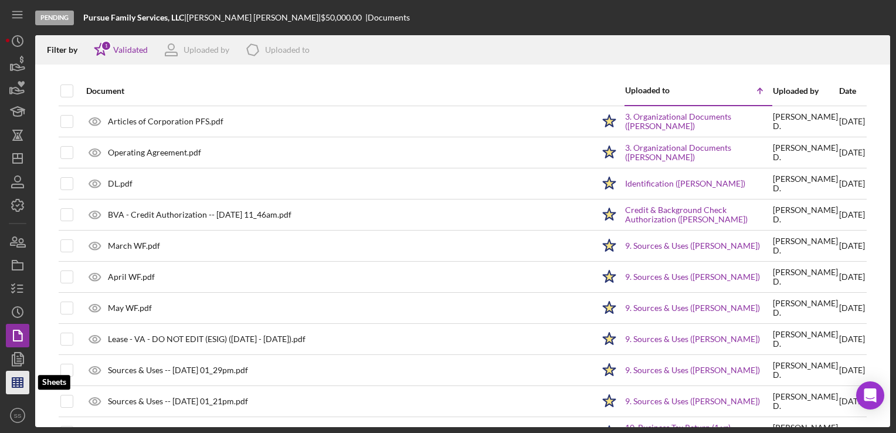
click at [22, 386] on icon "button" at bounding box center [17, 382] width 29 height 29
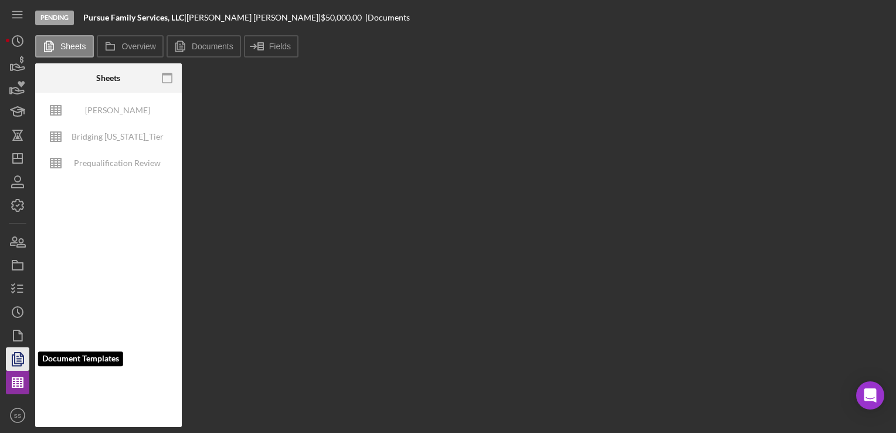
click at [19, 354] on icon "button" at bounding box center [17, 358] width 29 height 29
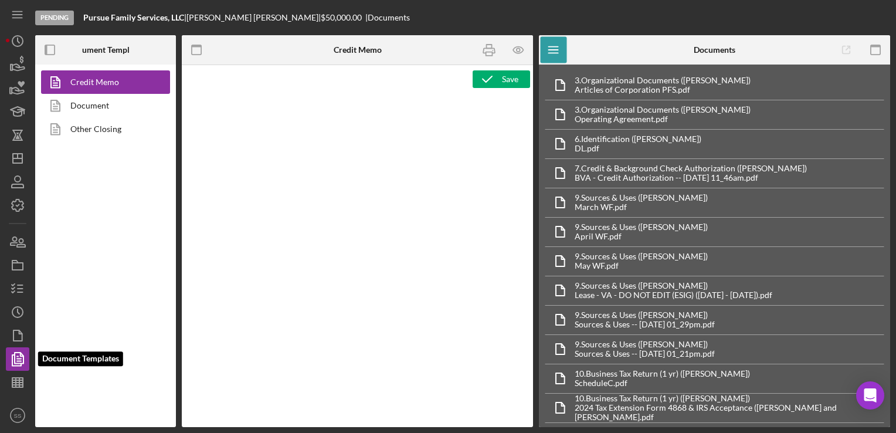
type textarea "<p><span style="text-decoration: underline"><strong>Loan Officer Recommendation…"
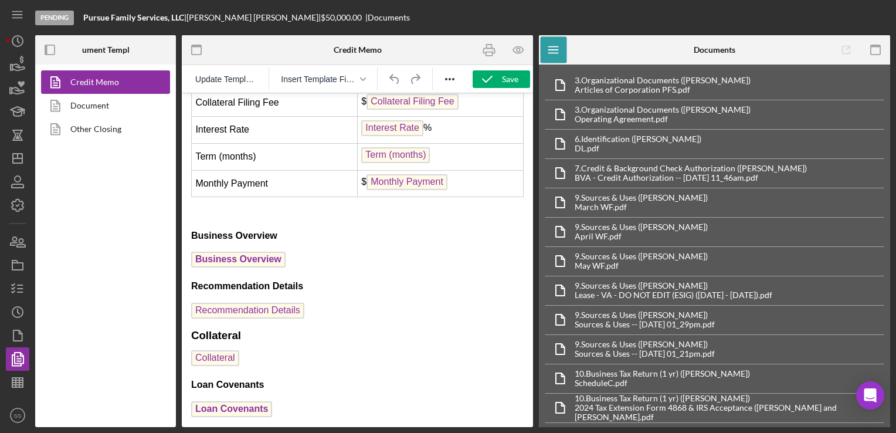
scroll to position [1951, 0]
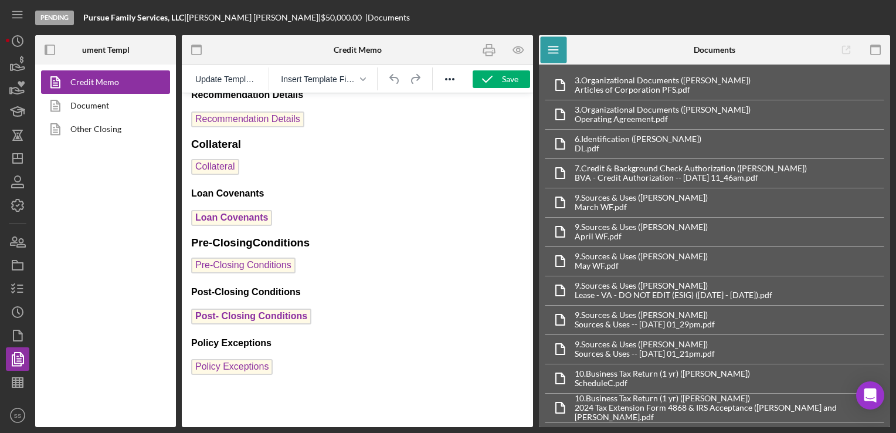
click at [86, 273] on div "Credit Memo Document Other Closing" at bounding box center [105, 245] width 141 height 362
click at [21, 381] on icon "button" at bounding box center [17, 382] width 29 height 29
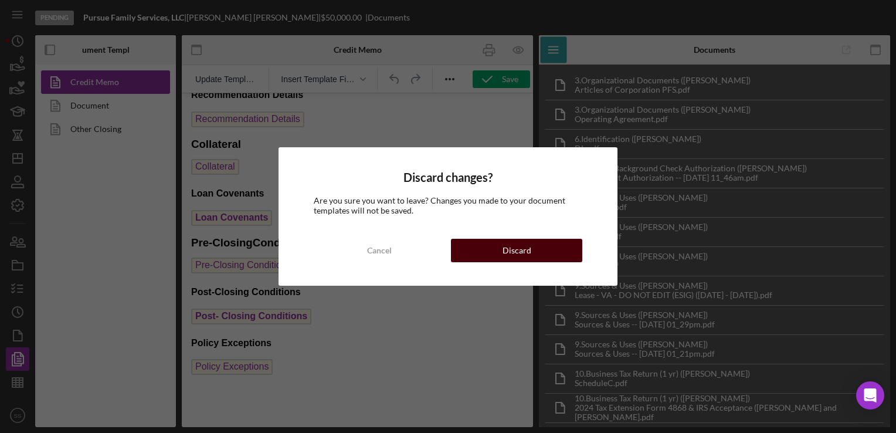
click at [487, 261] on button "Discard" at bounding box center [516, 250] width 131 height 23
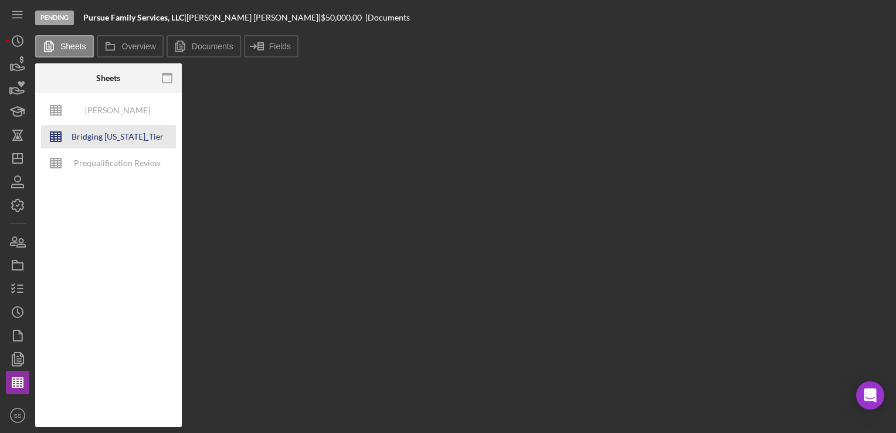
click at [122, 130] on div "Bridging Virginia_Tier Lending Grid V 6.30 COPY" at bounding box center [117, 136] width 94 height 23
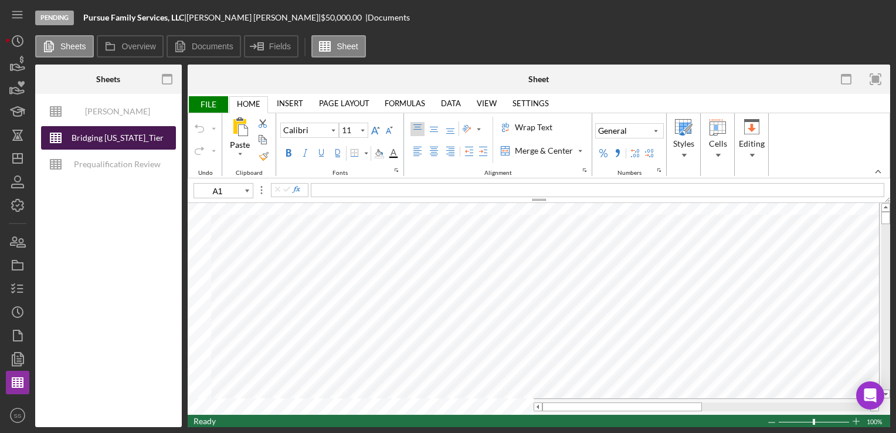
type input "10"
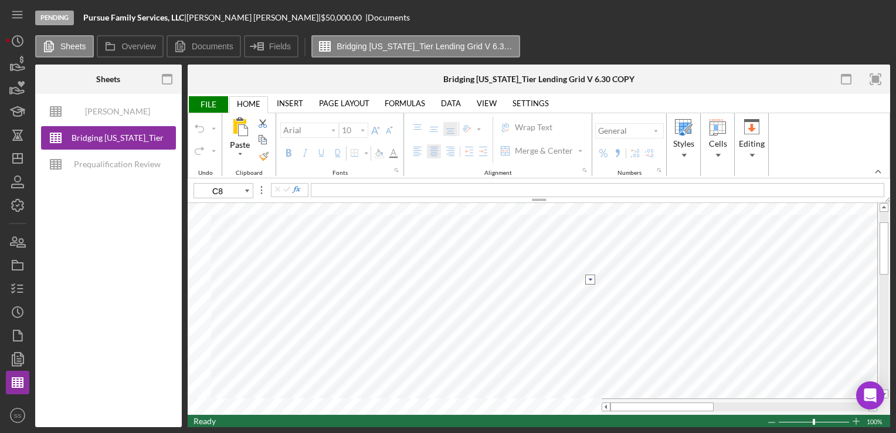
click at [587, 280] on input "image" at bounding box center [590, 279] width 10 height 10
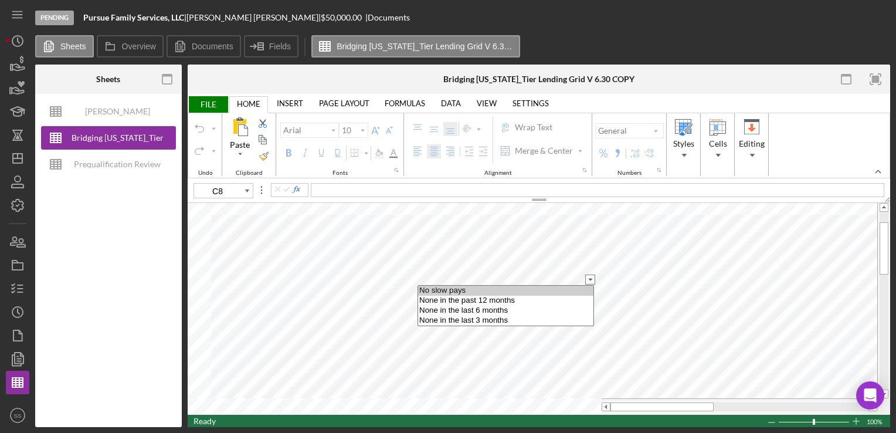
click at [572, 288] on option "No slow pays" at bounding box center [505, 291] width 175 height 10
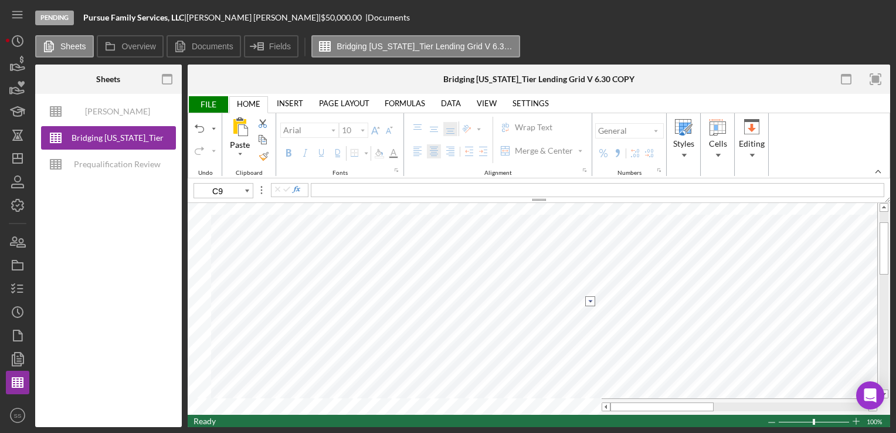
click at [586, 298] on input "image" at bounding box center [590, 301] width 10 height 10
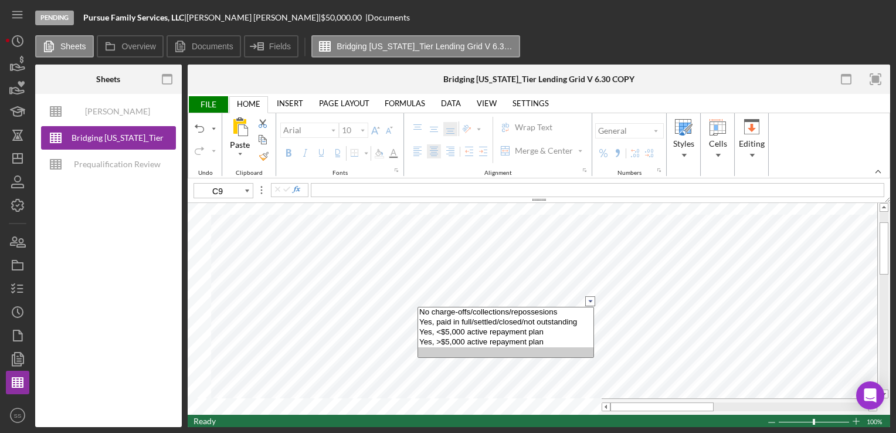
click at [568, 314] on option "No charge-offs/collections/repossesions" at bounding box center [505, 312] width 175 height 10
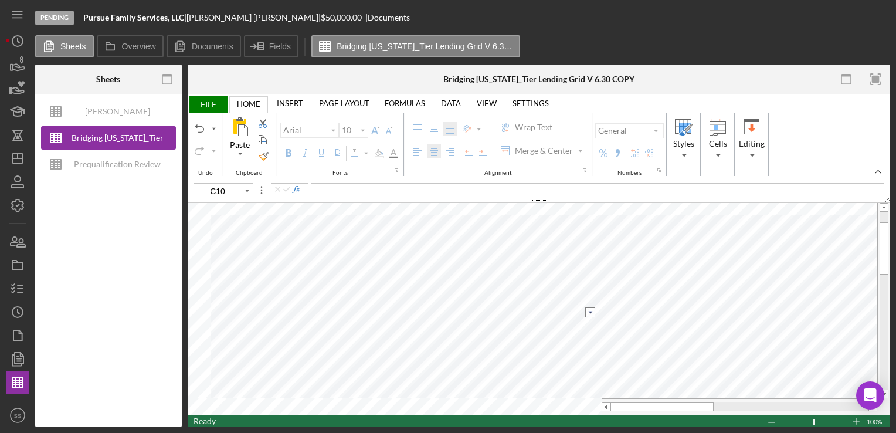
click at [589, 312] on input "image" at bounding box center [590, 312] width 10 height 10
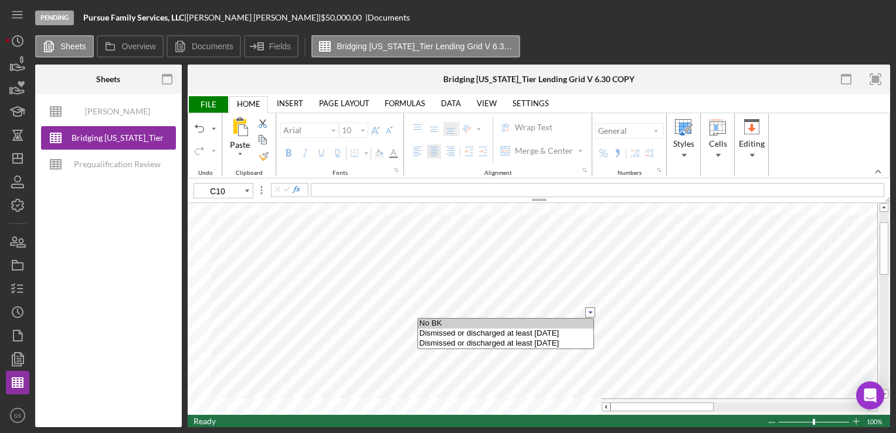
click at [546, 334] on option "Dismissed or discharged at least two years ago" at bounding box center [505, 333] width 175 height 10
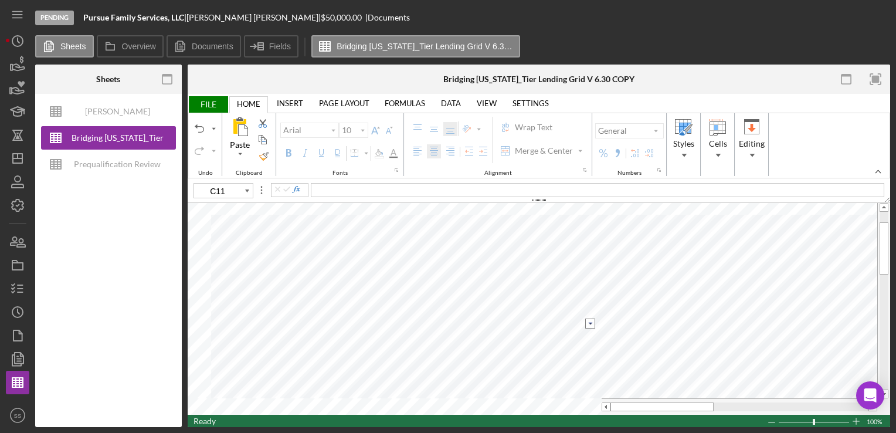
click at [591, 322] on input "image" at bounding box center [590, 323] width 10 height 10
click at [501, 334] on option "0" at bounding box center [505, 335] width 175 height 10
type input "C12"
click at [591, 334] on input "image" at bounding box center [590, 335] width 10 height 10
click at [576, 354] on option "<3" at bounding box center [505, 356] width 175 height 10
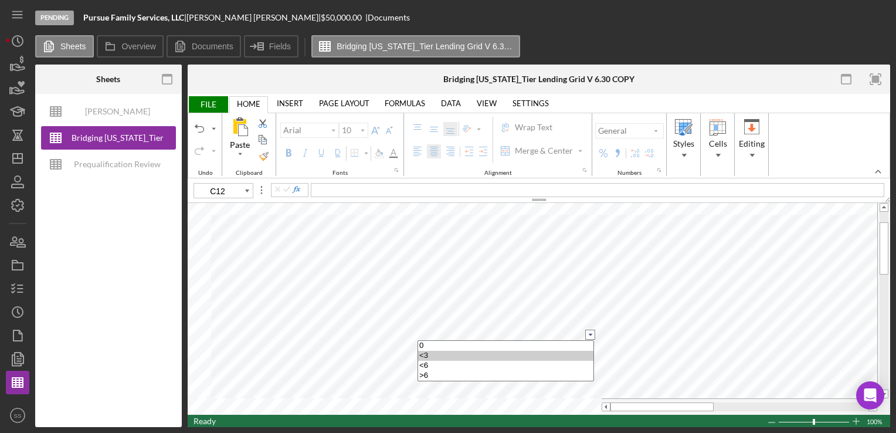
select select "<3"
click at [591, 331] on input "image" at bounding box center [590, 335] width 10 height 10
click at [563, 346] on option "0" at bounding box center [505, 346] width 175 height 10
type input "11"
click at [589, 260] on input "image" at bounding box center [590, 261] width 10 height 10
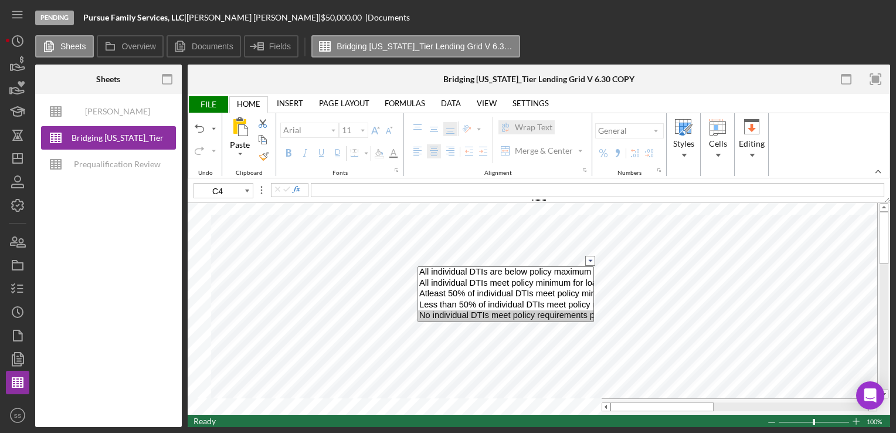
click at [490, 315] on option "No individual DTIs meet policy requirements per loan amount" at bounding box center [505, 315] width 175 height 11
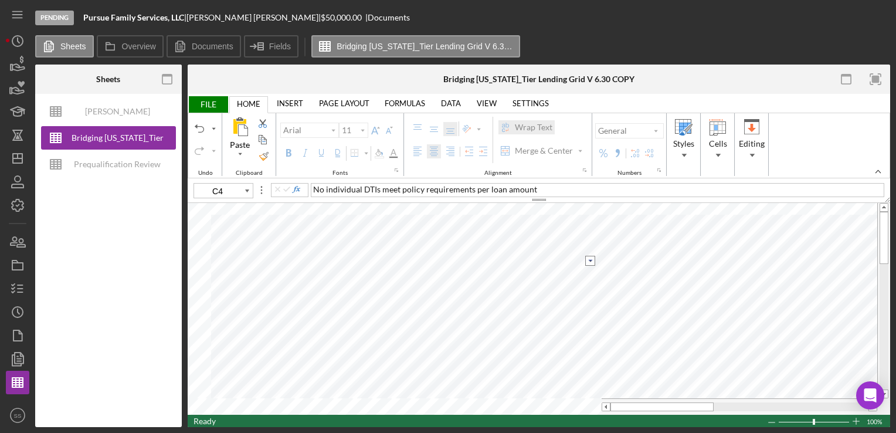
type input "C5"
click at [592, 276] on input "image" at bounding box center [590, 276] width 10 height 10
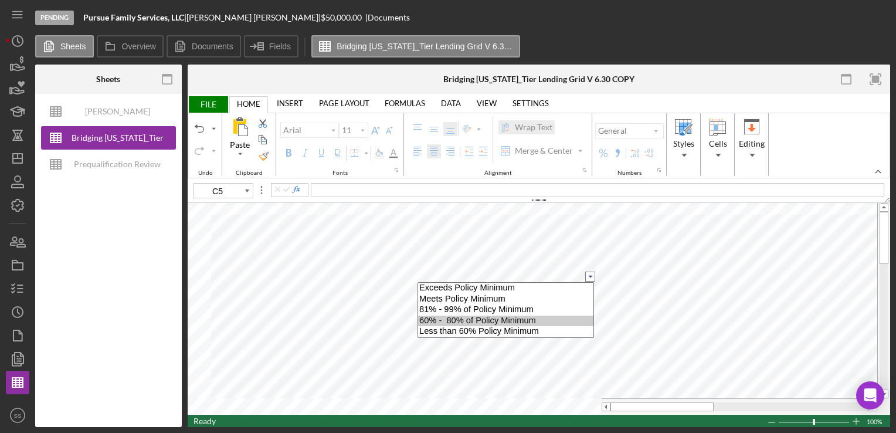
click at [514, 315] on option "60% - 80% of Policy Minimum" at bounding box center [505, 320] width 175 height 11
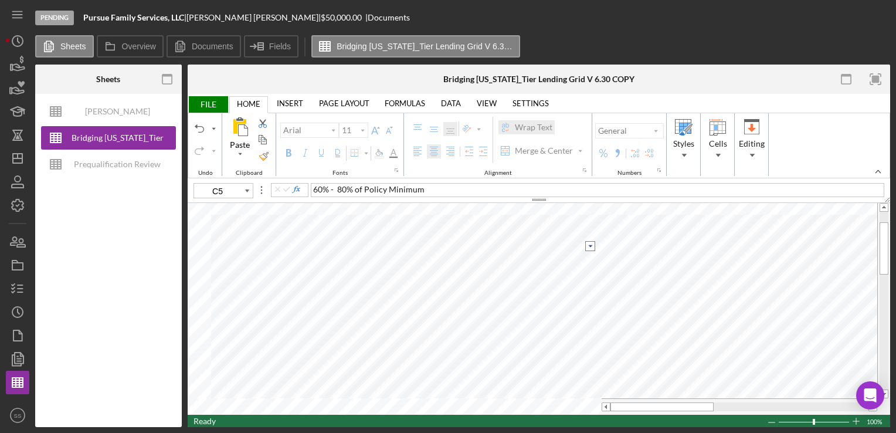
select select "60% - 80% of Policy Minimum"
click at [585, 244] on input "image" at bounding box center [590, 246] width 10 height 10
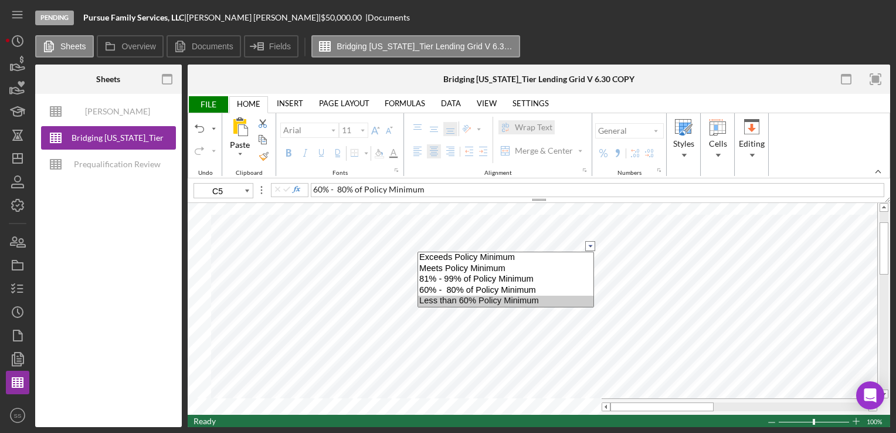
click at [533, 299] on option "Less than 60% Policy Minimum" at bounding box center [505, 300] width 175 height 11
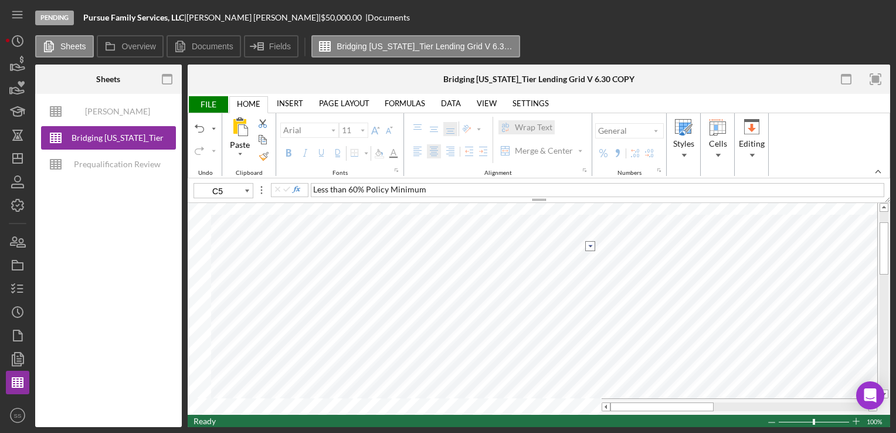
type input "10"
click at [591, 340] on input "image" at bounding box center [590, 342] width 10 height 10
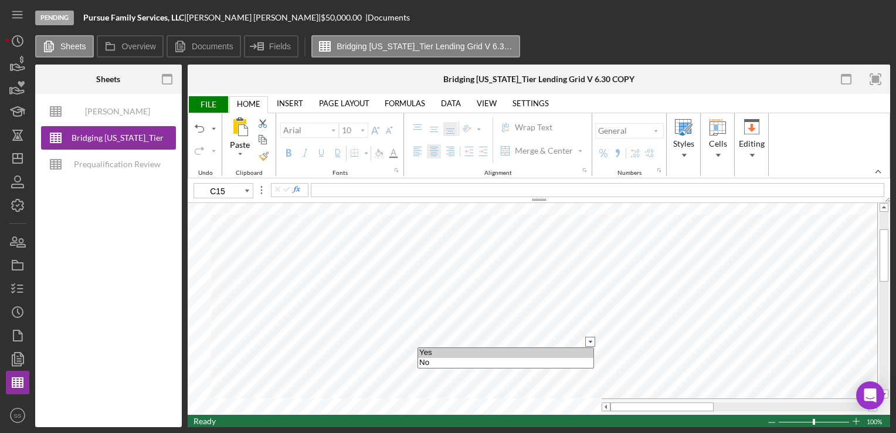
click at [568, 351] on option "Yes" at bounding box center [505, 353] width 175 height 10
click at [588, 351] on input "image" at bounding box center [590, 353] width 10 height 10
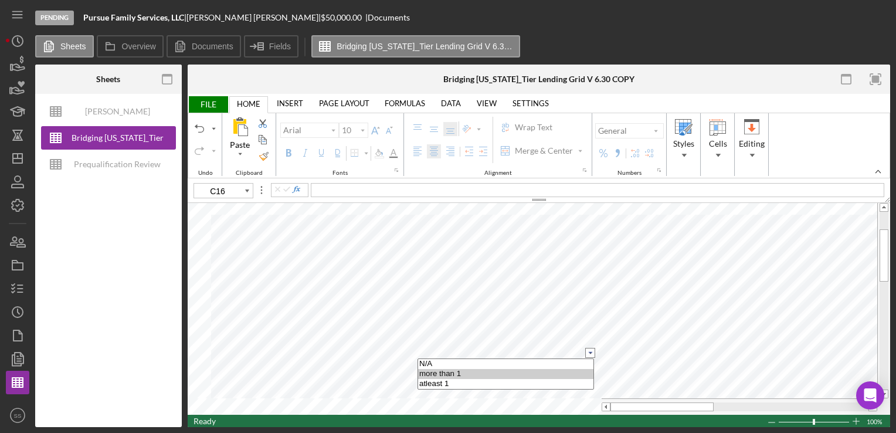
click at [555, 371] on option "more than 1" at bounding box center [505, 374] width 175 height 10
click at [587, 327] on input "image" at bounding box center [590, 330] width 10 height 10
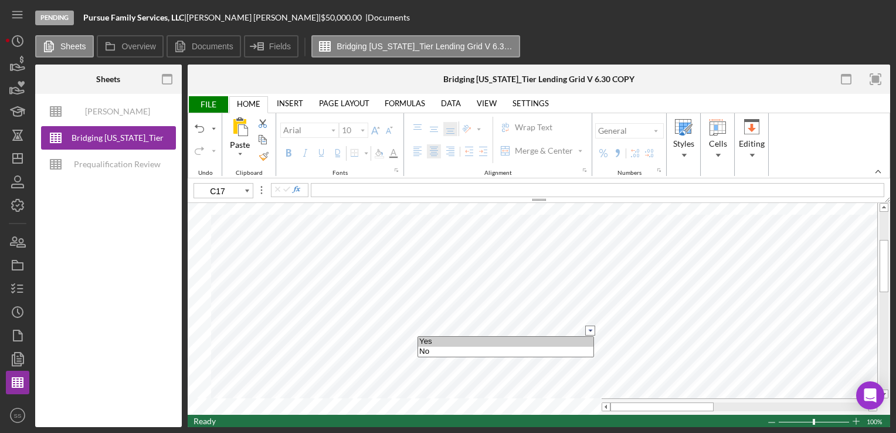
click at [563, 339] on option "Yes" at bounding box center [505, 342] width 175 height 10
click at [588, 339] on input "image" at bounding box center [590, 342] width 10 height 10
click at [562, 353] on option "Yes" at bounding box center [505, 353] width 175 height 10
click at [586, 354] on input "image" at bounding box center [590, 353] width 10 height 10
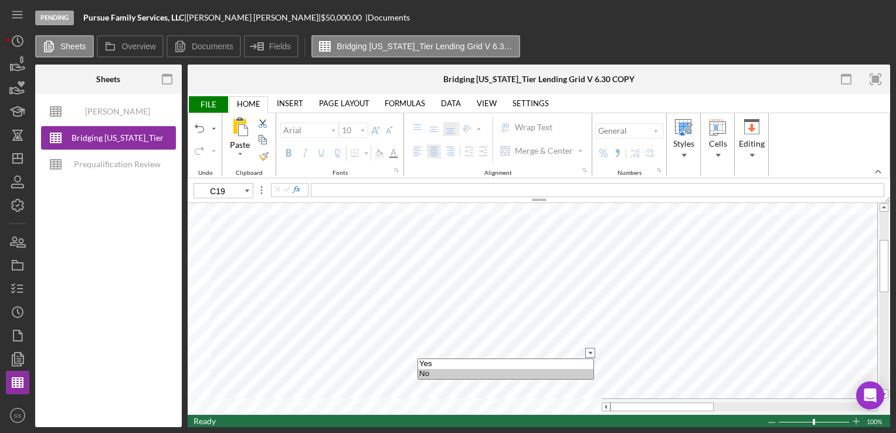
click at [571, 373] on option "No" at bounding box center [505, 374] width 175 height 10
click at [587, 364] on input "image" at bounding box center [590, 364] width 10 height 10
click at [556, 386] on option "No" at bounding box center [505, 385] width 175 height 10
click at [591, 374] on input "image" at bounding box center [590, 375] width 10 height 10
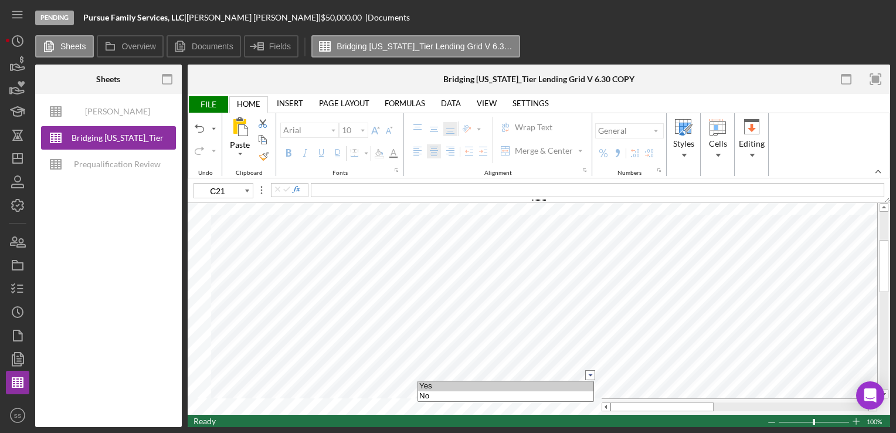
click at [569, 393] on option "No" at bounding box center [505, 396] width 175 height 10
type input "C37"
select select
click at [589, 337] on input "image" at bounding box center [590, 341] width 10 height 10
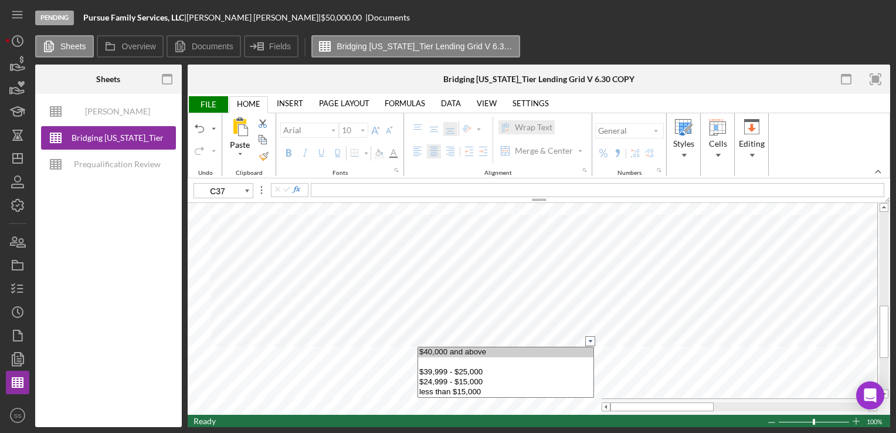
click at [507, 351] on option "$40,000 and above" at bounding box center [505, 352] width 175 height 10
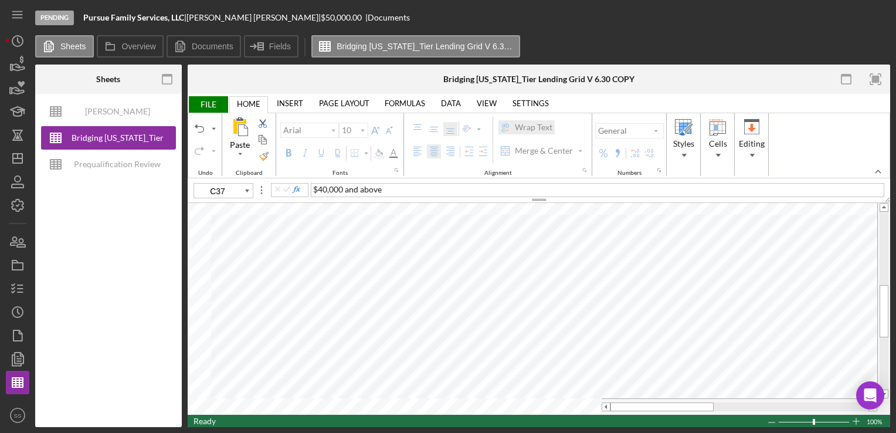
click at [217, 107] on span "FILE" at bounding box center [208, 104] width 40 height 16
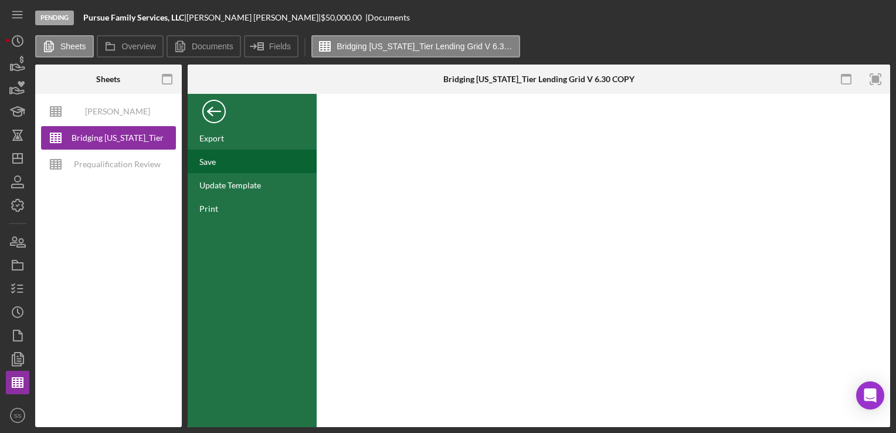
click at [213, 157] on div "Save" at bounding box center [207, 162] width 16 height 10
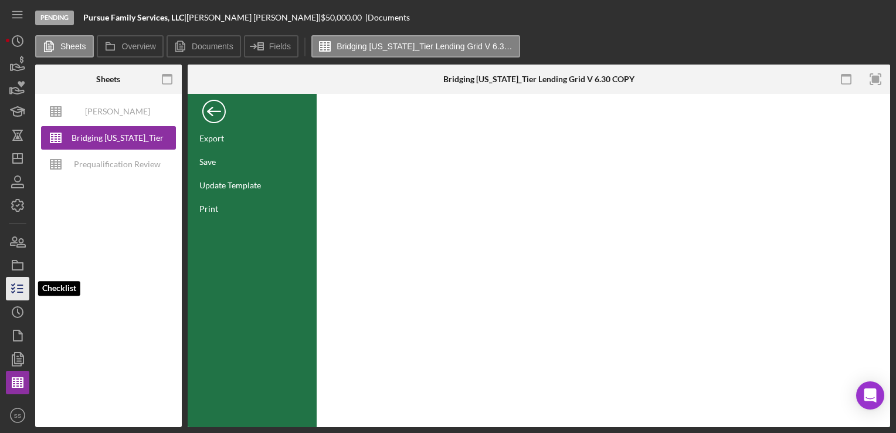
click at [15, 294] on icon "button" at bounding box center [17, 288] width 29 height 29
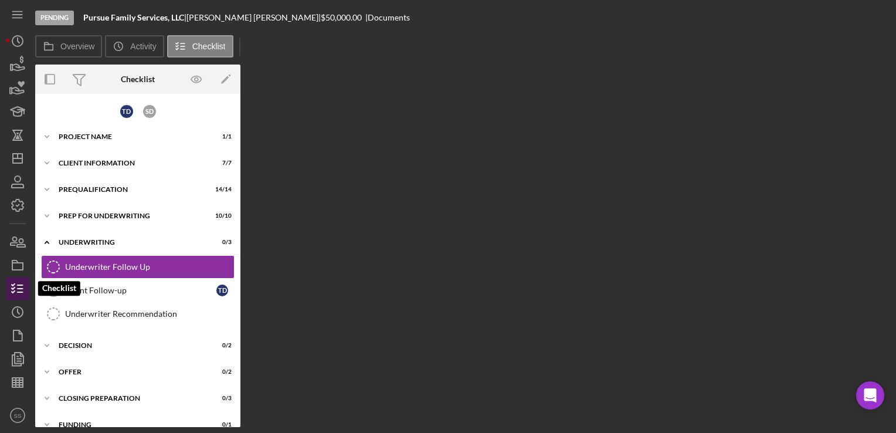
scroll to position [5, 0]
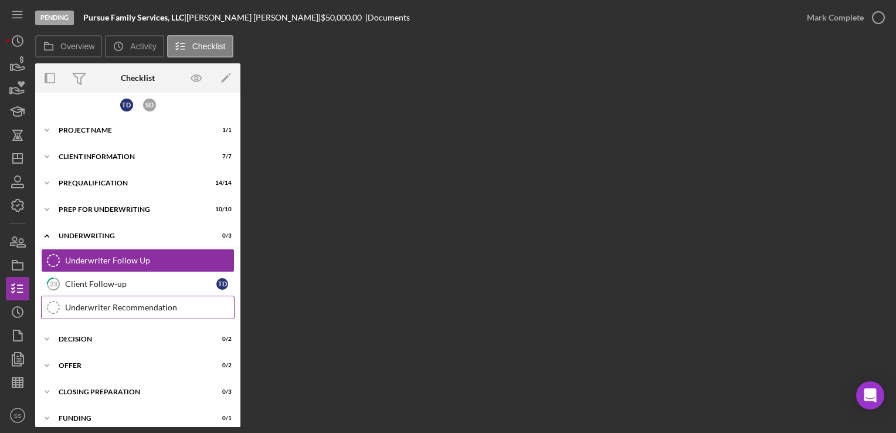
click at [115, 303] on div "Underwriter Recommendation" at bounding box center [149, 307] width 169 height 9
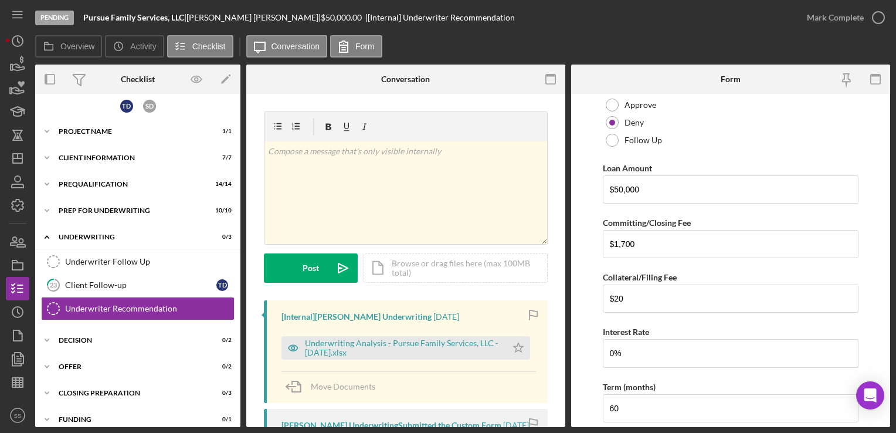
scroll to position [70, 0]
click at [682, 247] on input "$1,700" at bounding box center [730, 244] width 255 height 28
type input "$1"
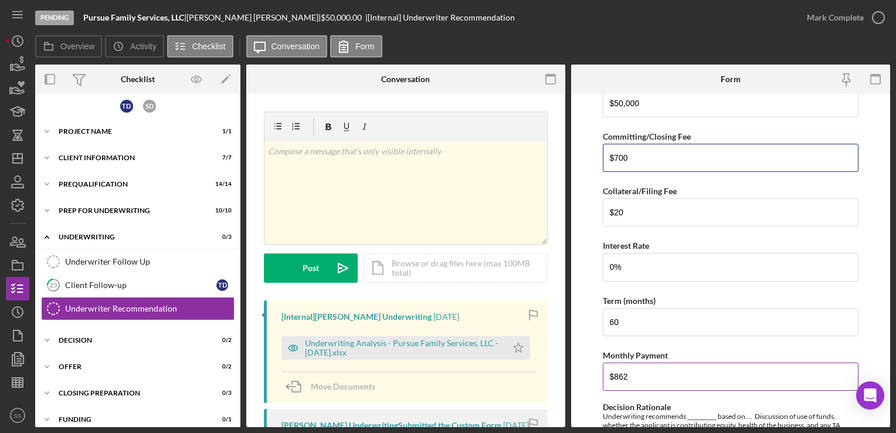
scroll to position [157, 0]
type input "$700"
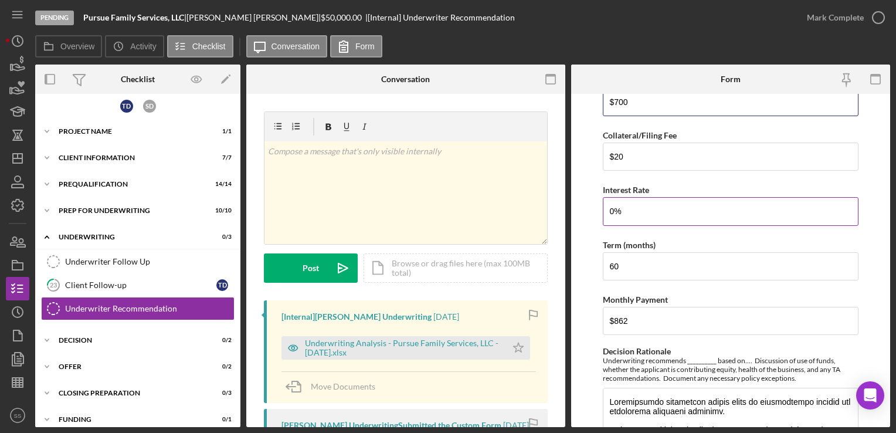
scroll to position [213, 0]
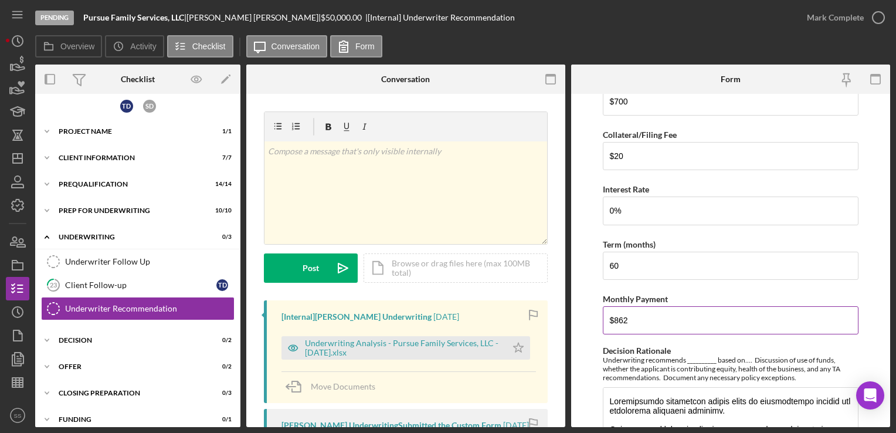
click at [629, 320] on input "$862" at bounding box center [730, 320] width 255 height 28
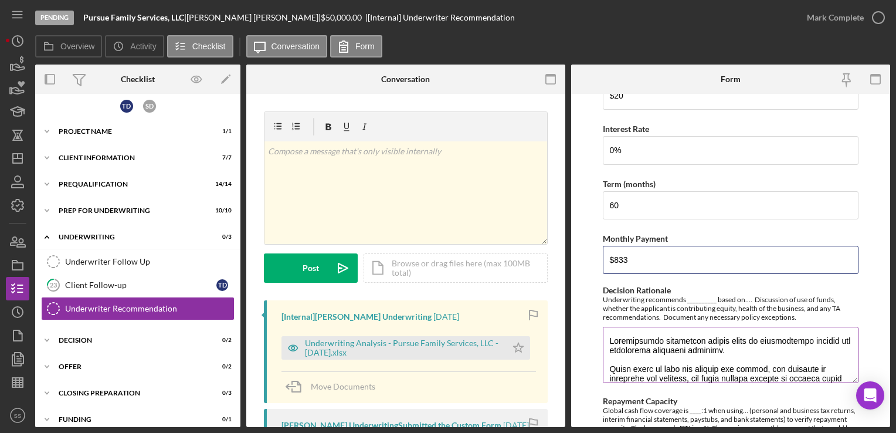
scroll to position [259, 0]
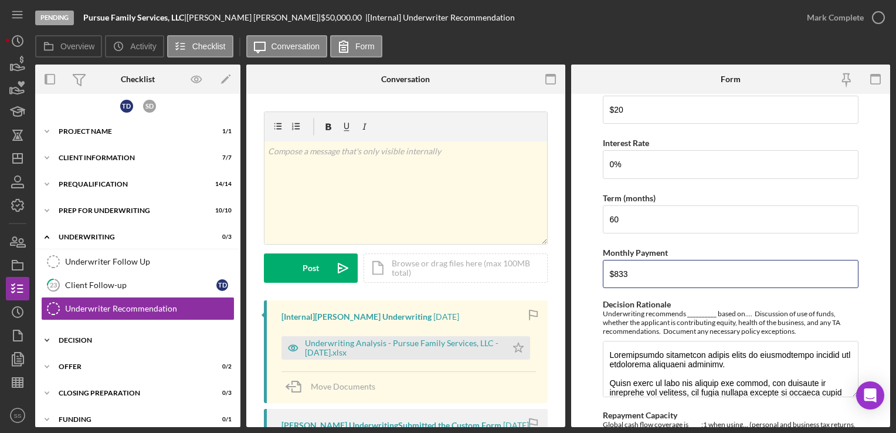
type input "$833"
click at [93, 339] on div "Decision" at bounding box center [142, 340] width 167 height 7
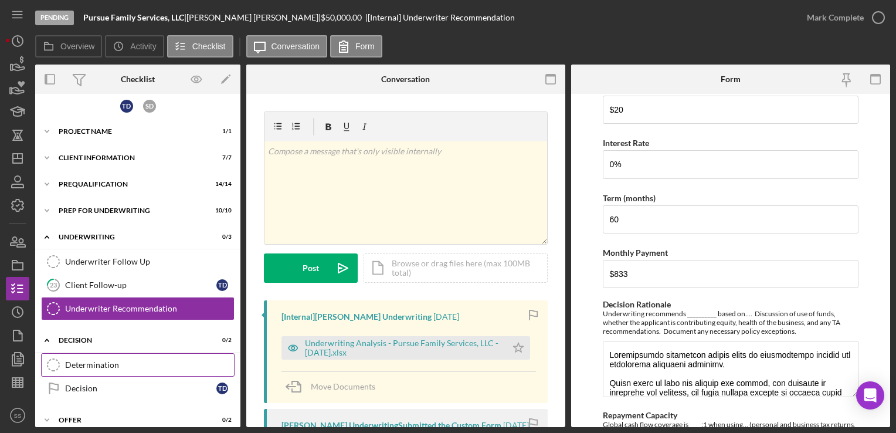
click at [123, 373] on link "Determination Determination" at bounding box center [137, 364] width 193 height 23
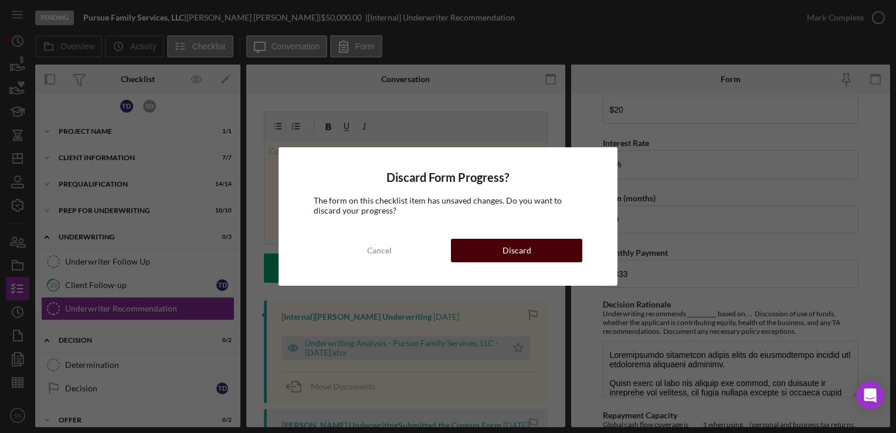
click at [494, 247] on button "Discard" at bounding box center [516, 250] width 131 height 23
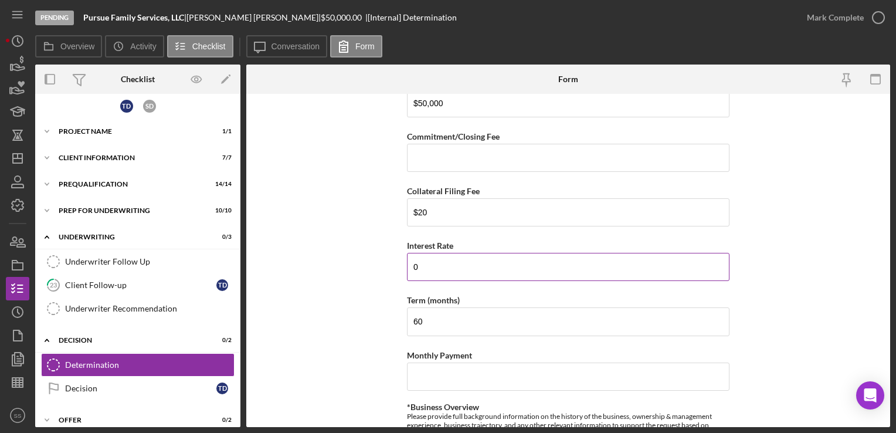
scroll to position [263, 0]
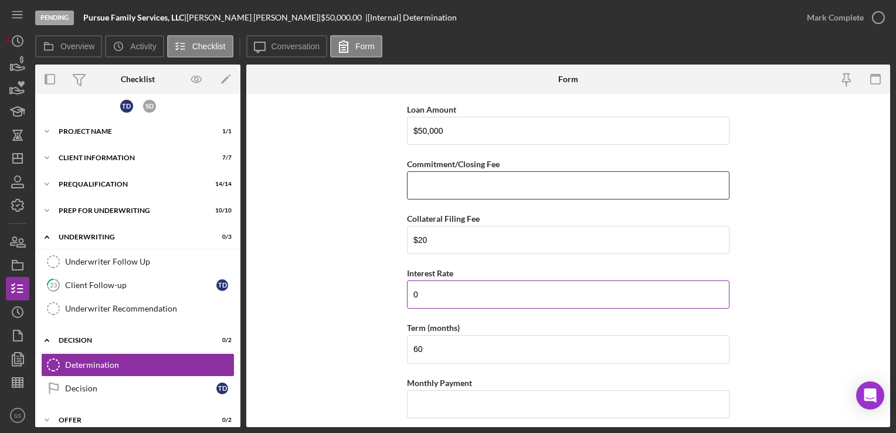
click at [463, 177] on input "Commitment/Closing Fee" at bounding box center [568, 185] width 322 height 28
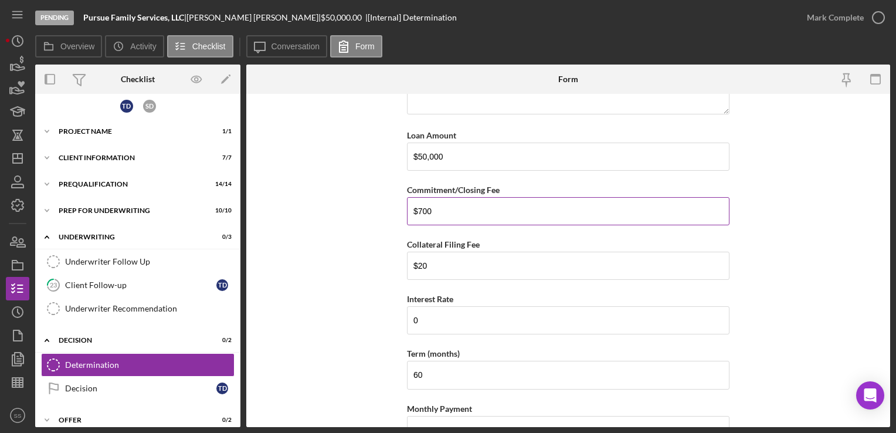
scroll to position [389, 0]
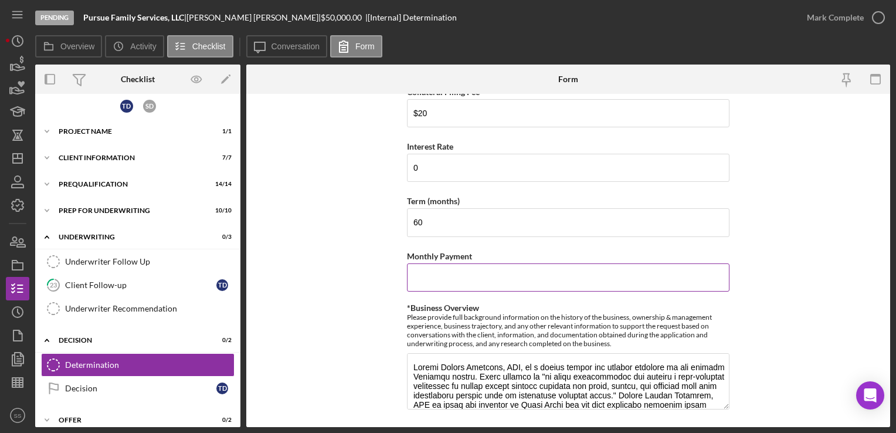
type input "$700"
click at [449, 276] on input "Monthly Payment" at bounding box center [568, 277] width 322 height 28
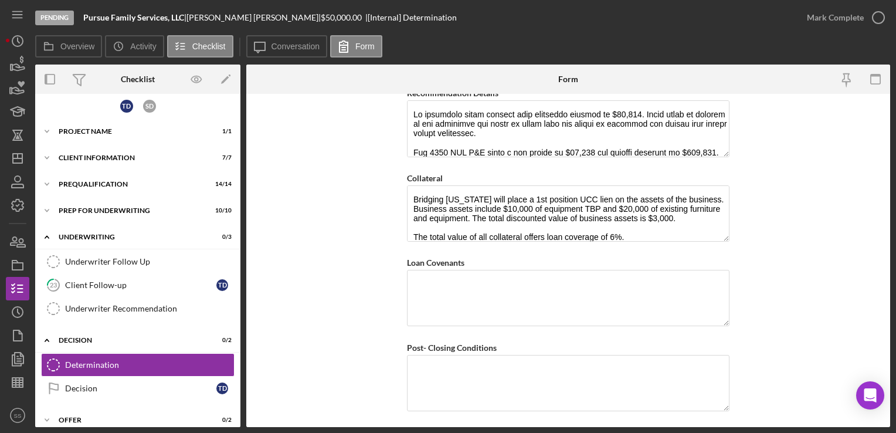
scroll to position [922, 0]
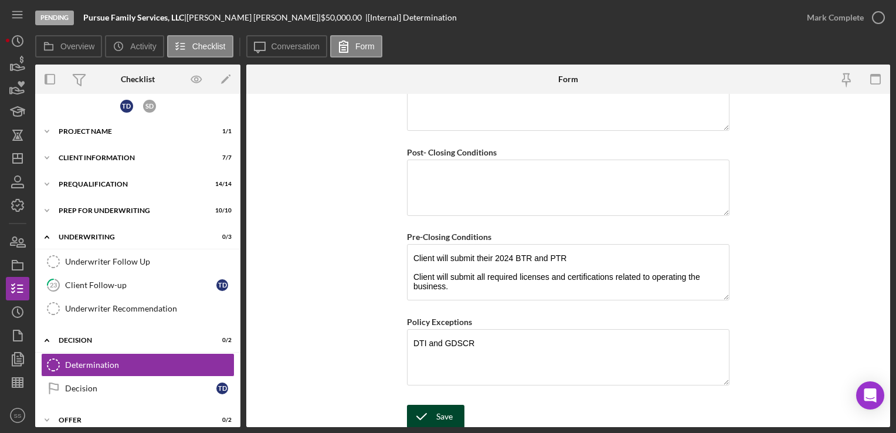
type input "$834"
click at [426, 413] on icon "submit" at bounding box center [421, 416] width 29 height 29
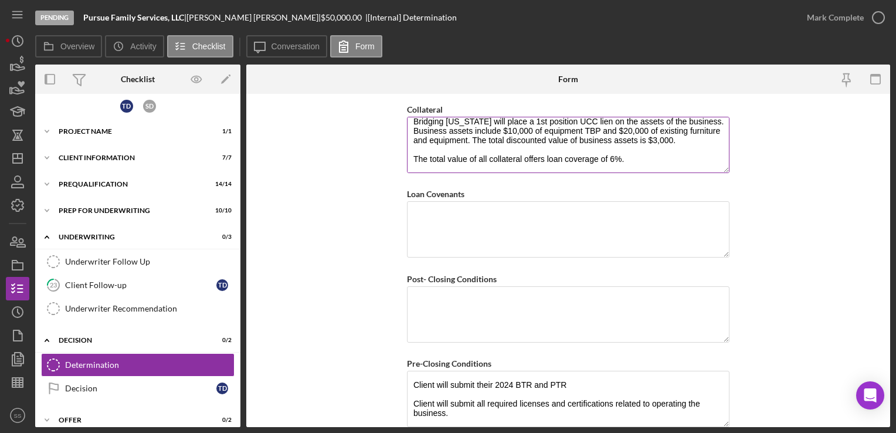
scroll to position [800, 0]
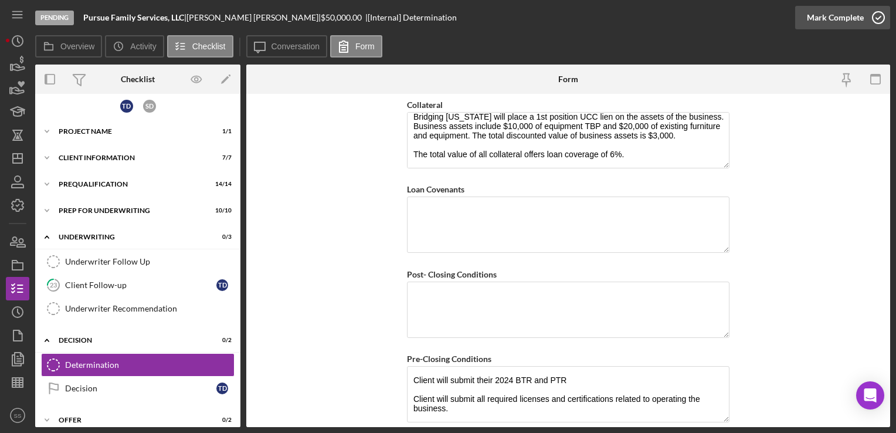
click at [861, 29] on div "Mark Complete" at bounding box center [835, 17] width 57 height 23
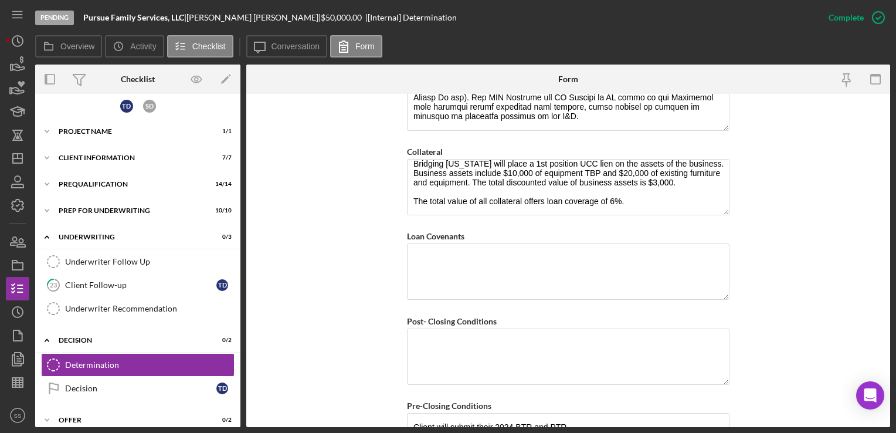
scroll to position [847, 0]
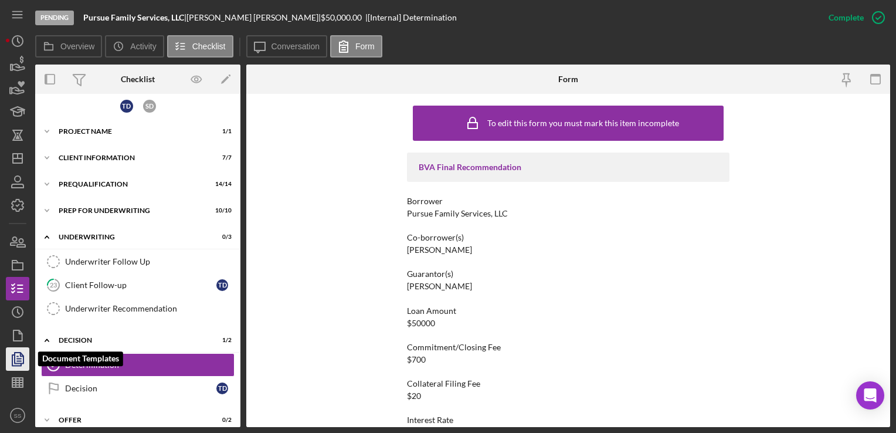
click at [9, 365] on icon "button" at bounding box center [17, 358] width 29 height 29
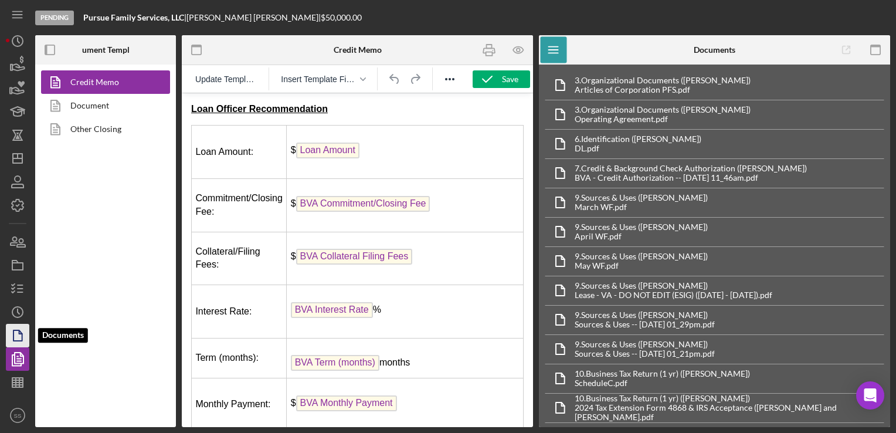
click at [9, 332] on icon "button" at bounding box center [17, 335] width 29 height 29
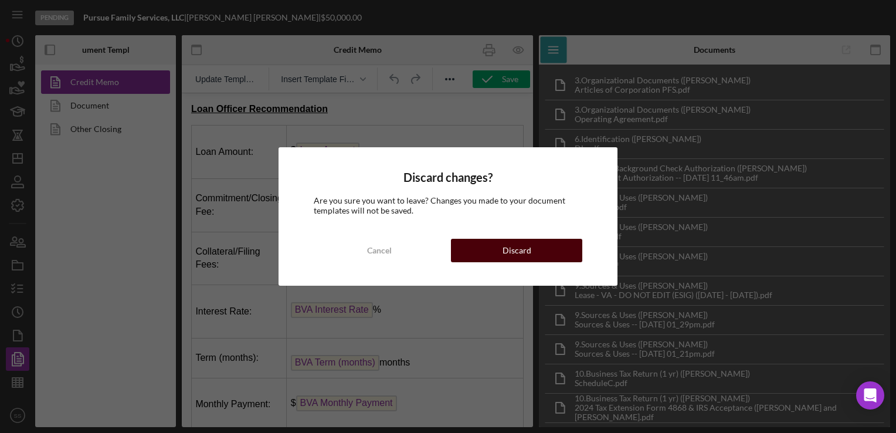
click at [502, 243] on button "Discard" at bounding box center [516, 250] width 131 height 23
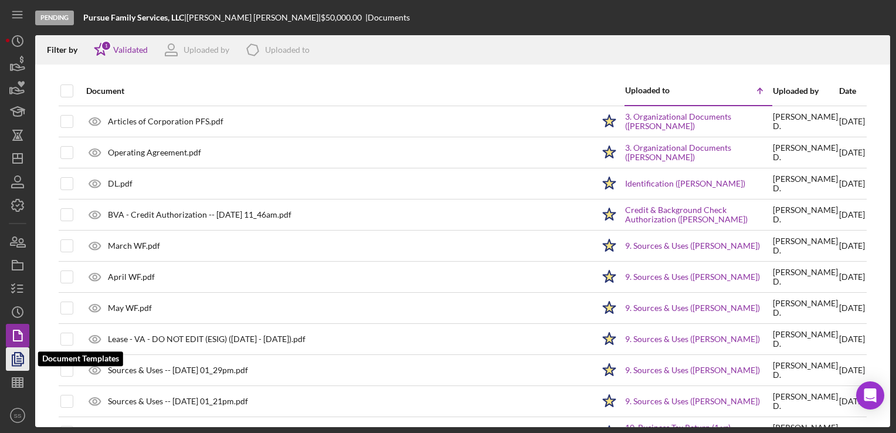
click at [23, 354] on icon "button" at bounding box center [17, 358] width 29 height 29
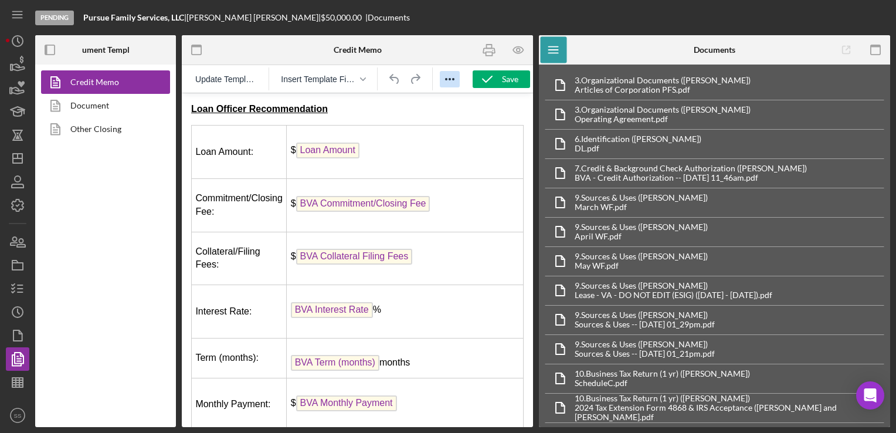
click at [443, 76] on icon "Reveal or hide additional toolbar items" at bounding box center [450, 79] width 14 height 14
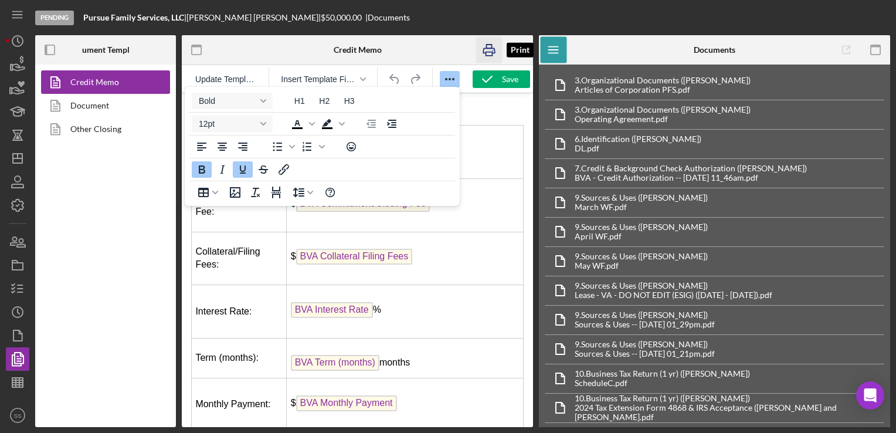
click at [485, 50] on icon "button" at bounding box center [489, 50] width 26 height 26
click at [95, 102] on link "Document" at bounding box center [102, 105] width 123 height 23
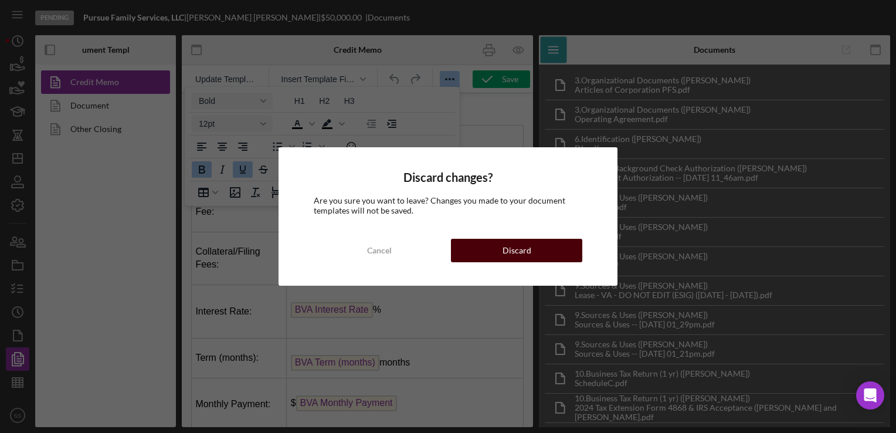
click at [501, 257] on button "Discard" at bounding box center [516, 250] width 131 height 23
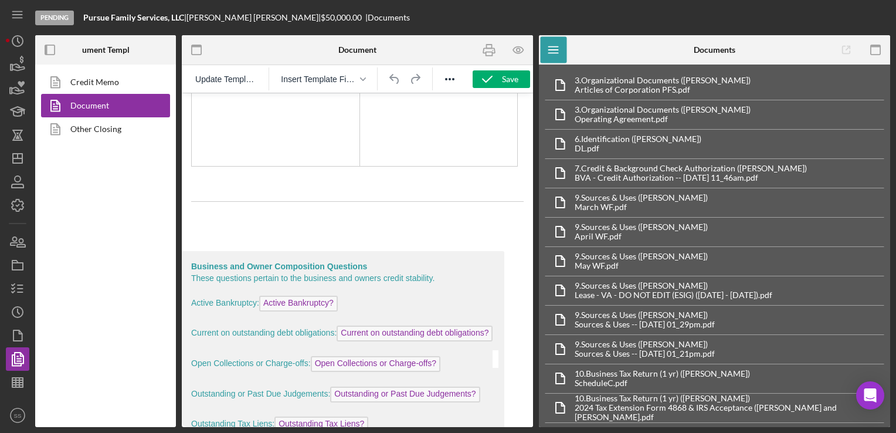
scroll to position [501, 0]
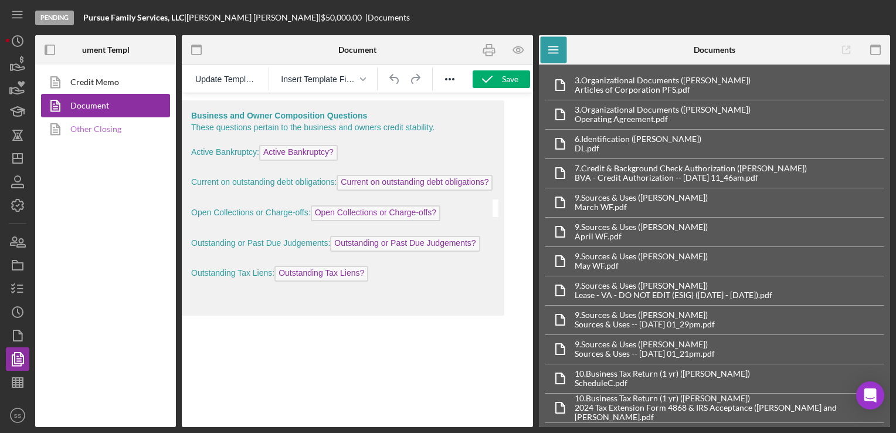
click at [100, 129] on link "Other Closing" at bounding box center [102, 128] width 123 height 23
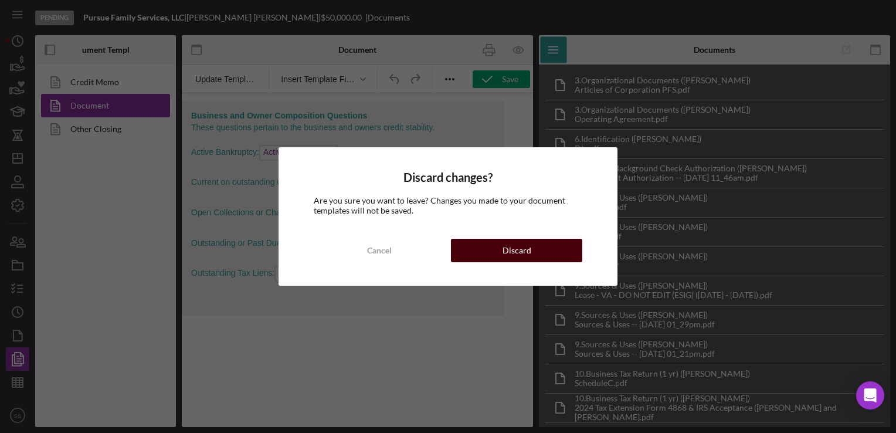
click at [508, 257] on div "Discard" at bounding box center [516, 250] width 29 height 23
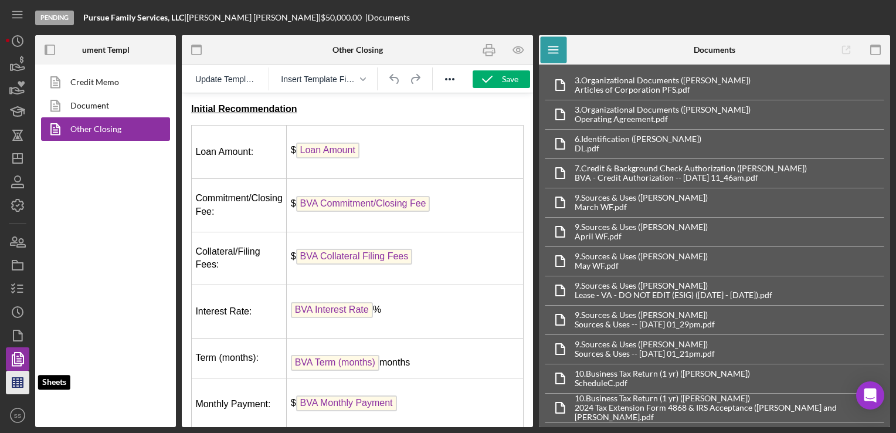
click at [22, 376] on icon "button" at bounding box center [17, 382] width 29 height 29
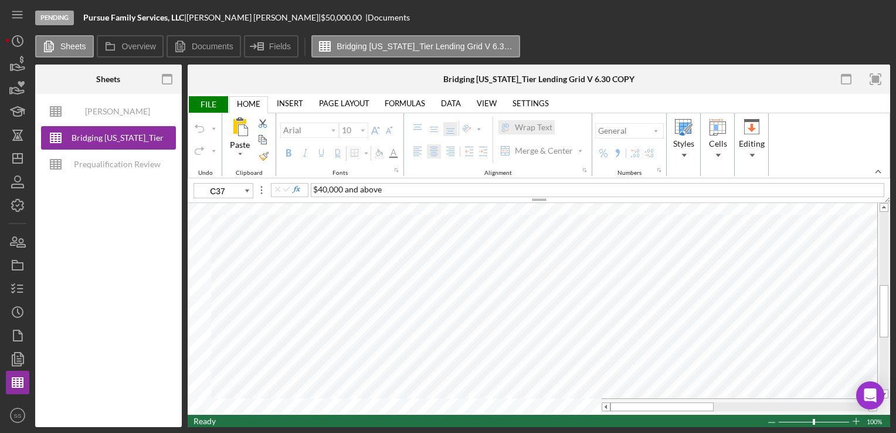
click at [203, 104] on span "FILE" at bounding box center [208, 104] width 40 height 16
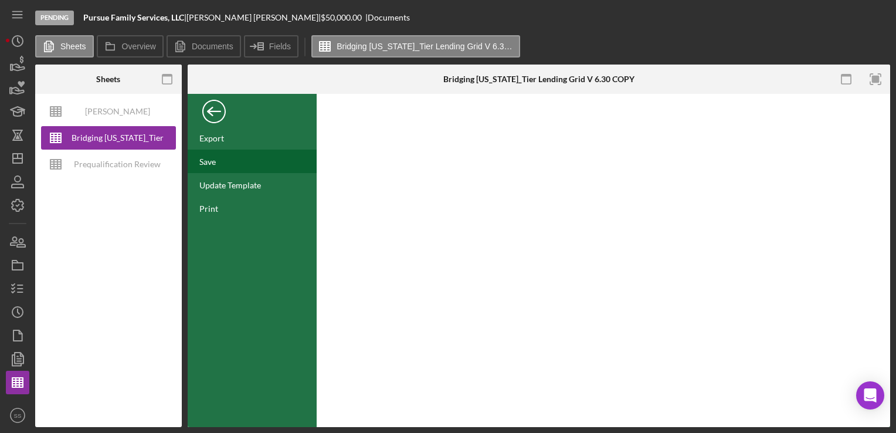
click at [209, 157] on div "Save" at bounding box center [207, 162] width 16 height 10
click at [211, 107] on div "Back" at bounding box center [213, 108] width 23 height 23
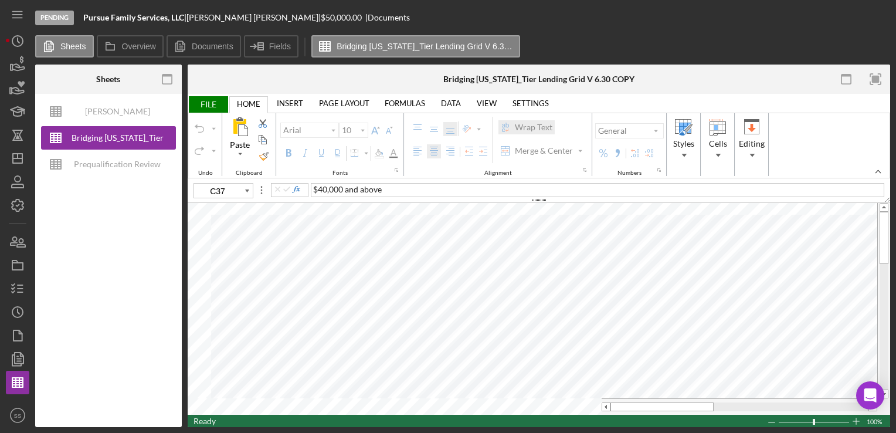
click at [237, 100] on link "HOME" at bounding box center [249, 104] width 38 height 16
click at [214, 101] on span "FILE" at bounding box center [208, 104] width 40 height 16
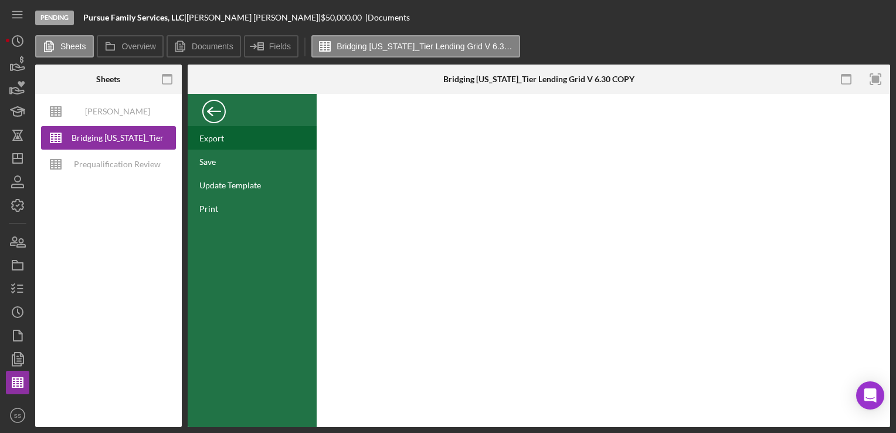
click at [211, 130] on div "Export" at bounding box center [252, 137] width 129 height 23
click at [521, 362] on div "Print Print Settings Pages: to Page Setup 1" at bounding box center [603, 260] width 573 height 333
click at [210, 137] on div "Export" at bounding box center [211, 138] width 25 height 10
click at [843, 144] on div "Print Print Settings Pages: to Page Setup 1" at bounding box center [603, 260] width 573 height 333
click at [218, 113] on div "Back" at bounding box center [213, 108] width 23 height 23
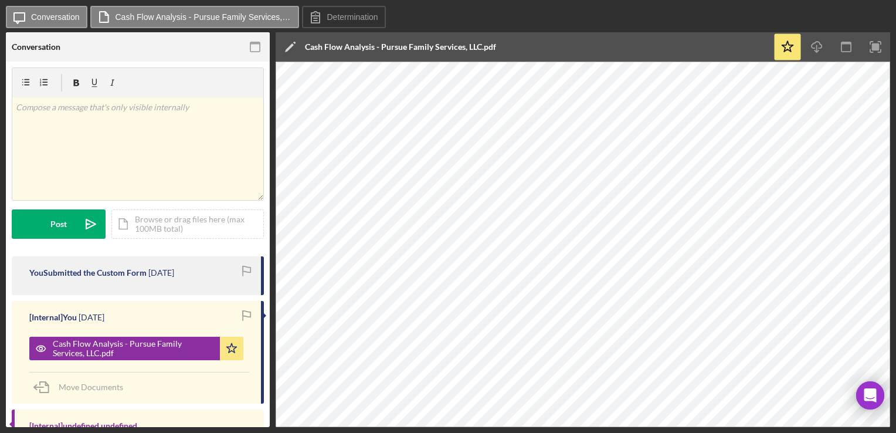
click at [610, 21] on div "Icon/Message Conversation Cash Flow Analysis - Pursue Family Services, LLC.pdf …" at bounding box center [448, 17] width 884 height 23
